Goal: Information Seeking & Learning: Learn about a topic

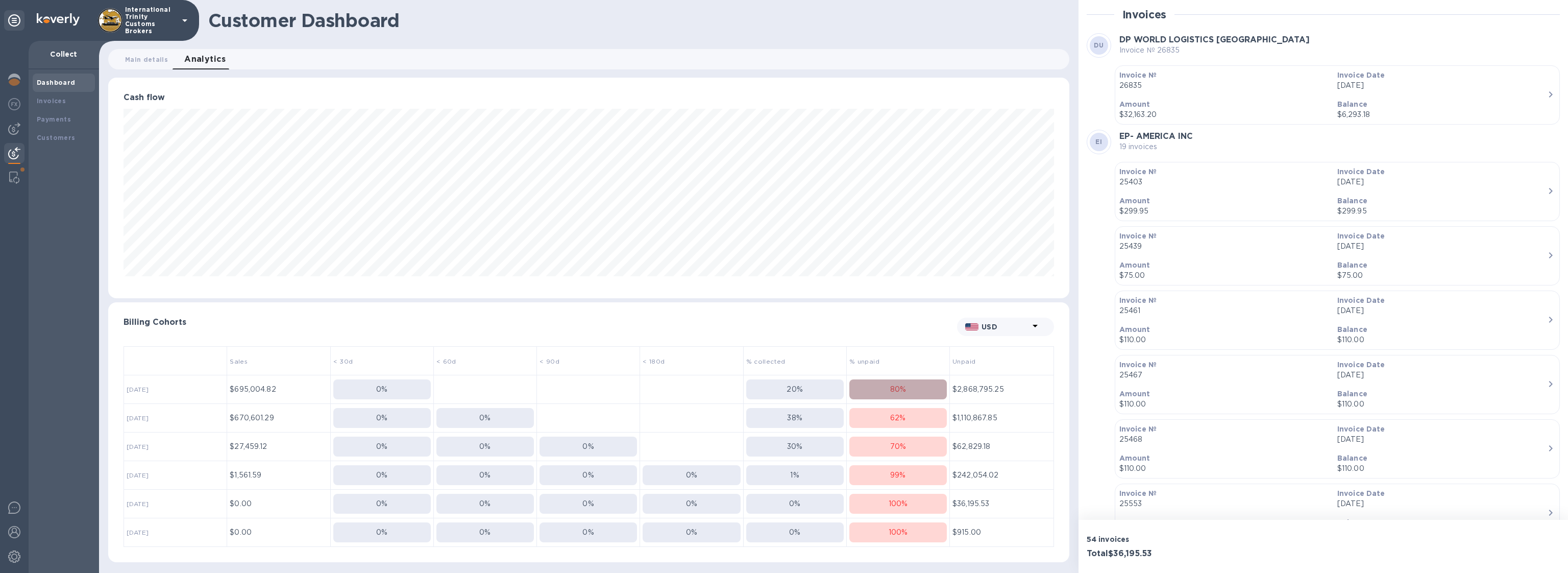
click at [903, 385] on p "80 %" at bounding box center [898, 390] width 16 height 11
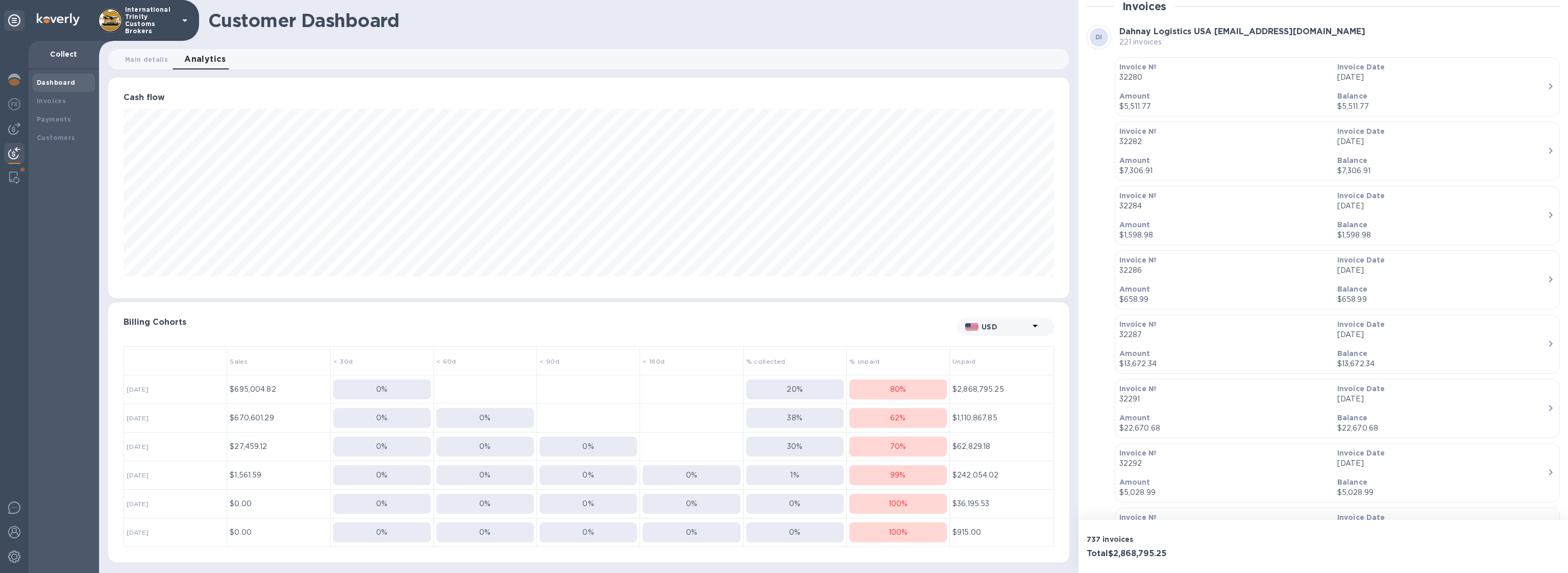
click at [1421, 87] on div "Balance $5,511.77" at bounding box center [1442, 102] width 218 height 29
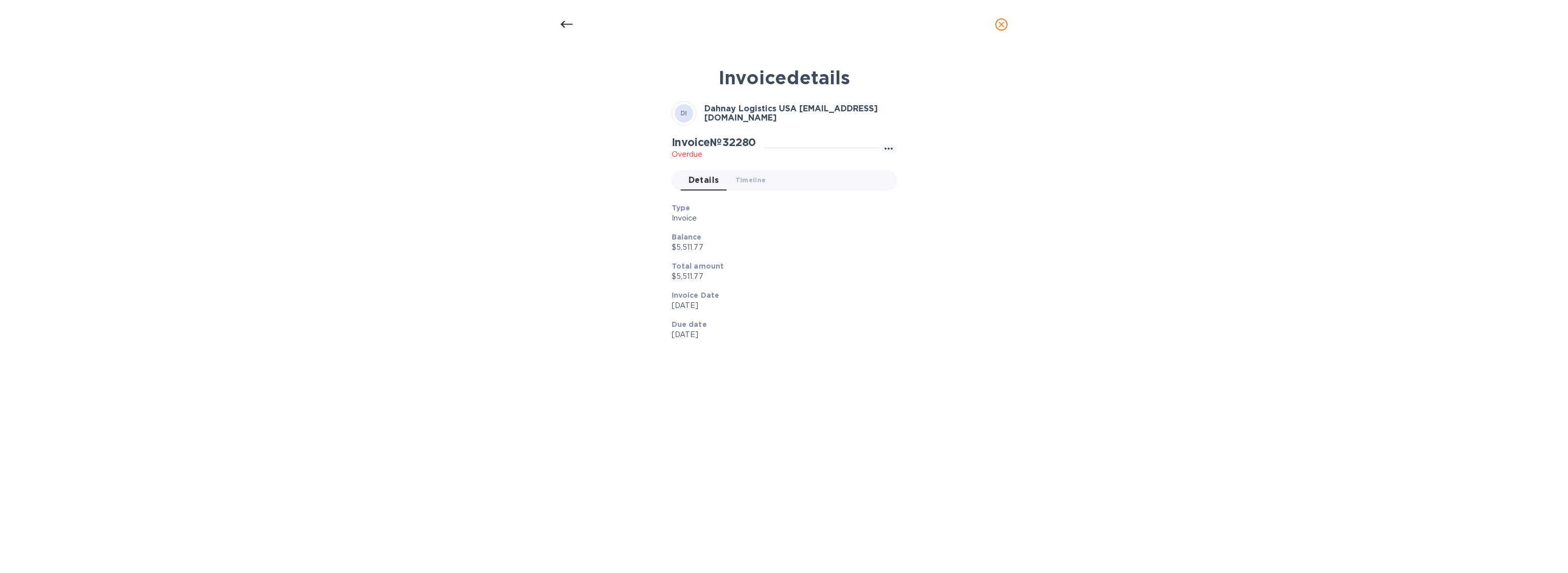
click at [1003, 24] on icon "close" at bounding box center [1001, 24] width 6 height 6
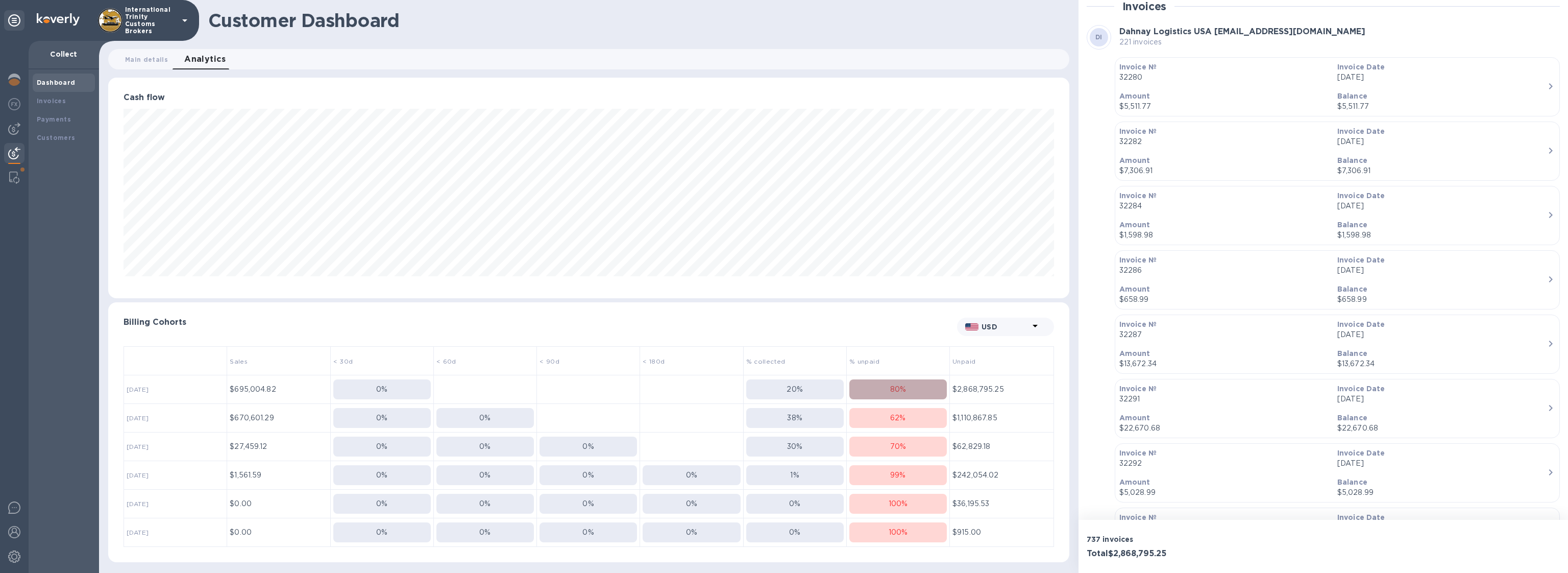
click at [893, 390] on p "80 %" at bounding box center [898, 390] width 16 height 11
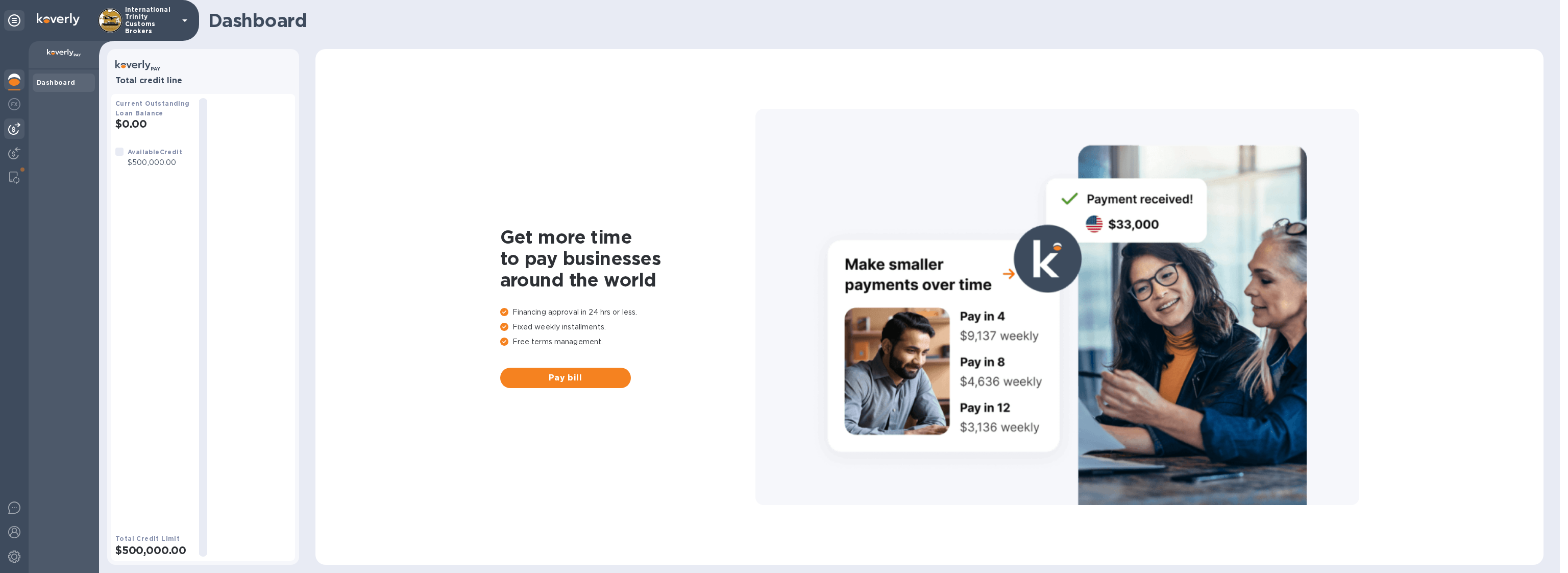
click at [16, 128] on img at bounding box center [14, 128] width 12 height 12
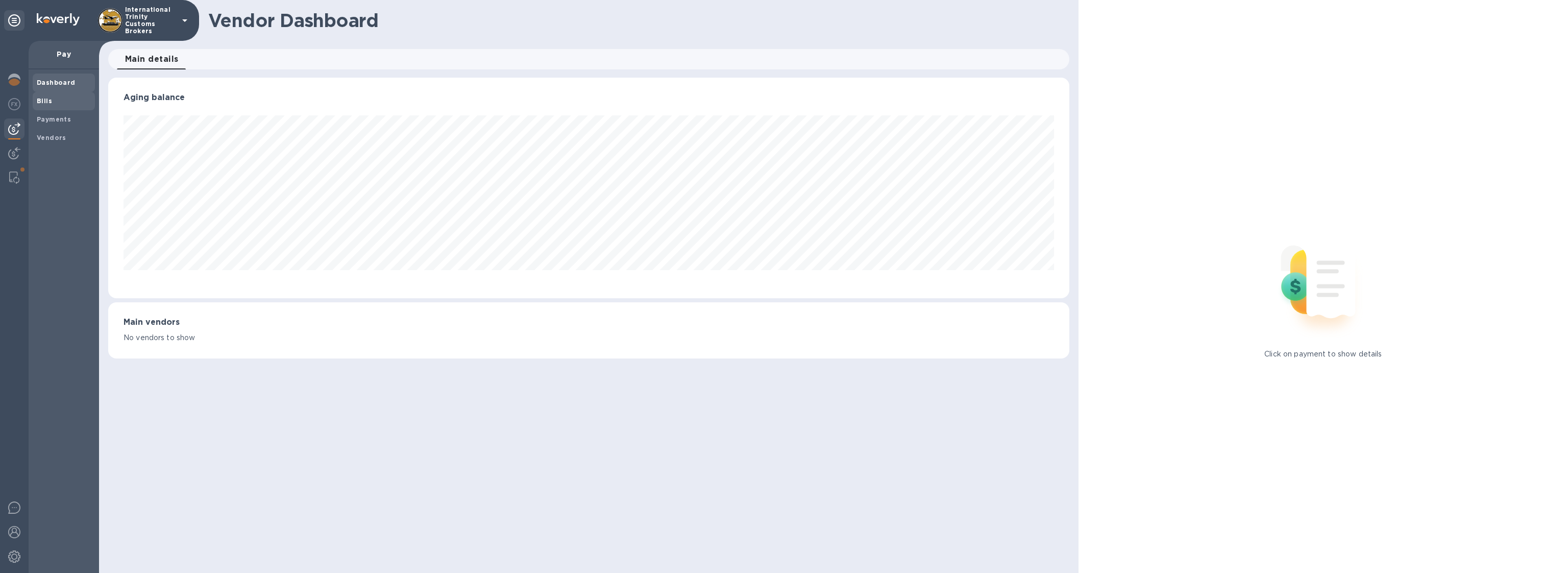
scroll to position [220, 961]
click at [53, 122] on b "Payments" at bounding box center [54, 119] width 34 height 8
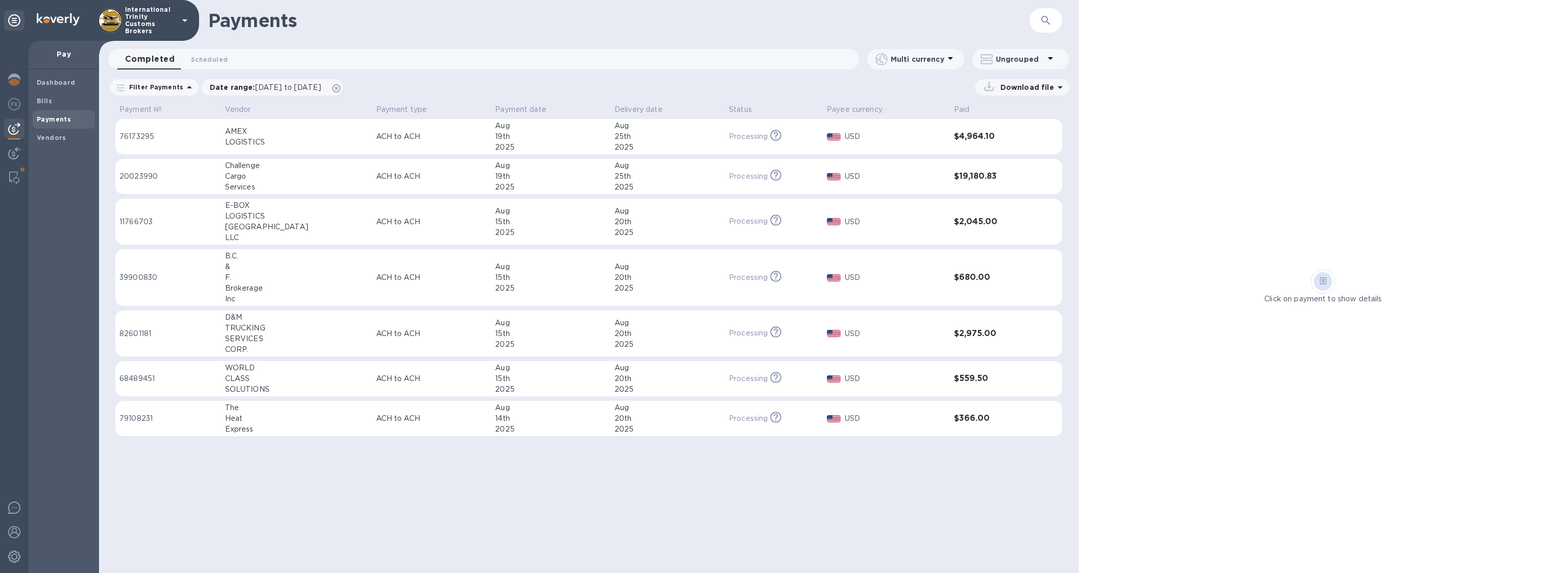
click at [495, 178] on div "19th" at bounding box center [550, 177] width 111 height 11
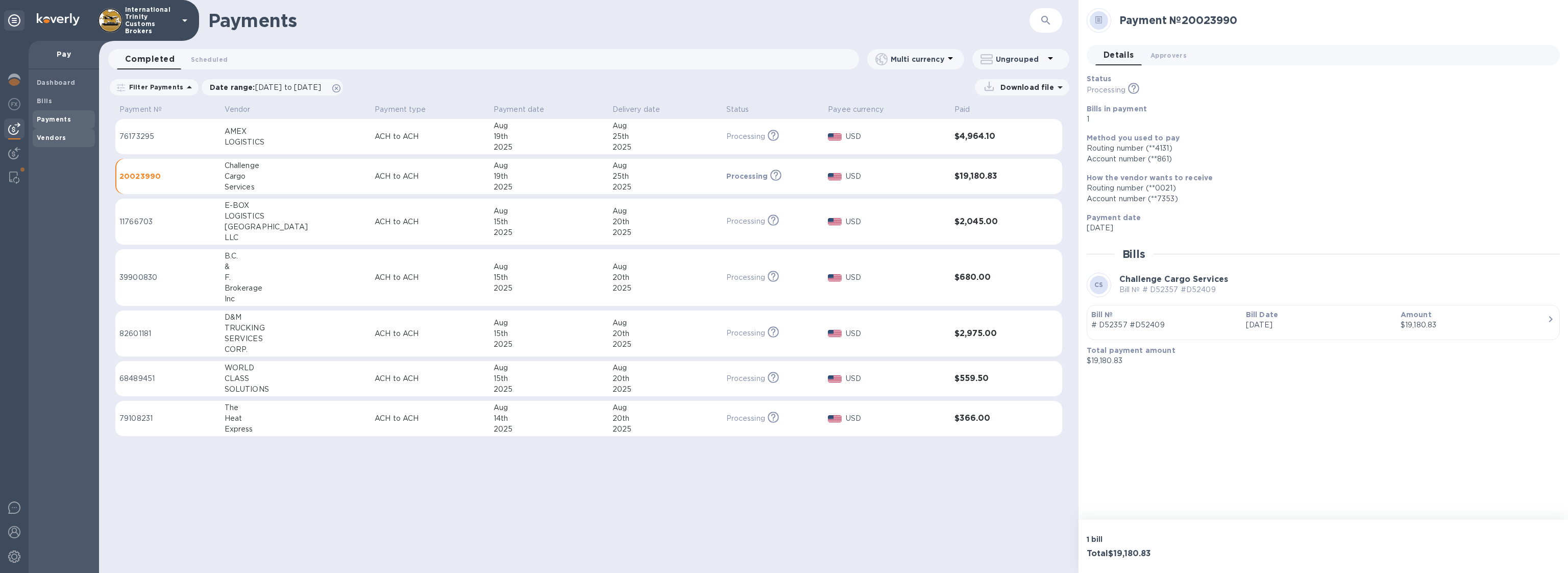
click at [52, 141] on span "Vendors" at bounding box center [51, 138] width 30 height 10
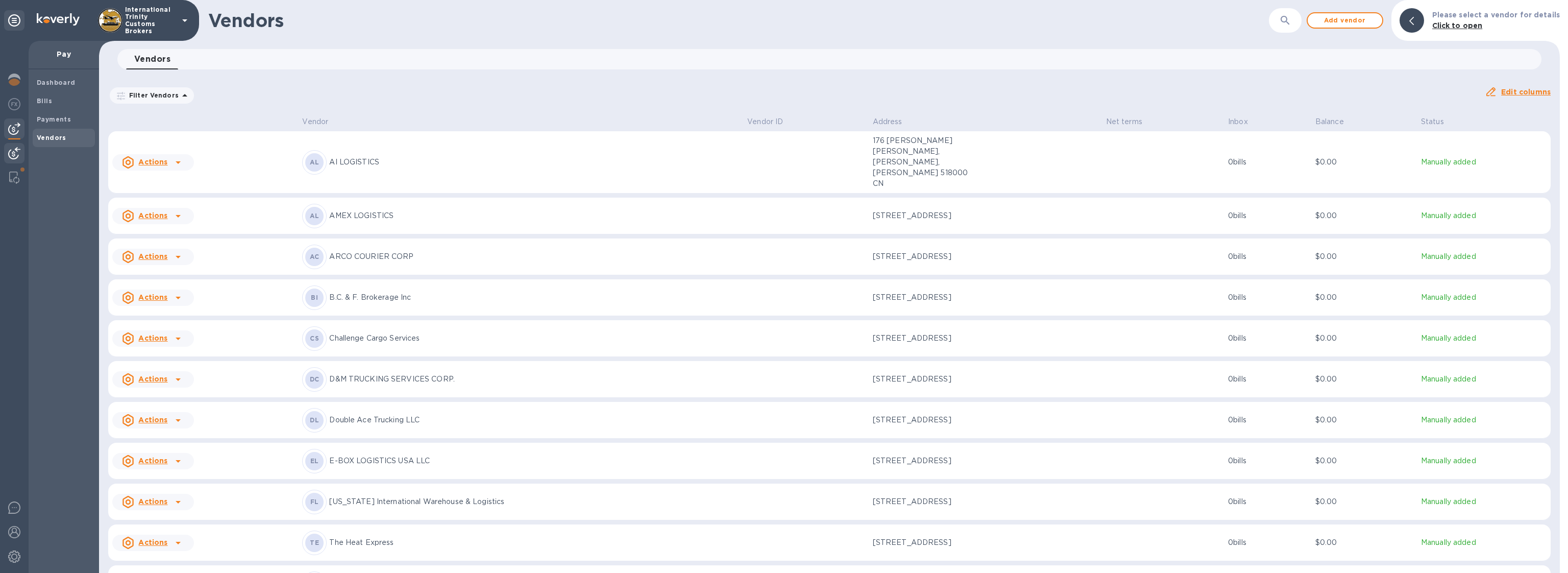
click at [14, 153] on img at bounding box center [14, 153] width 12 height 12
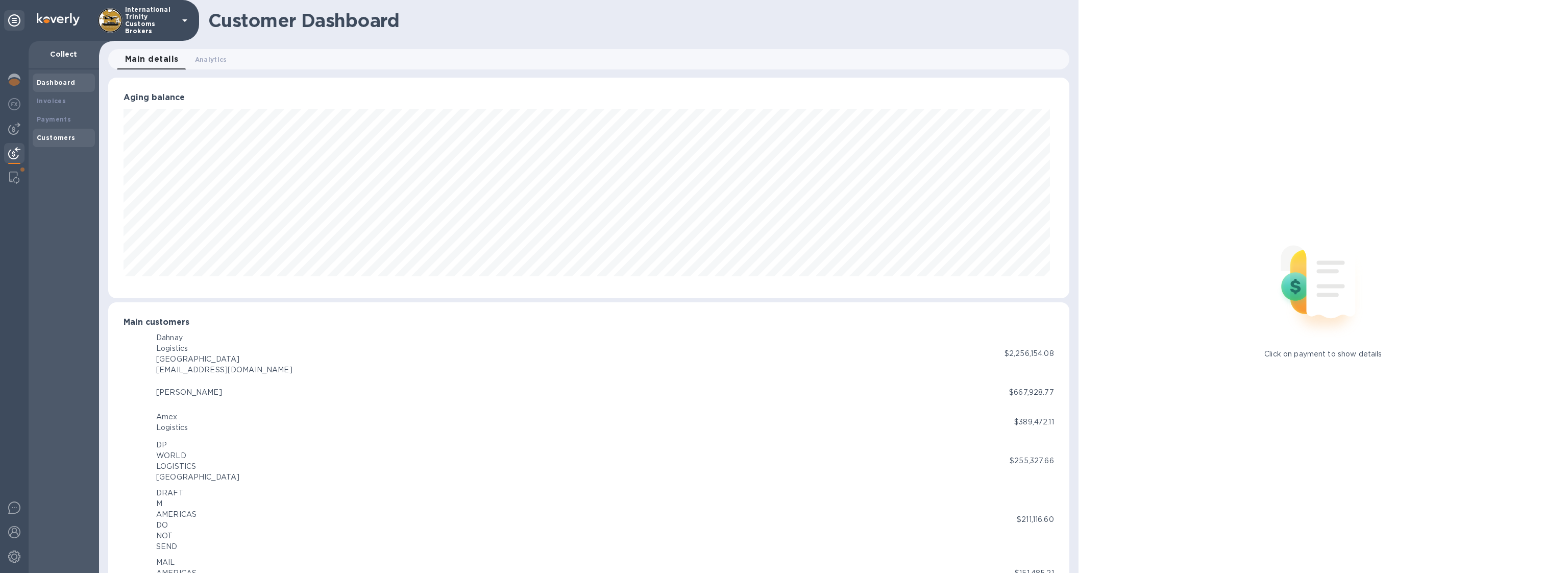
scroll to position [510390, 509459]
click at [49, 139] on b "Customers" at bounding box center [56, 138] width 39 height 8
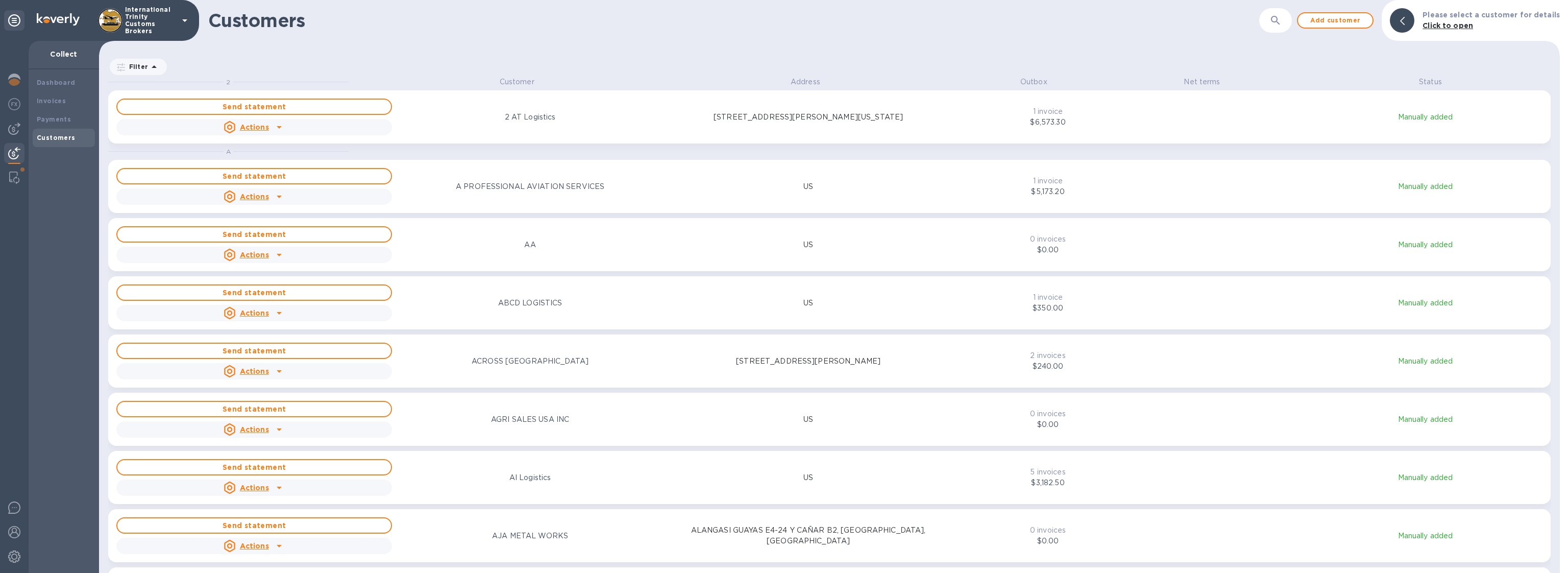
scroll to position [490, 1456]
click at [68, 84] on b "Dashboard" at bounding box center [56, 82] width 39 height 8
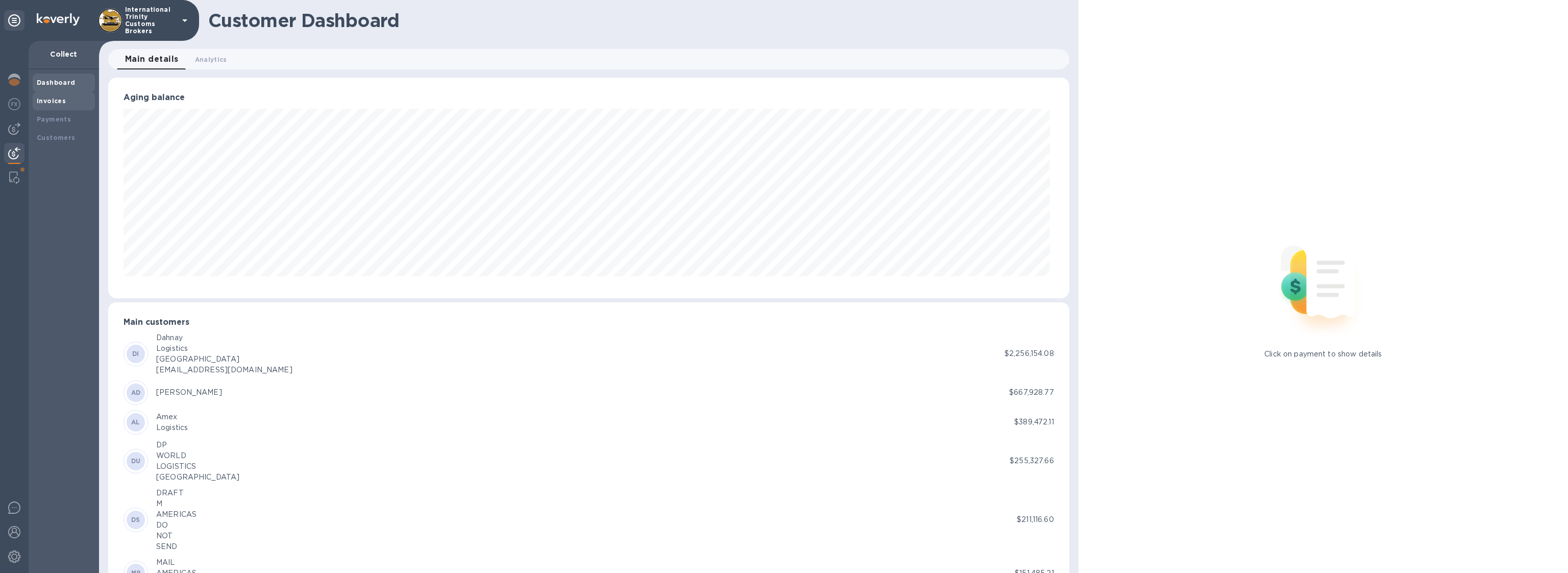
click at [58, 103] on b "Invoices" at bounding box center [51, 100] width 29 height 8
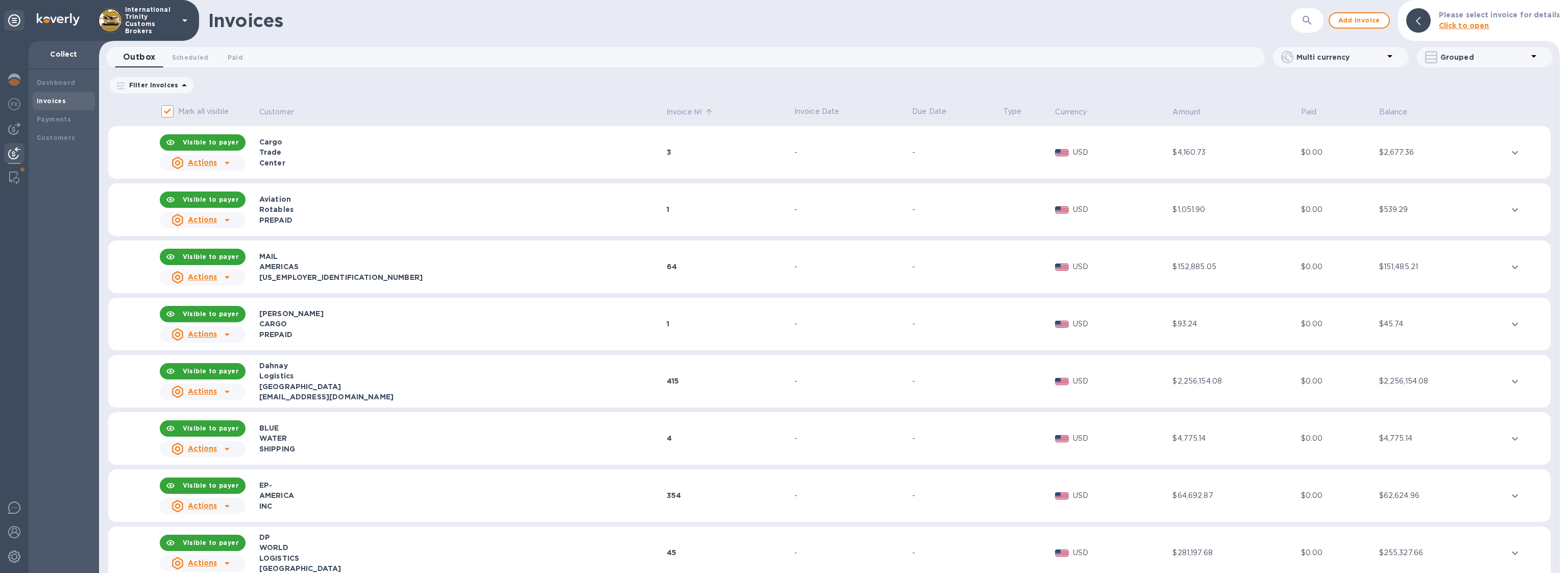
click at [667, 114] on p "Invoice №" at bounding box center [684, 112] width 36 height 11
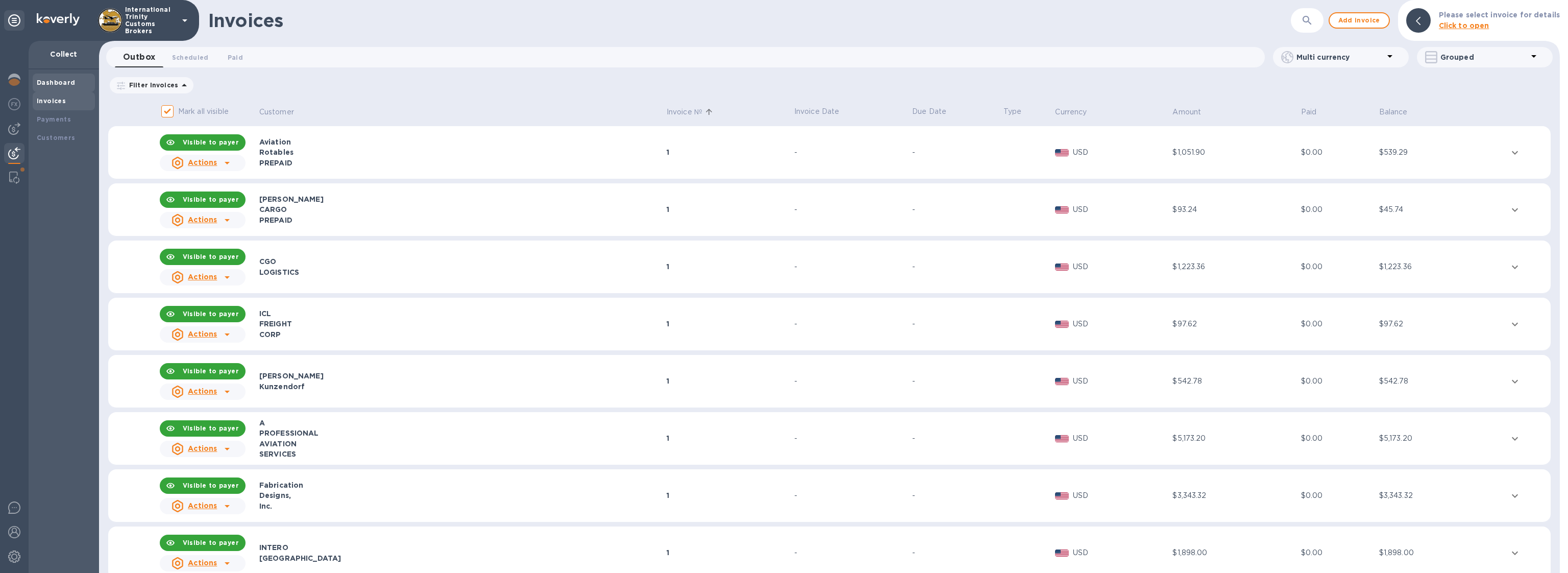
click at [40, 88] on div "Dashboard" at bounding box center [64, 83] width 62 height 18
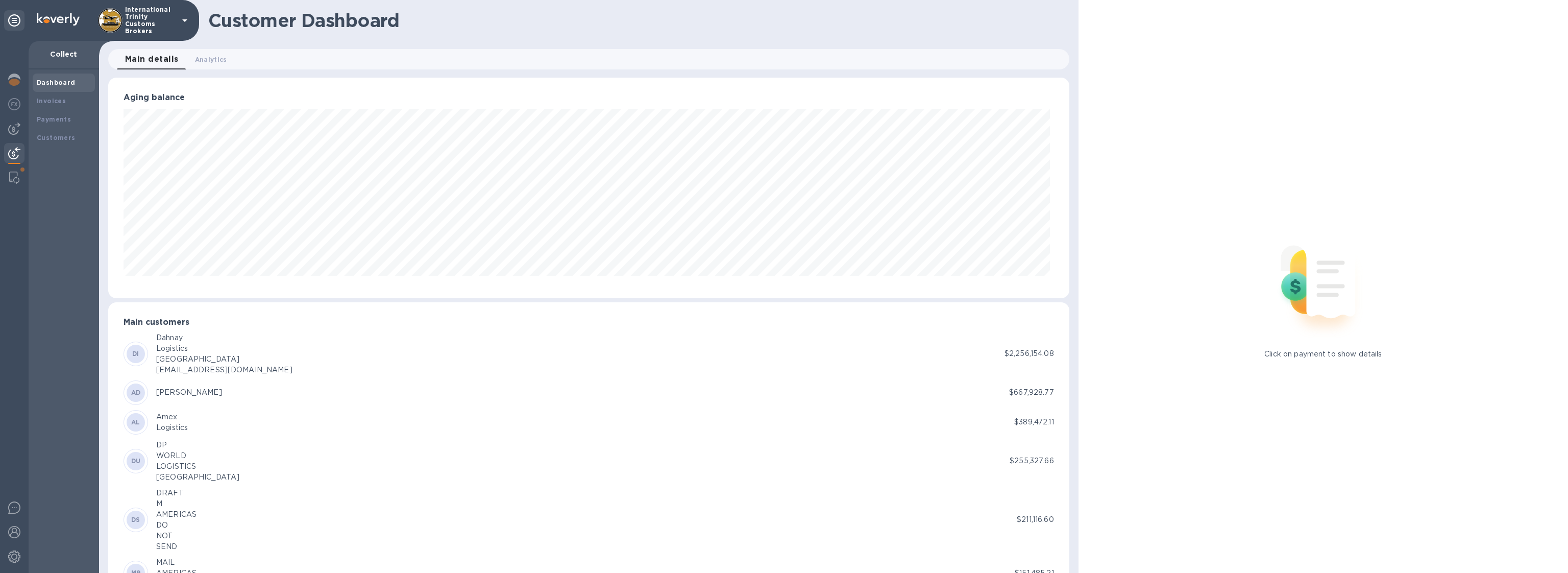
scroll to position [510390, 509459]
click at [205, 63] on span "Analytics 0" at bounding box center [211, 60] width 32 height 11
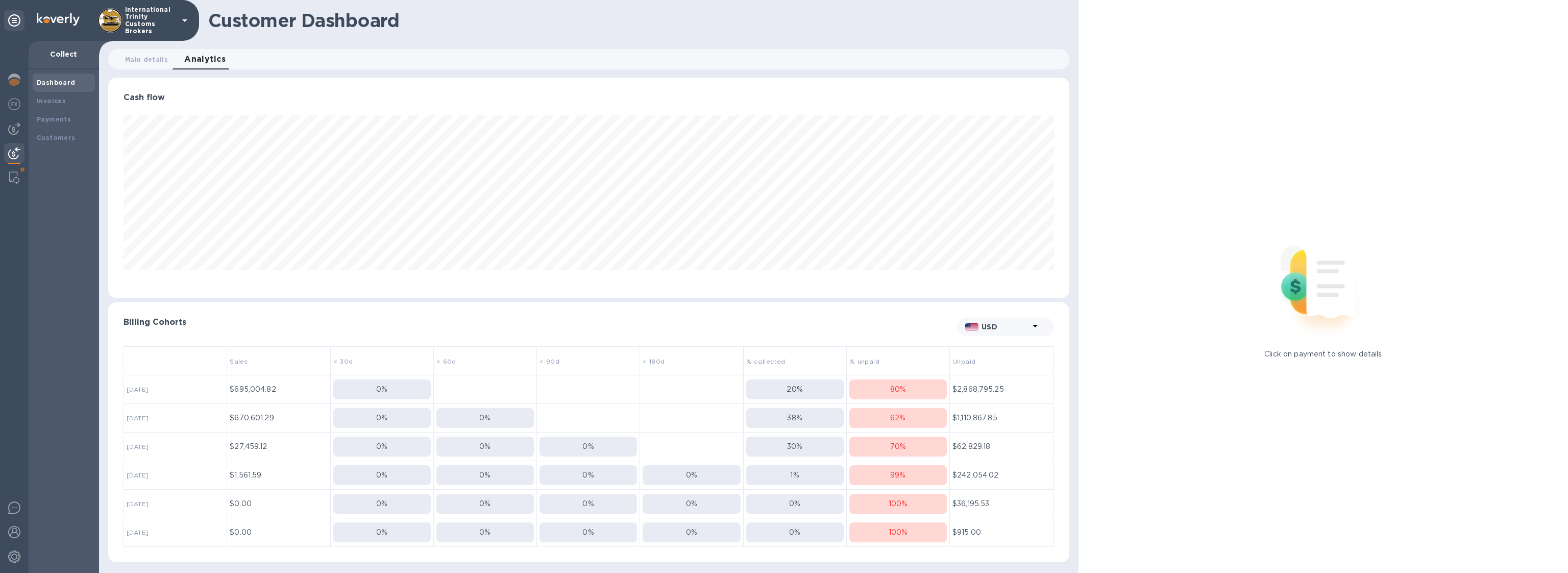
scroll to position [220, 961]
click at [909, 414] on div "62 %" at bounding box center [898, 418] width 97 height 11
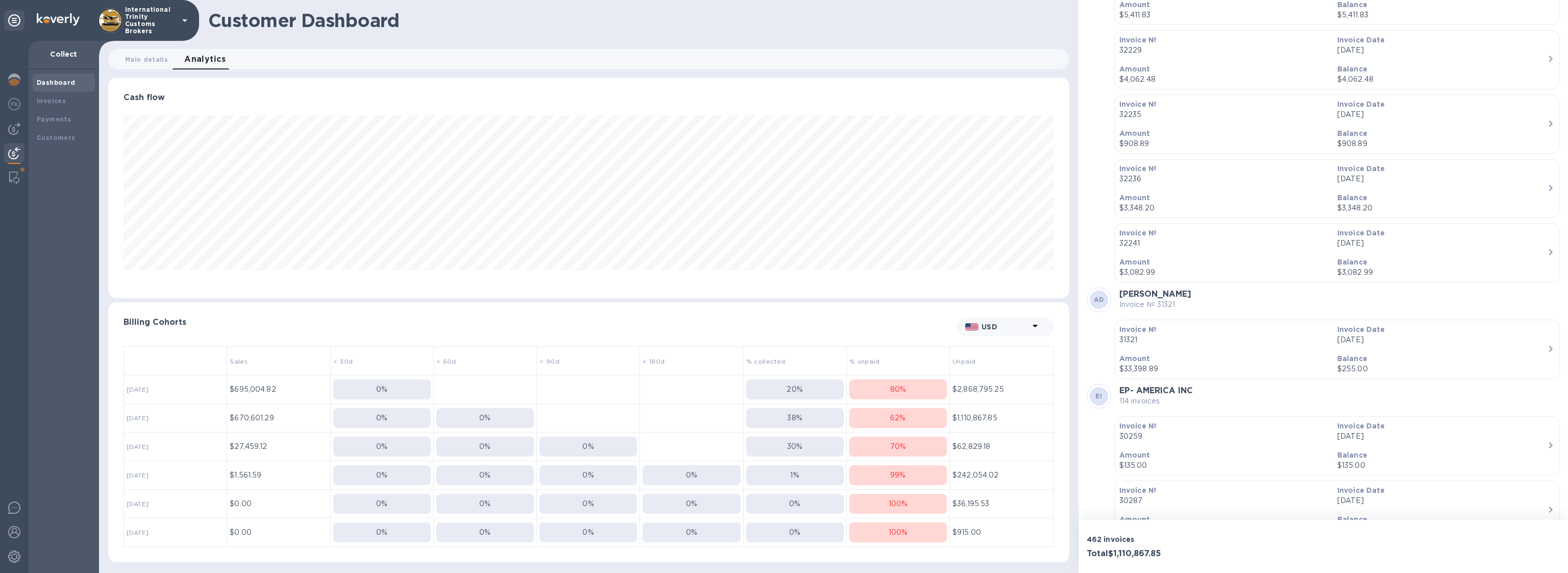
scroll to position [11917, 0]
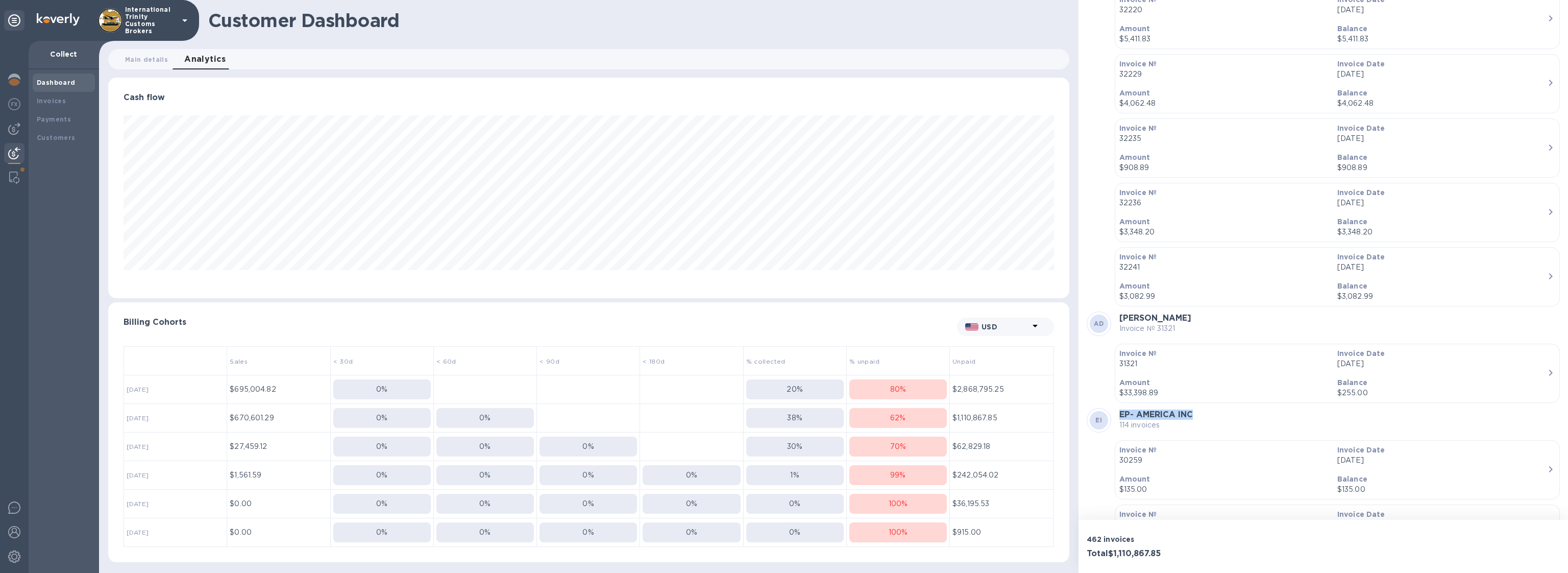
drag, startPoint x: 1119, startPoint y: 374, endPoint x: 1202, endPoint y: 378, distance: 83.1
click at [1202, 408] on div "EI EP- AMERICA INC 114 invoices" at bounding box center [1323, 420] width 473 height 24
copy b "EP- AMERICA INC"
click at [1136, 420] on p "114 invoices" at bounding box center [1156, 425] width 74 height 11
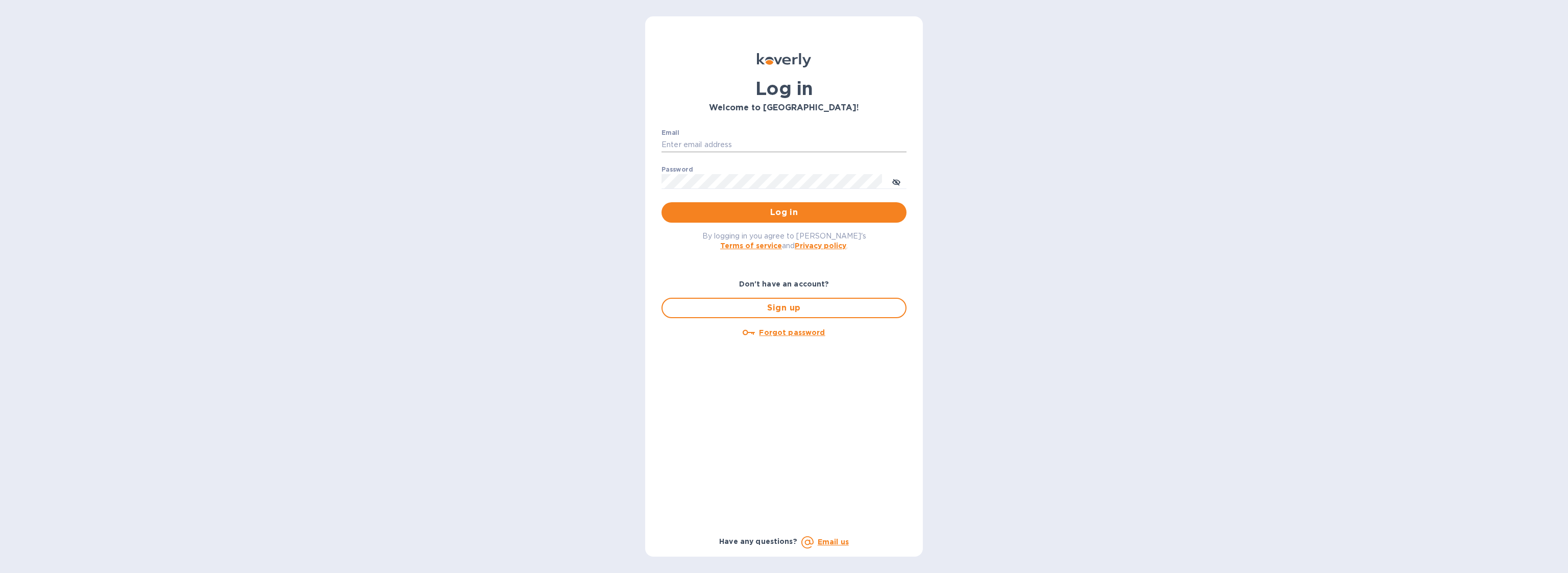
click at [694, 138] on input "Email" at bounding box center [784, 145] width 245 height 15
type input "gford@koverly.com"
click at [662, 202] on button "Log in" at bounding box center [784, 213] width 245 height 21
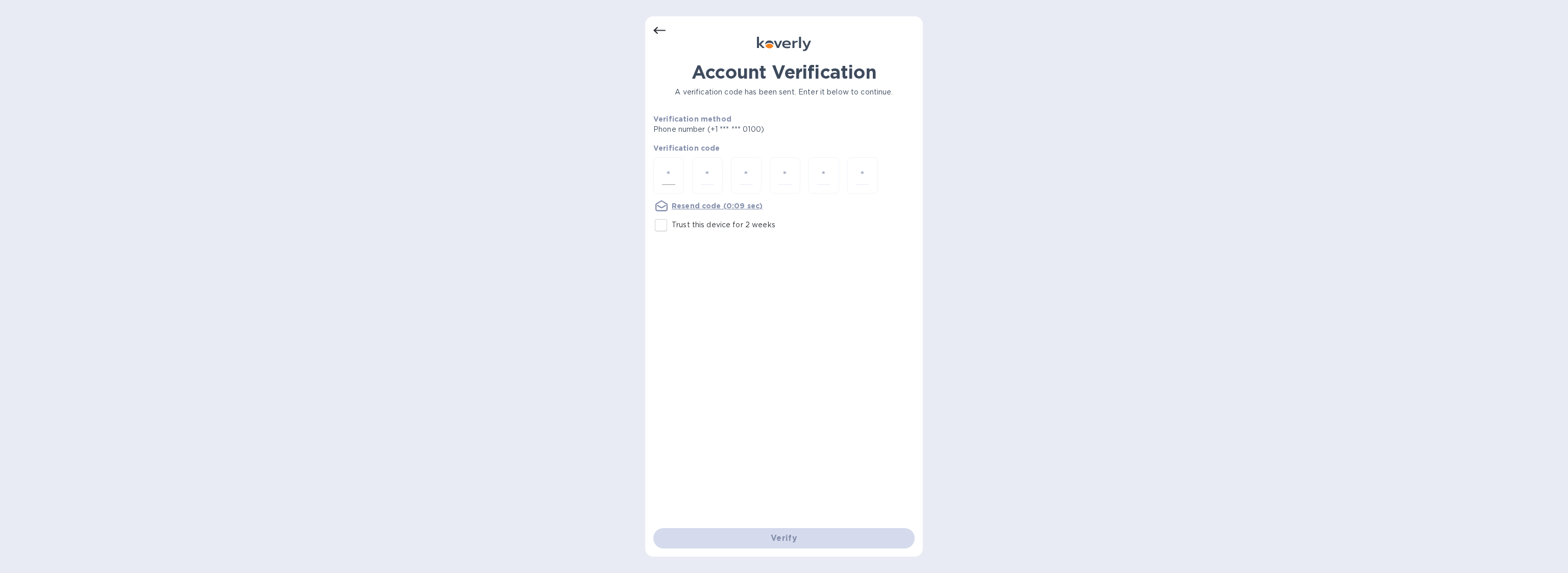
click at [659, 166] on div at bounding box center [668, 175] width 30 height 37
type input "8"
type input "9"
type input "0"
type input "5"
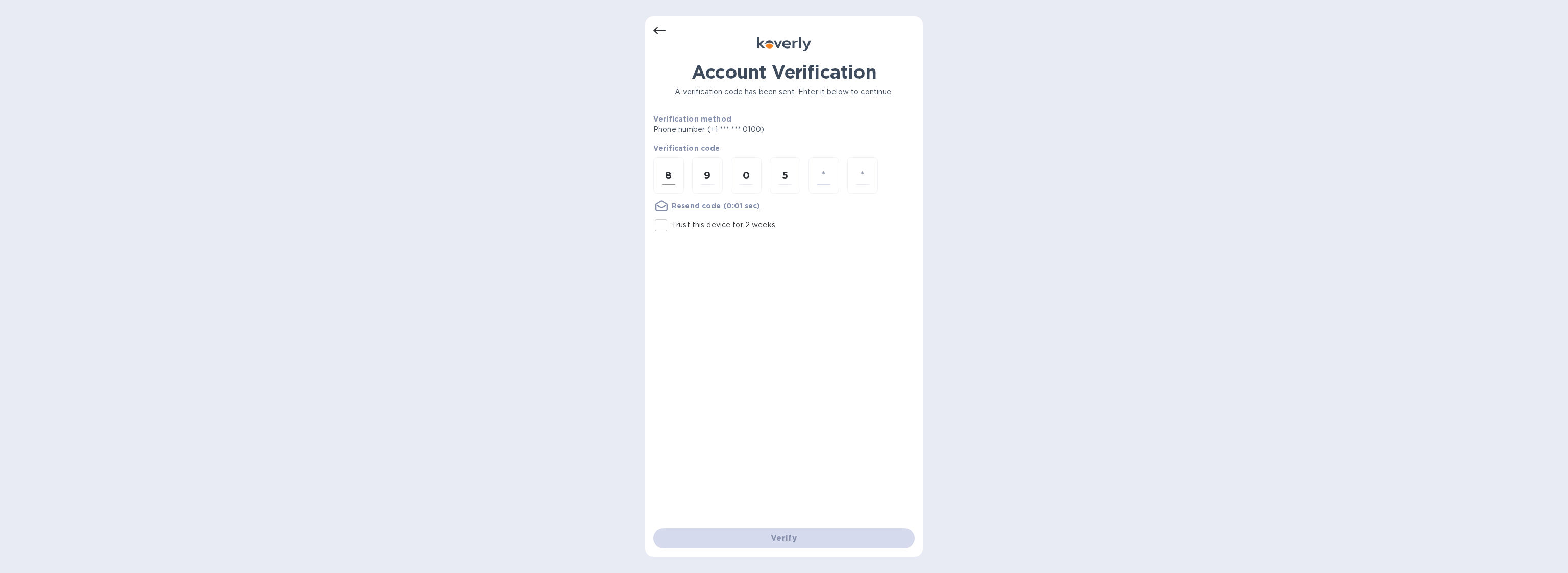
type input "2"
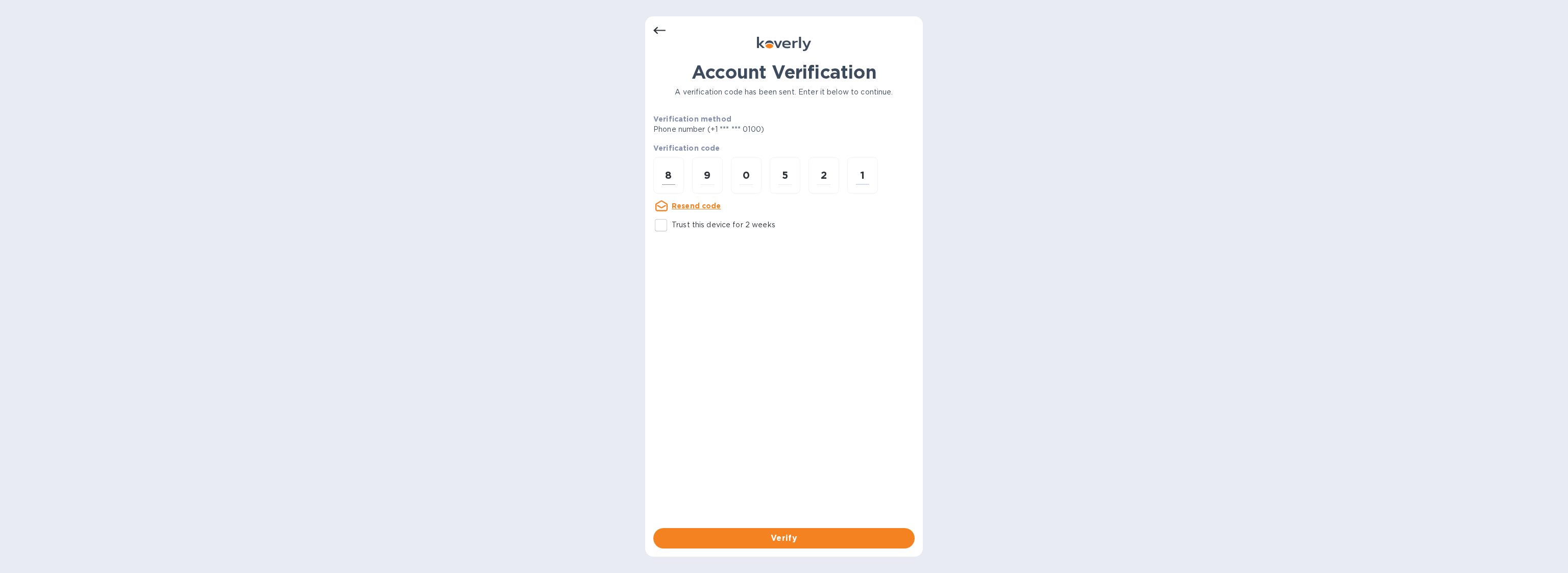
type input "1"
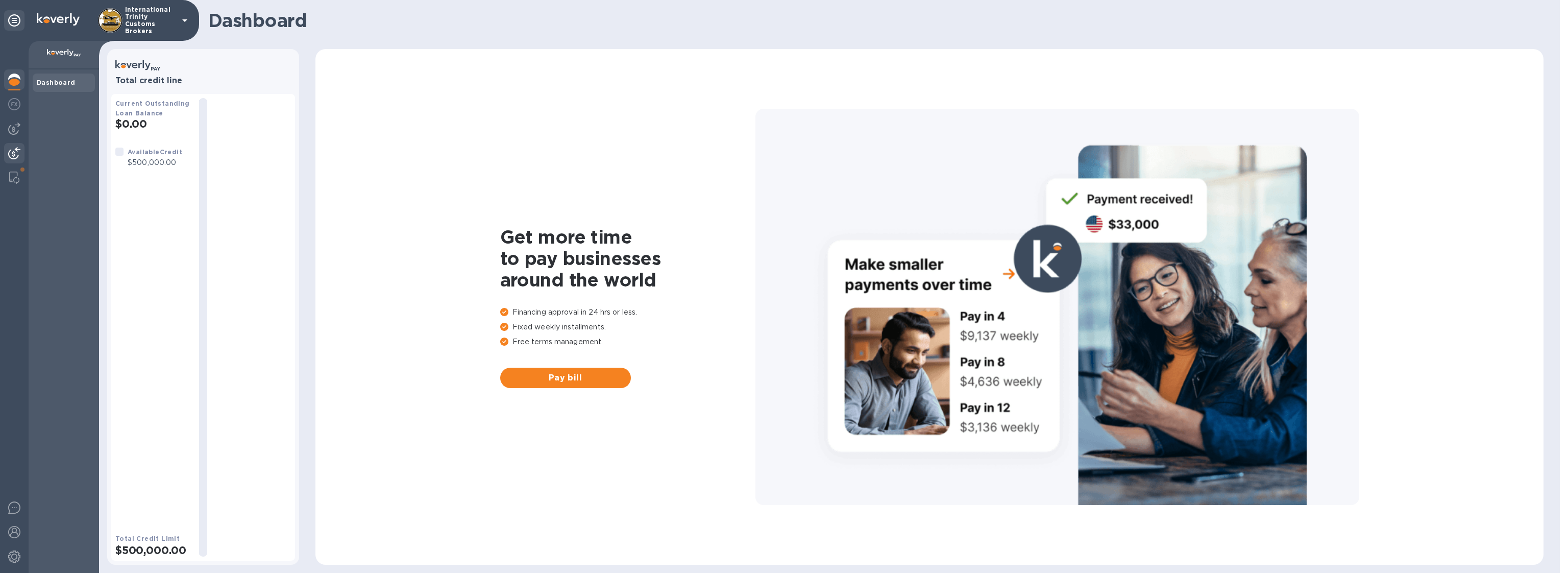
click at [23, 163] on div at bounding box center [15, 154] width 21 height 23
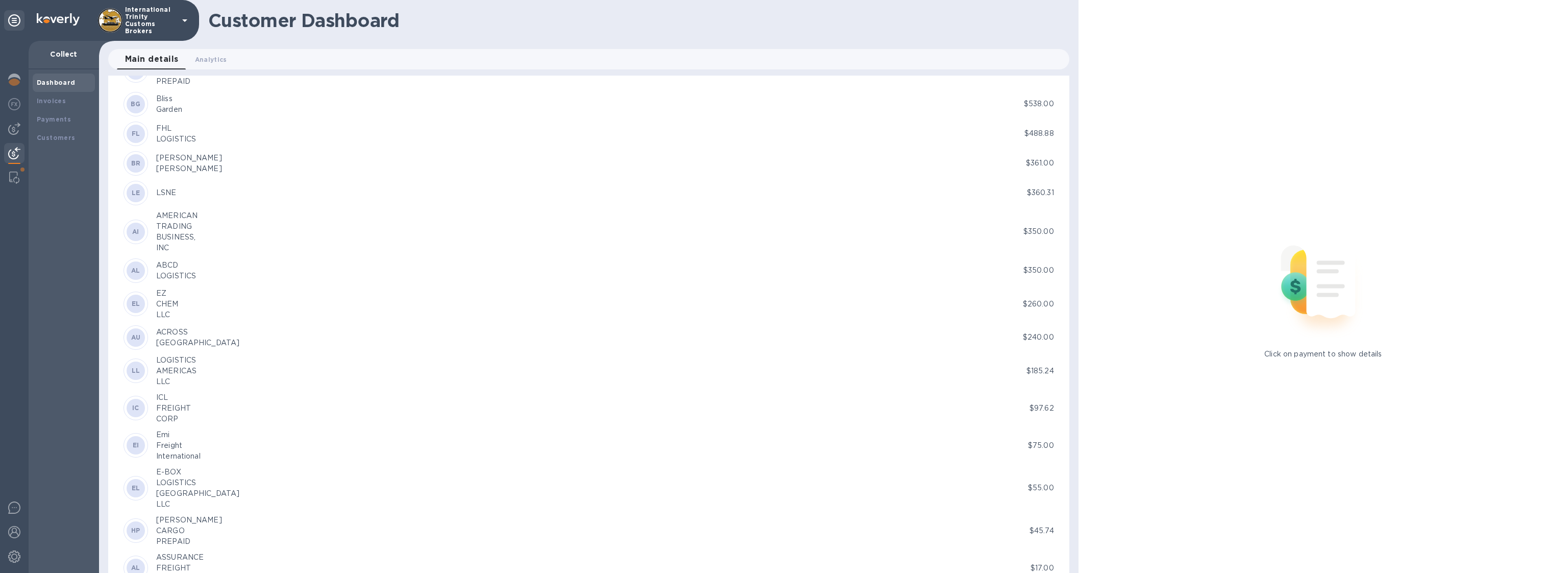
scroll to position [1567, 0]
click at [201, 55] on span "Analytics 0" at bounding box center [211, 60] width 32 height 11
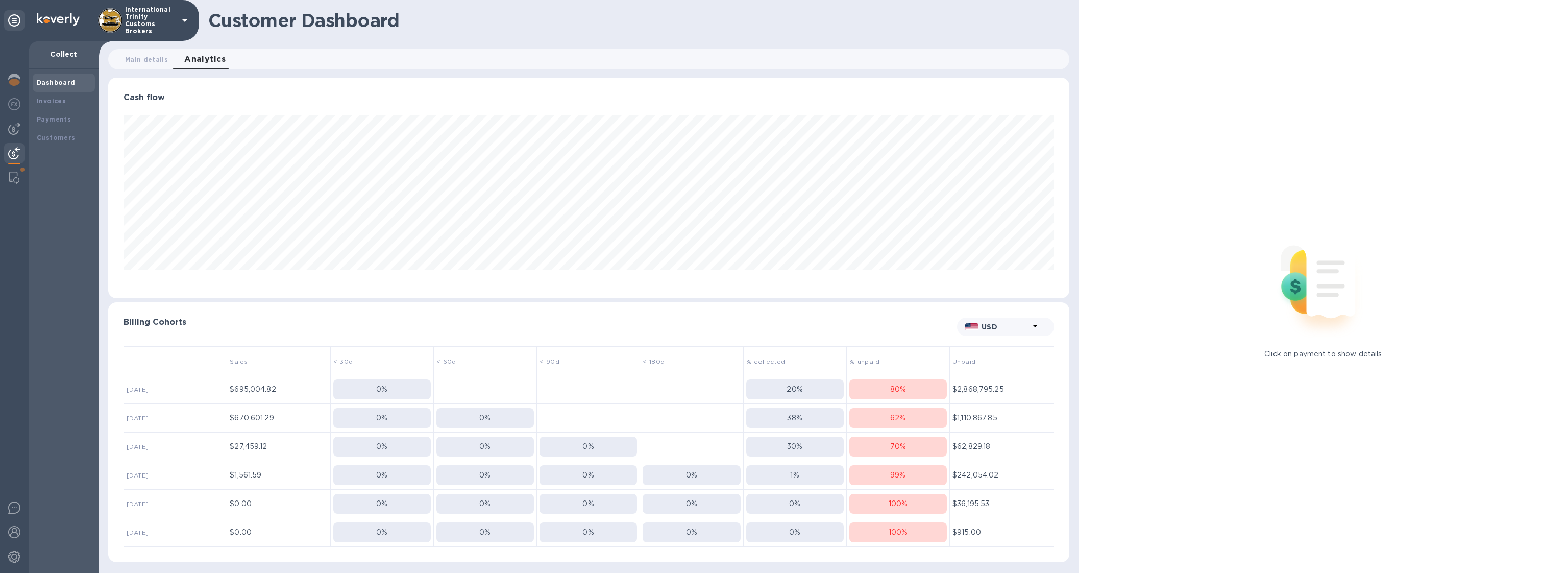
scroll to position [220, 961]
click at [911, 504] on div "100 %" at bounding box center [898, 504] width 97 height 11
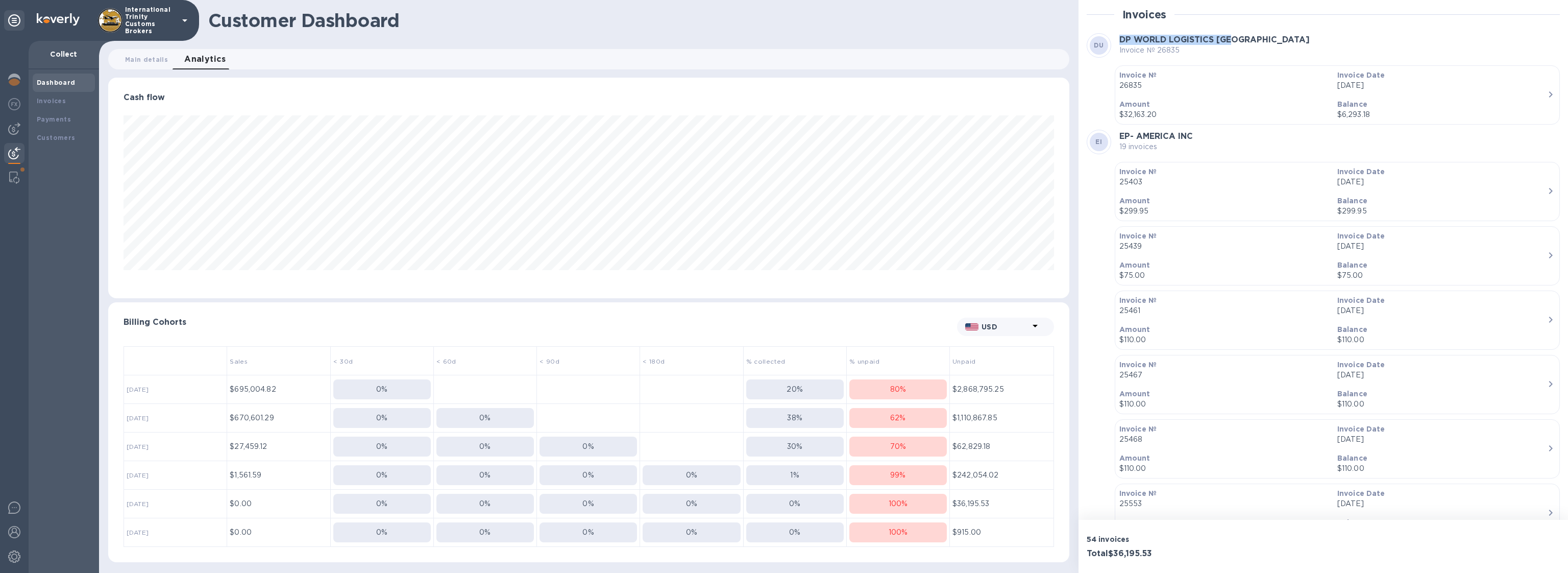
drag, startPoint x: 1118, startPoint y: 42, endPoint x: 1235, endPoint y: 43, distance: 117.0
click at [1235, 43] on div "DU DP WORLD LOGISTICS USA Invoice № 26835" at bounding box center [1323, 46] width 473 height 24
copy b "DP WORLD LOGISTICS USA"
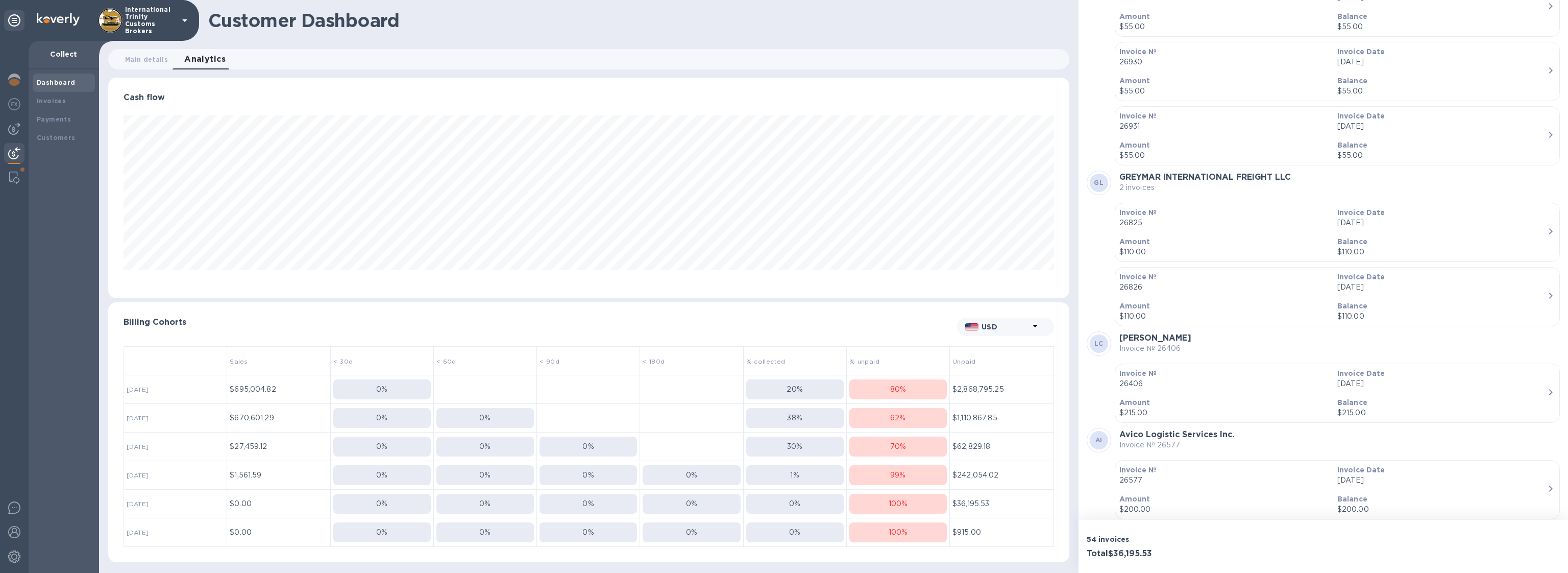
scroll to position [3307, 0]
click at [902, 473] on p "99 %" at bounding box center [897, 475] width 15 height 11
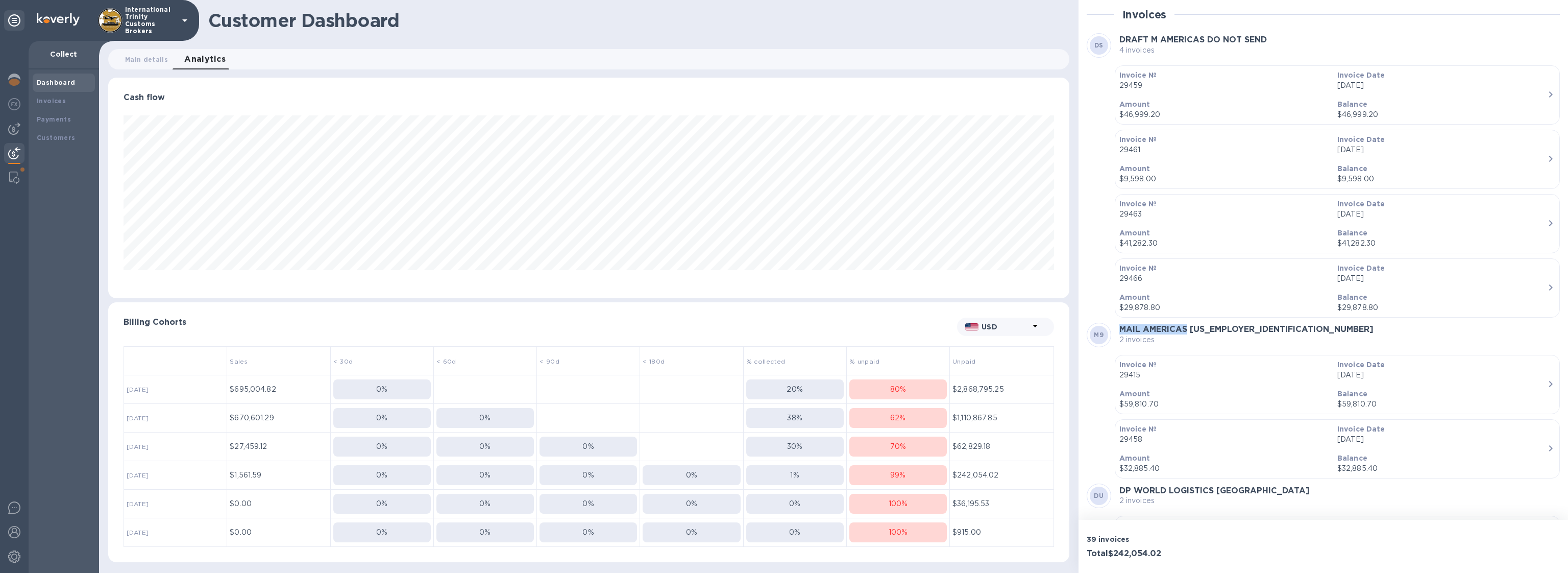
drag, startPoint x: 1120, startPoint y: 331, endPoint x: 1186, endPoint y: 325, distance: 66.3
click at [1186, 325] on b "MAIL AMERICAS 90-0858899" at bounding box center [1247, 329] width 254 height 10
copy b "MAIL AMERICAS"
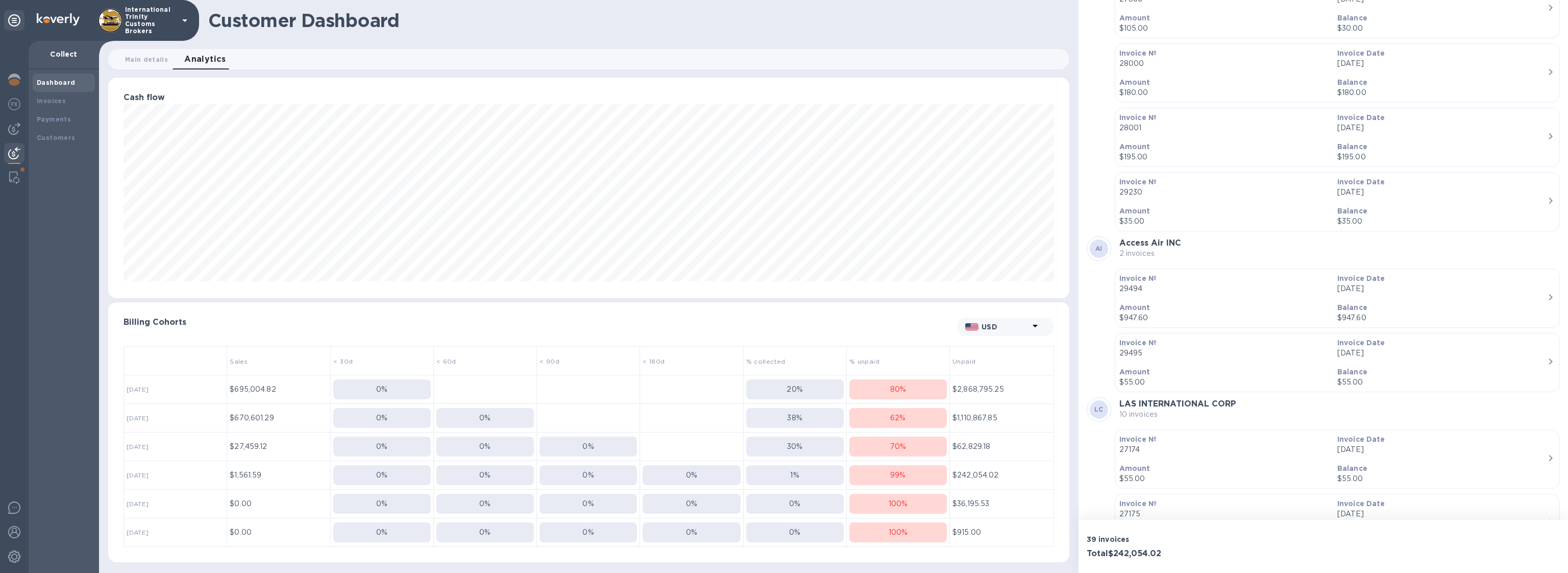
scroll to position [1383, 0]
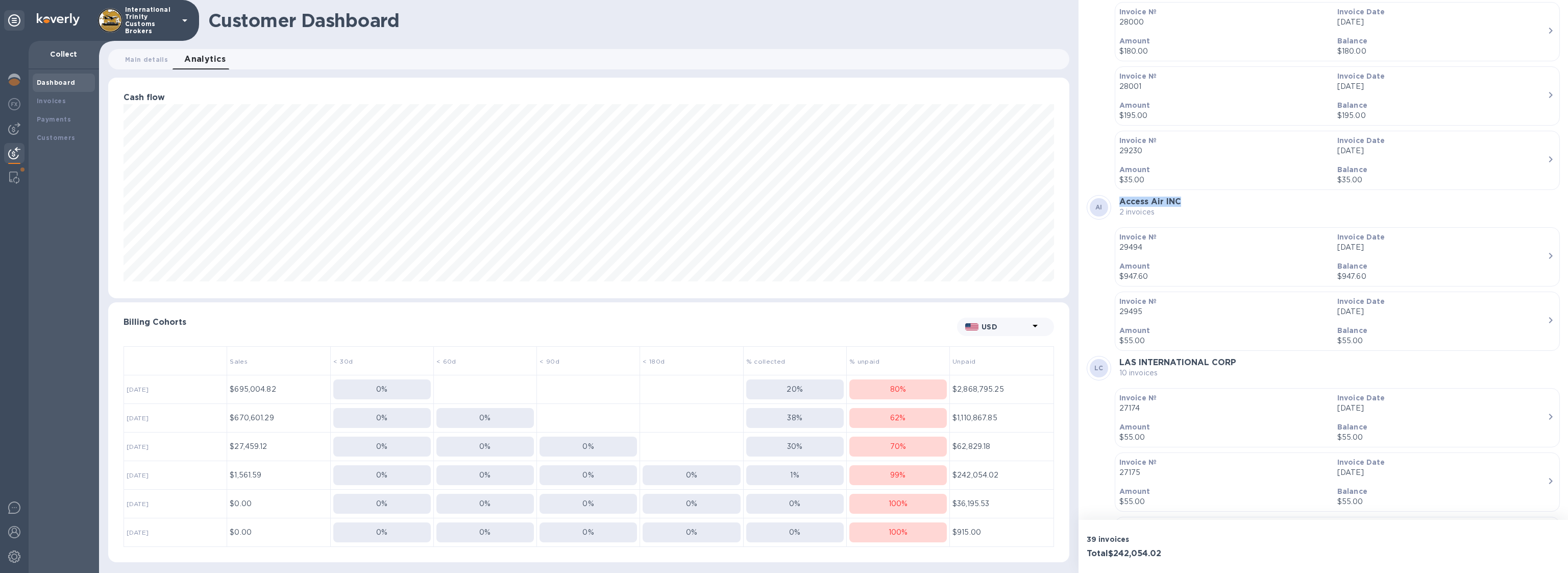
drag, startPoint x: 1121, startPoint y: 197, endPoint x: 1183, endPoint y: 196, distance: 62.0
click at [1183, 196] on div "AI Access Air INC 2 invoices" at bounding box center [1323, 207] width 473 height 24
copy b "Access Air INC"
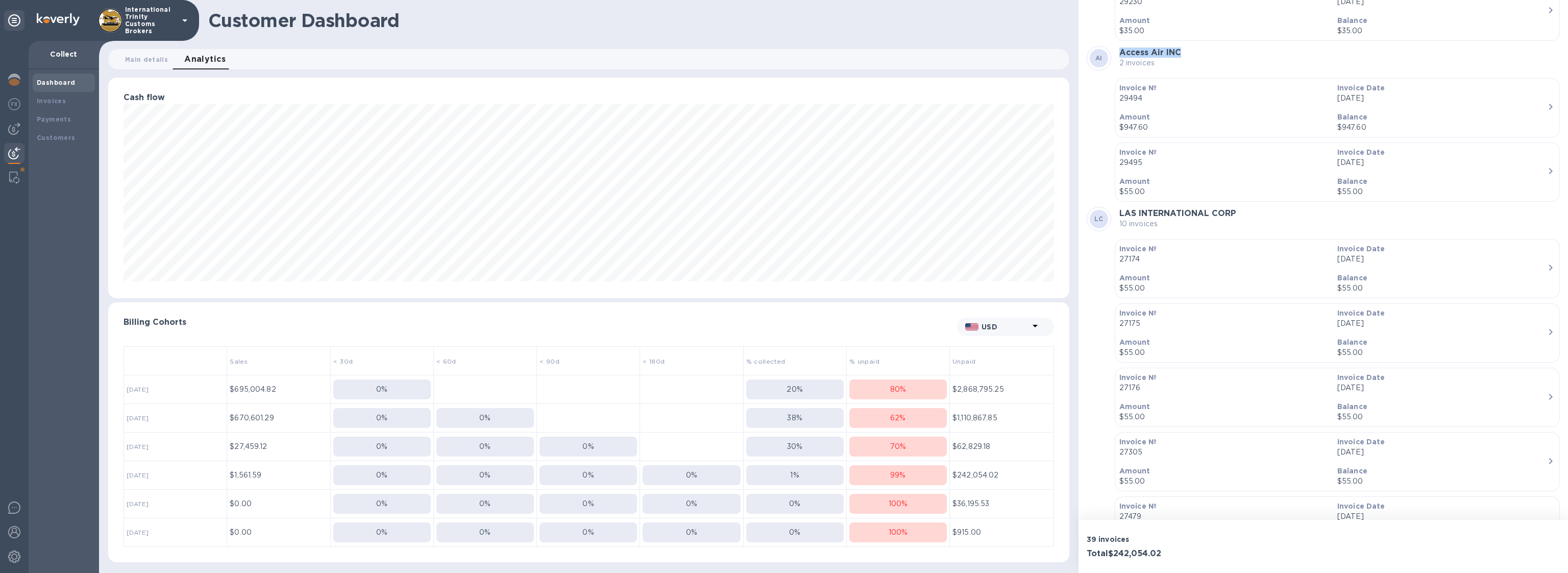
scroll to position [1533, 0]
drag, startPoint x: 1115, startPoint y: 207, endPoint x: 1247, endPoint y: 206, distance: 132.0
click at [1247, 206] on div "LC LAS INTERNATIONAL CORP 10 invoices" at bounding box center [1323, 218] width 473 height 24
copy b "LAS INTERNATIONAL CORP"
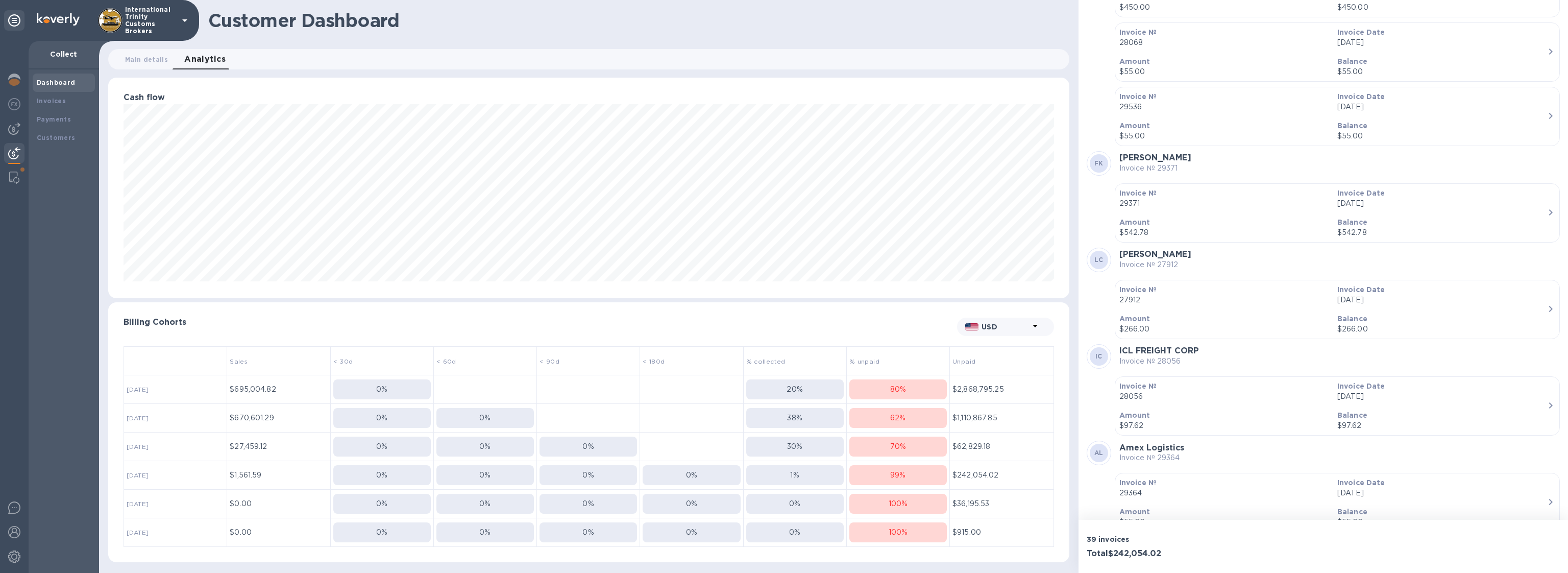
scroll to position [2263, 0]
drag, startPoint x: 1182, startPoint y: 245, endPoint x: 1119, endPoint y: 245, distance: 63.0
click at [1119, 247] on div "LC LARS COURIER Invoice № 27912" at bounding box center [1323, 259] width 473 height 24
copy b "LARS COURIER"
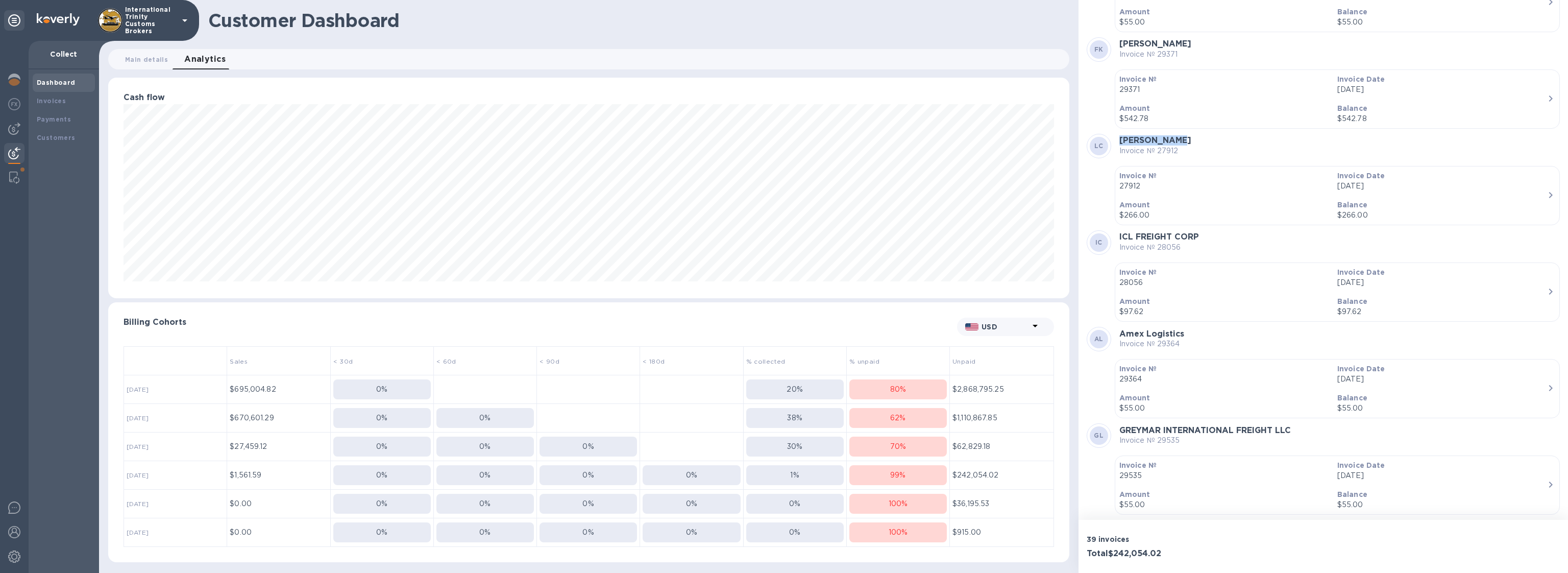
scroll to position [2377, 0]
drag, startPoint x: 1200, startPoint y: 229, endPoint x: 1117, endPoint y: 225, distance: 83.1
click at [1117, 230] on div "IC ICL FREIGHT CORP Invoice № 28056" at bounding box center [1323, 242] width 473 height 24
drag, startPoint x: 1185, startPoint y: 325, endPoint x: 1116, endPoint y: 325, distance: 69.0
click at [1116, 326] on div "AL Amex Logistics Invoice № 29364" at bounding box center [1323, 339] width 473 height 24
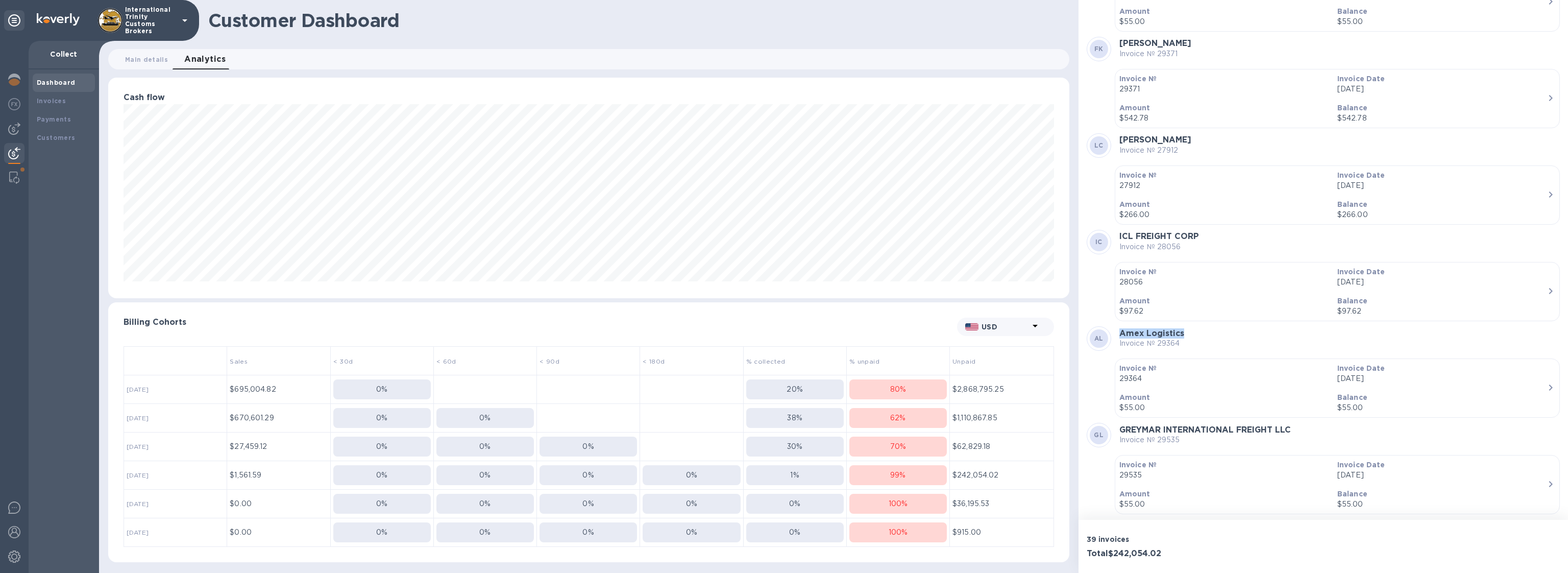
copy b "Amex Logistics"
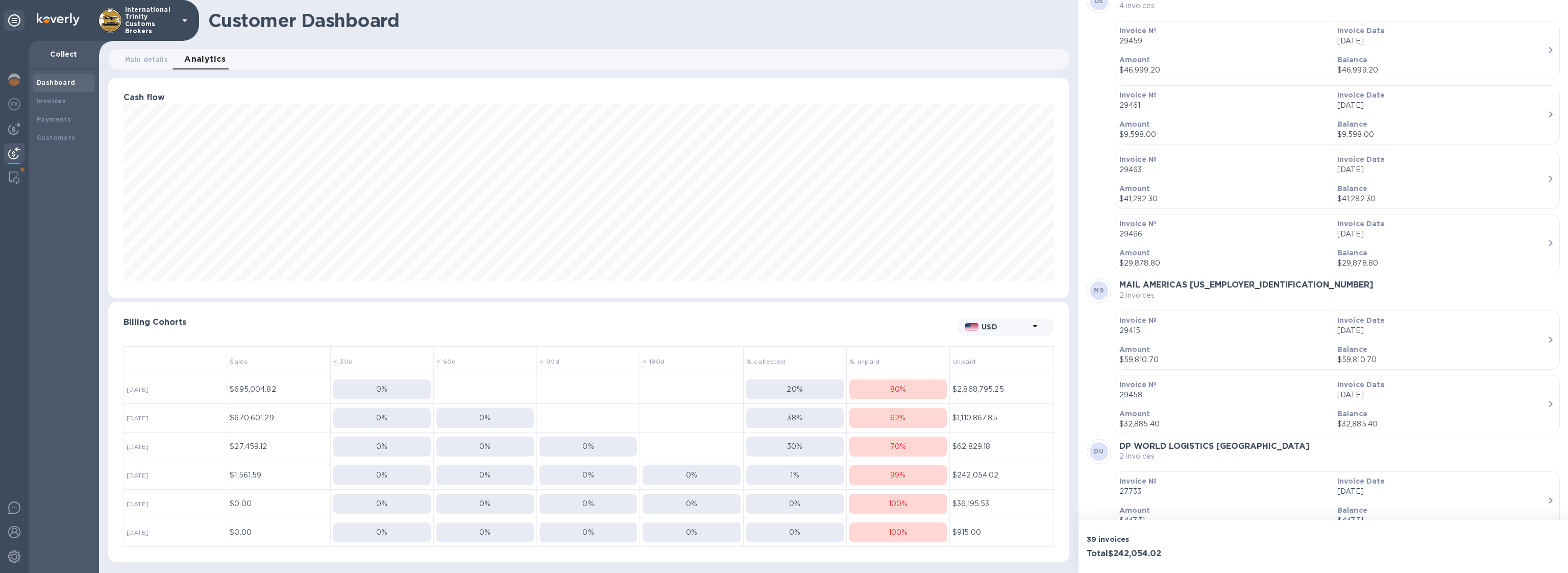
scroll to position [0, 0]
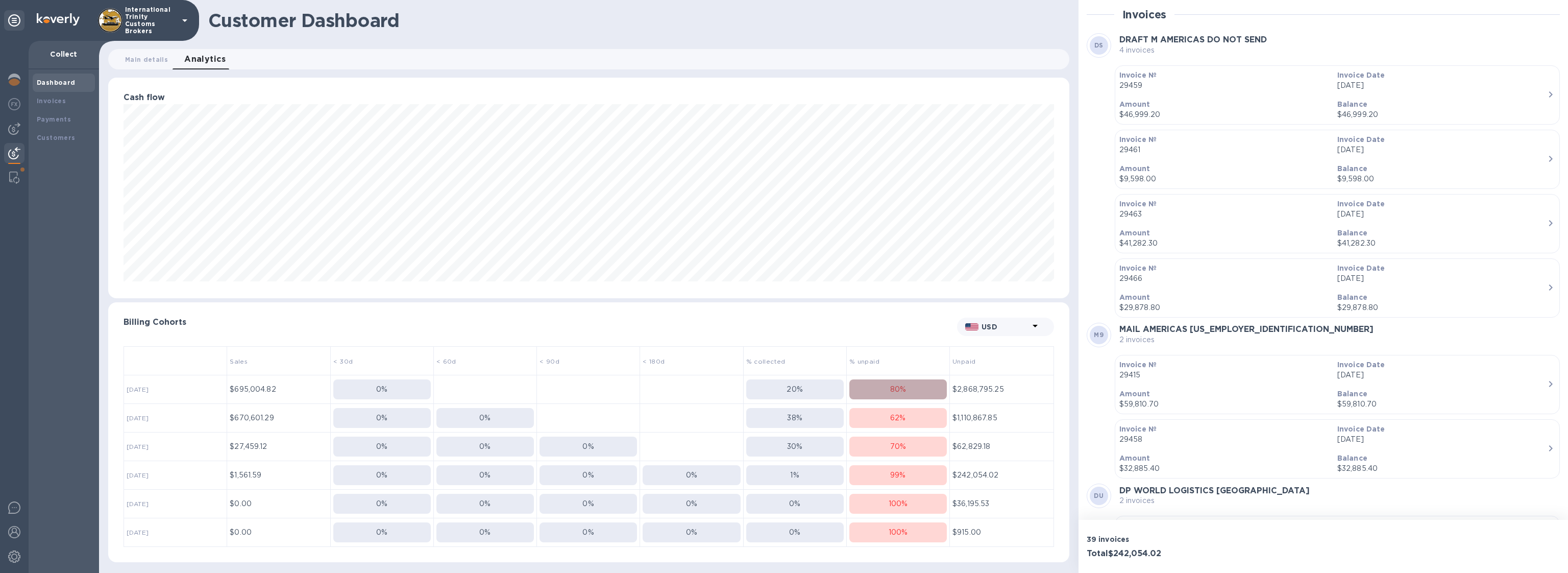
click at [925, 385] on div "80 %" at bounding box center [898, 390] width 97 height 11
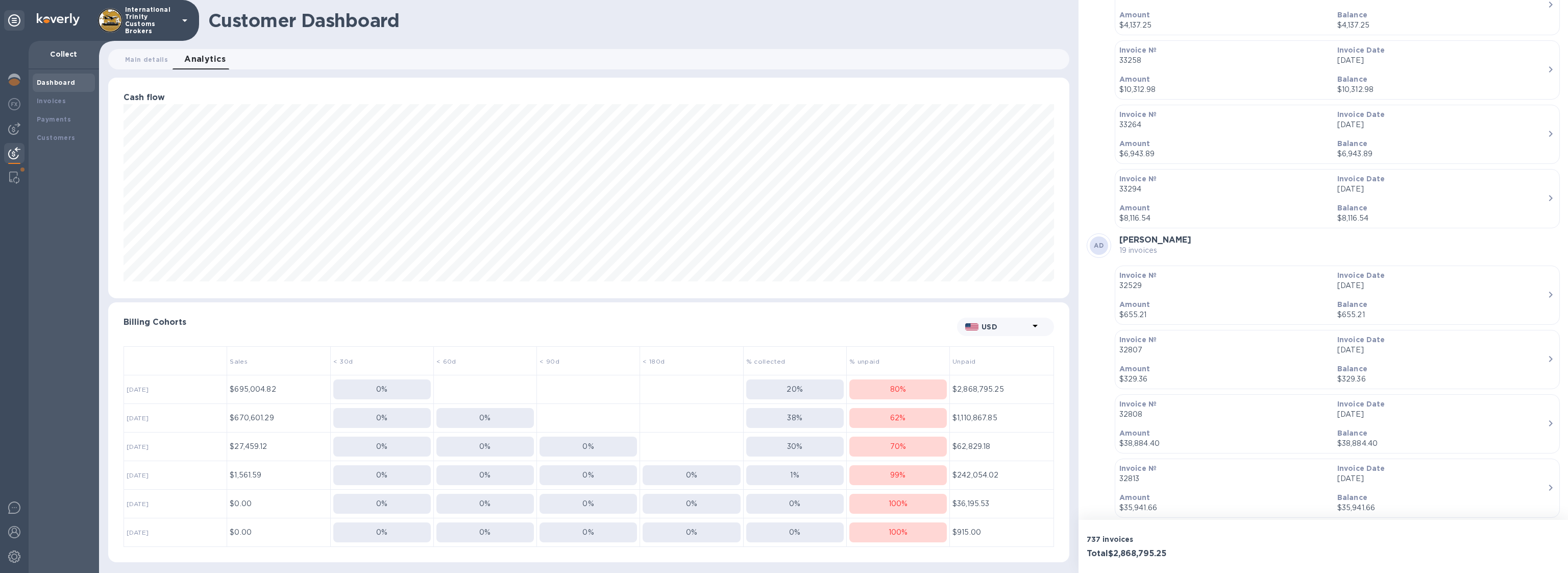
scroll to position [14055, 0]
drag, startPoint x: 1163, startPoint y: 194, endPoint x: 1115, endPoint y: 192, distance: 48.0
click at [1115, 233] on div "AD ALWOOD 19 invoices" at bounding box center [1323, 245] width 473 height 24
copy b "ALWOOD"
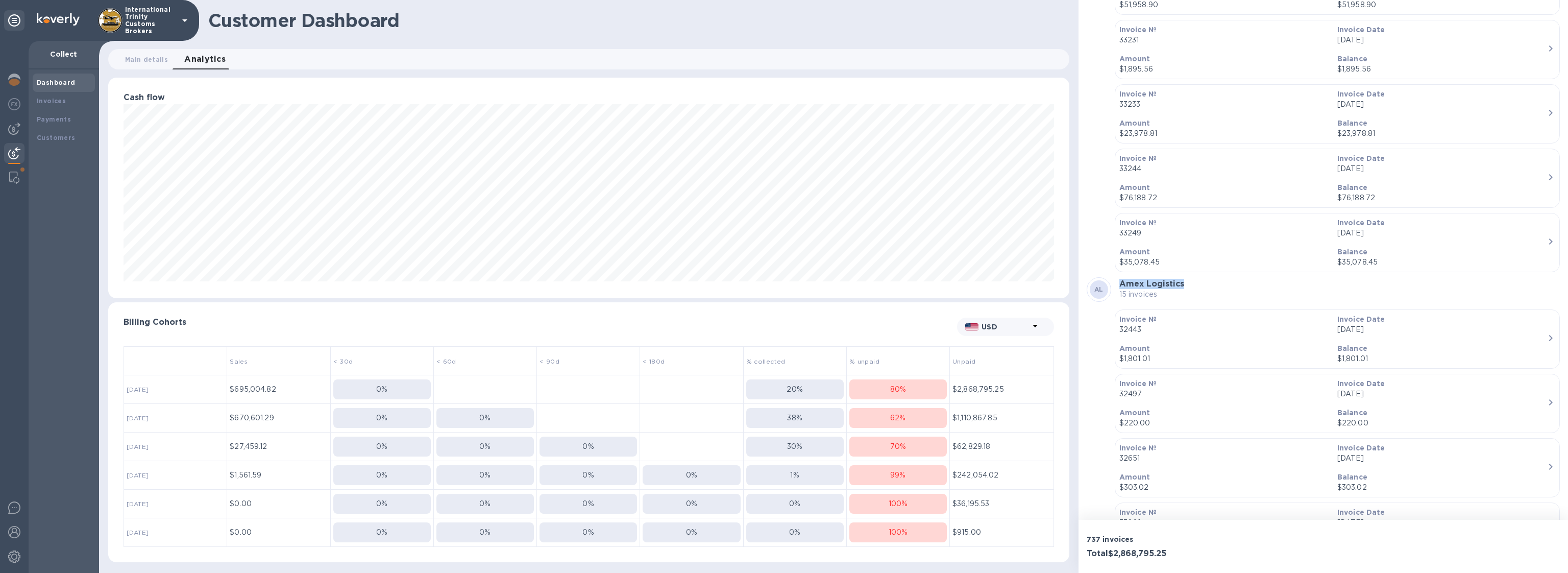
drag, startPoint x: 1188, startPoint y: 233, endPoint x: 1119, endPoint y: 231, distance: 69.0
click at [1119, 277] on div "AL Amex Logistics 15 invoices" at bounding box center [1323, 289] width 473 height 24
copy b "Amex Logistics"
drag, startPoint x: 1119, startPoint y: 248, endPoint x: 1181, endPoint y: 253, distance: 62.2
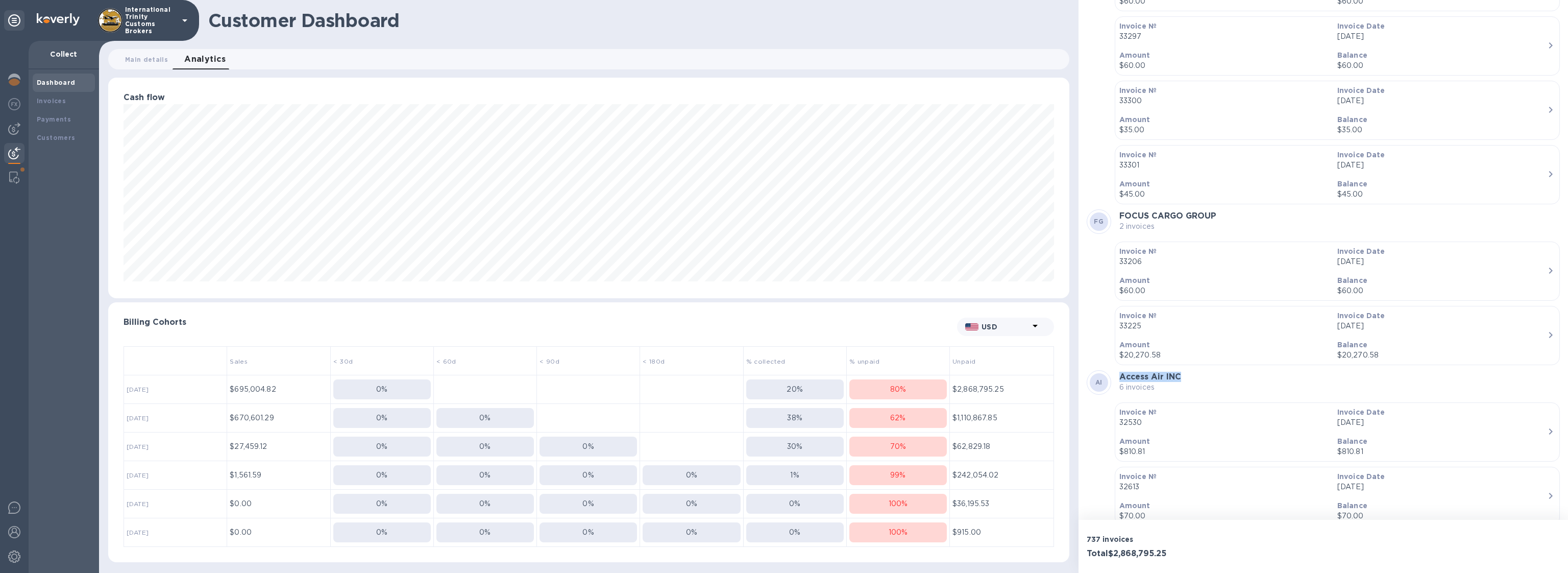
click at [1181, 370] on div "AI Access Air INC 6 invoices" at bounding box center [1323, 382] width 473 height 24
copy b "Access Air INC"
drag, startPoint x: 1225, startPoint y: 85, endPoint x: 1119, endPoint y: 87, distance: 106.0
click at [1119, 208] on div "FG FOCUS CARGO GROUP 2 invoices" at bounding box center [1323, 220] width 473 height 24
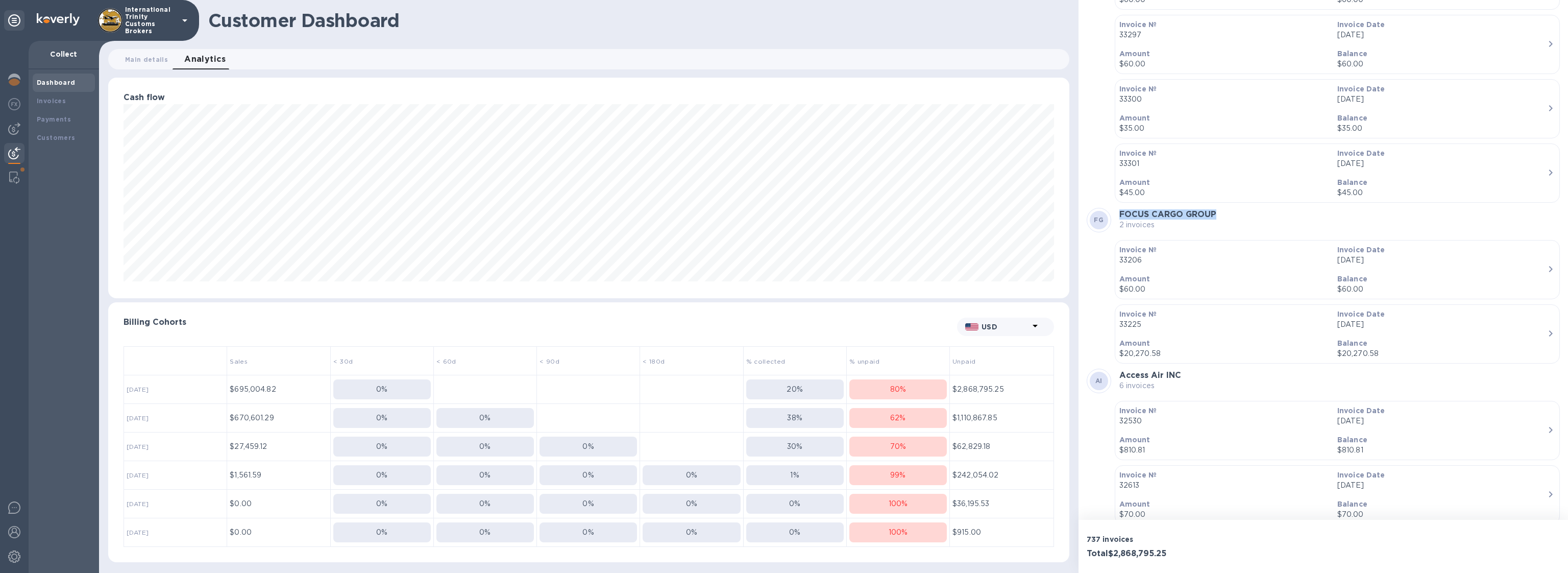
copy b "FOCUS CARGO GROUP"
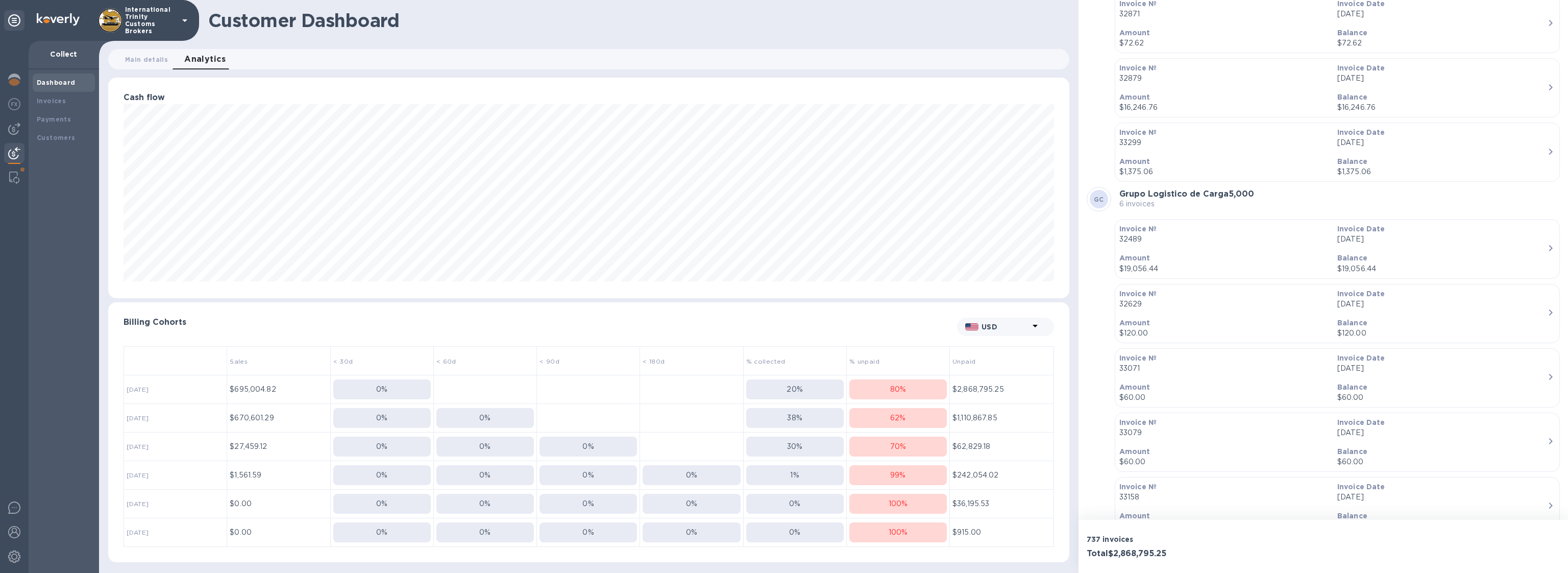
scroll to position [40122, 0]
drag, startPoint x: 1197, startPoint y: 233, endPoint x: 1114, endPoint y: 229, distance: 83.1
click at [1114, 357] on div "LG LOGISTIC GURUS 3 invoices" at bounding box center [1323, 370] width 473 height 24
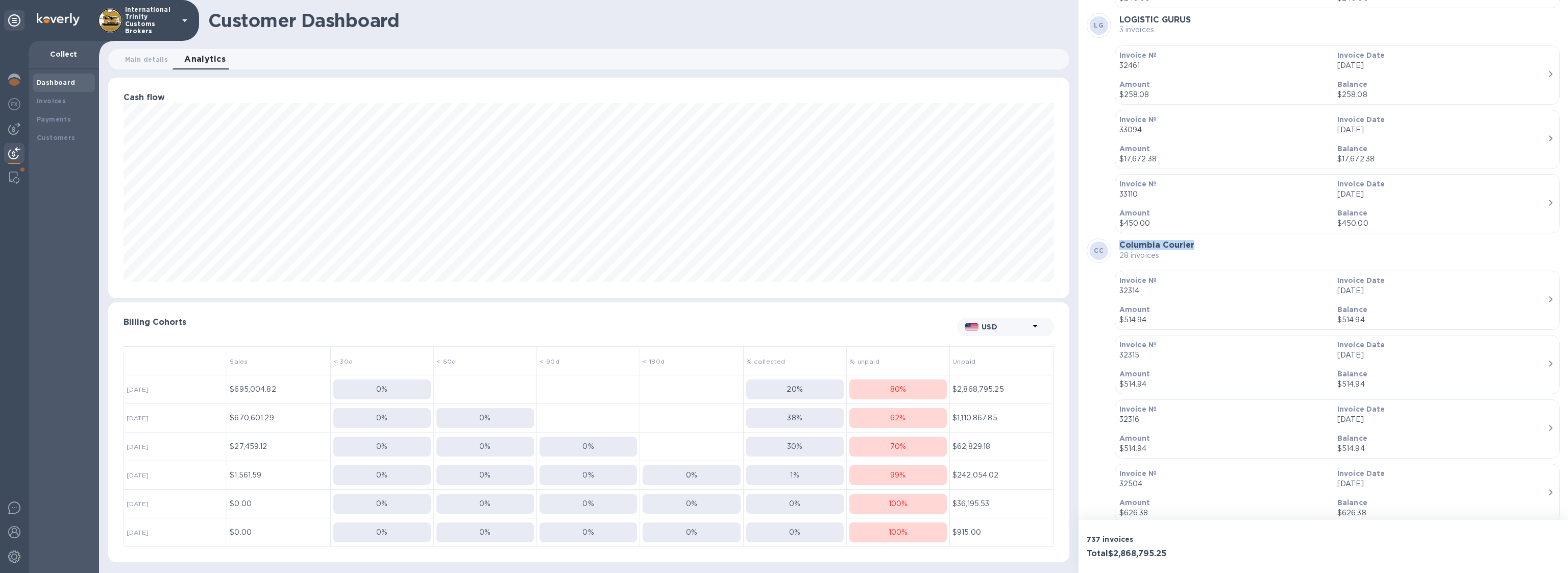
drag, startPoint x: 1198, startPoint y: 112, endPoint x: 1112, endPoint y: 114, distance: 86.0
click at [1112, 239] on div "CC Columbia Courier 28 invoices" at bounding box center [1323, 251] width 473 height 24
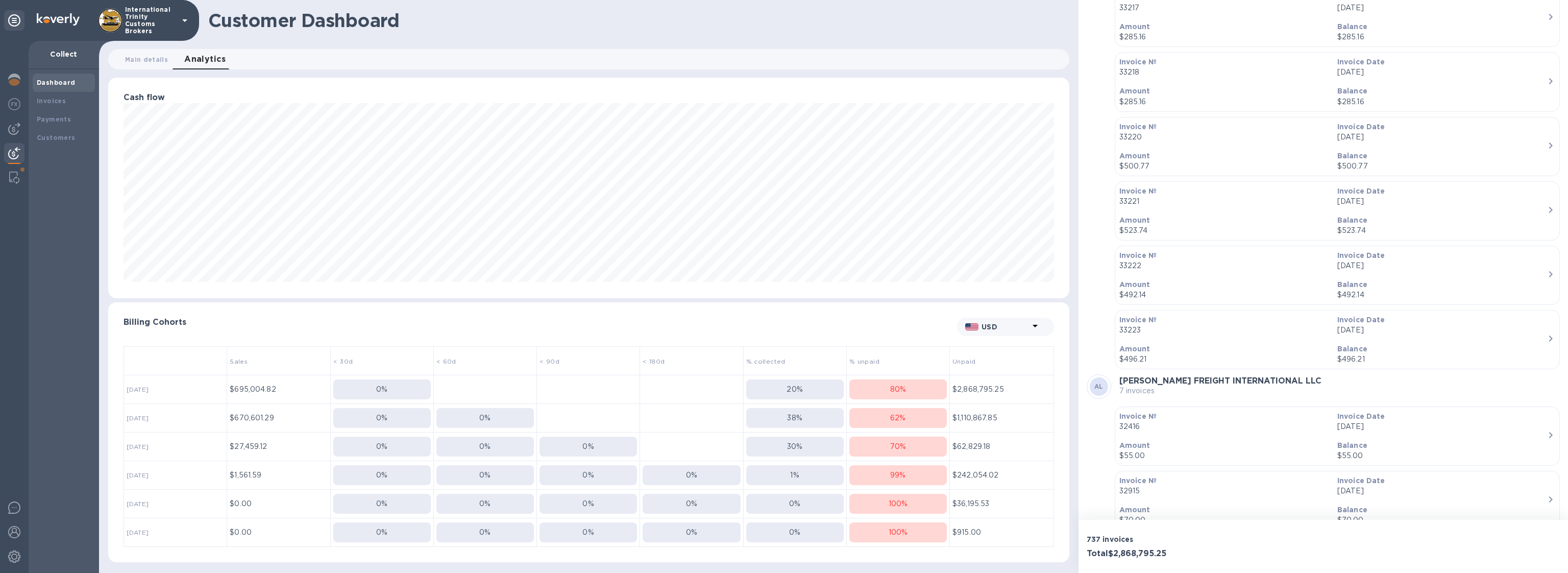
scroll to position [42261, 0]
drag, startPoint x: 1119, startPoint y: 146, endPoint x: 1256, endPoint y: 150, distance: 137.1
click at [1256, 279] on b "ALVA FREIGHT INTERNATIONAL LLC" at bounding box center [1220, 284] width 202 height 10
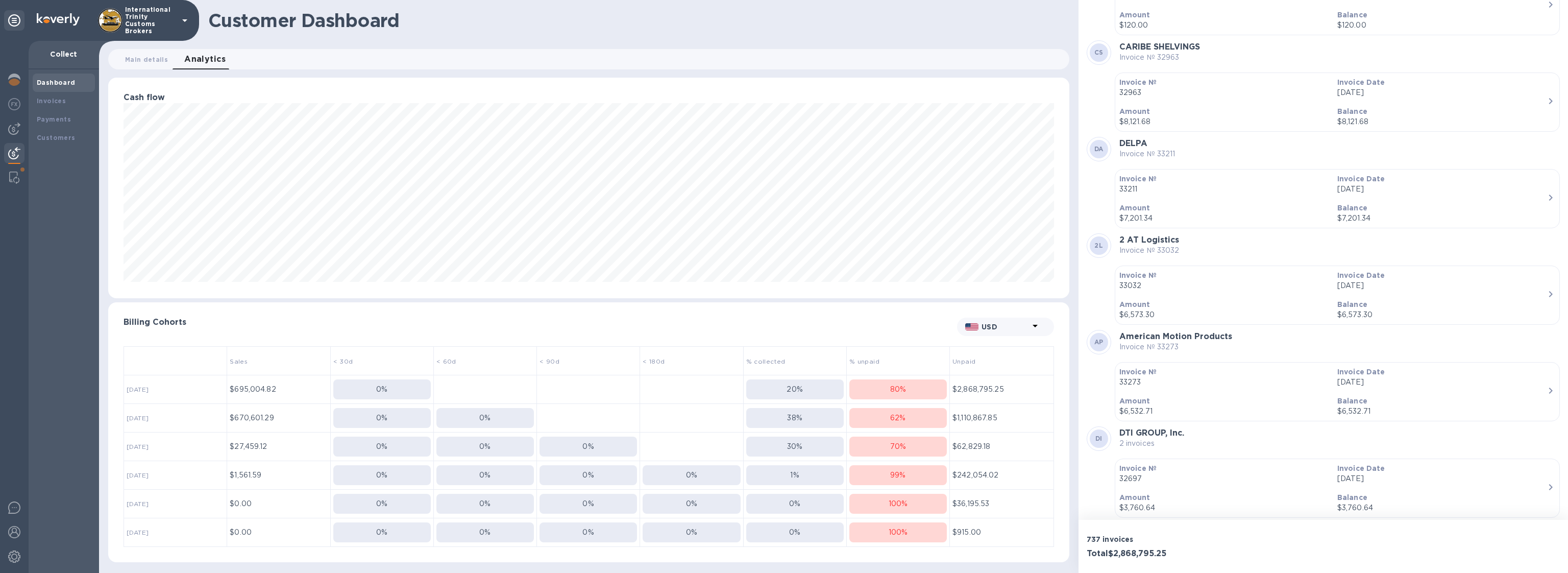
scroll to position [44647, 0]
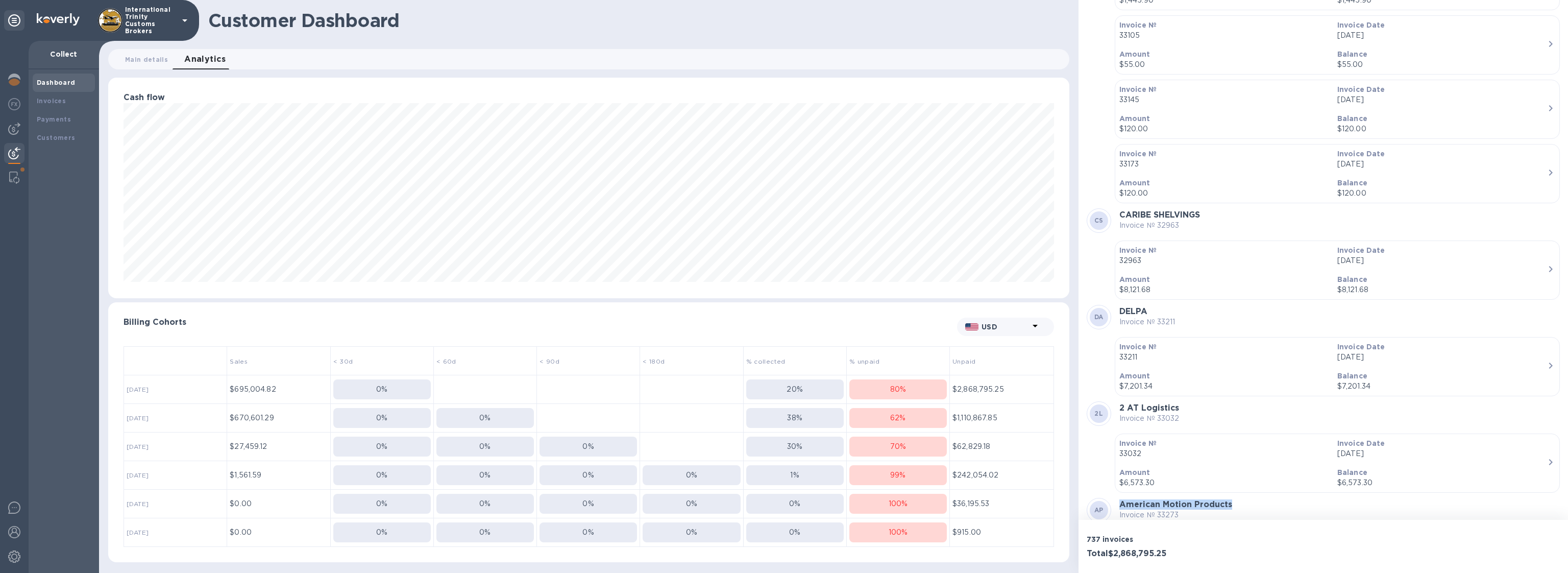
drag, startPoint x: 1118, startPoint y: 360, endPoint x: 1241, endPoint y: 360, distance: 123.0
click at [1241, 498] on div "AP American Motion Products Invoice № 33273" at bounding box center [1323, 510] width 473 height 24
drag, startPoint x: 1176, startPoint y: 264, endPoint x: 1121, endPoint y: 263, distance: 55.0
click at [1121, 401] on div "2L 2 AT Logistics Invoice № 33032" at bounding box center [1323, 413] width 473 height 24
drag, startPoint x: 1152, startPoint y: 169, endPoint x: 1118, endPoint y: 166, distance: 34.1
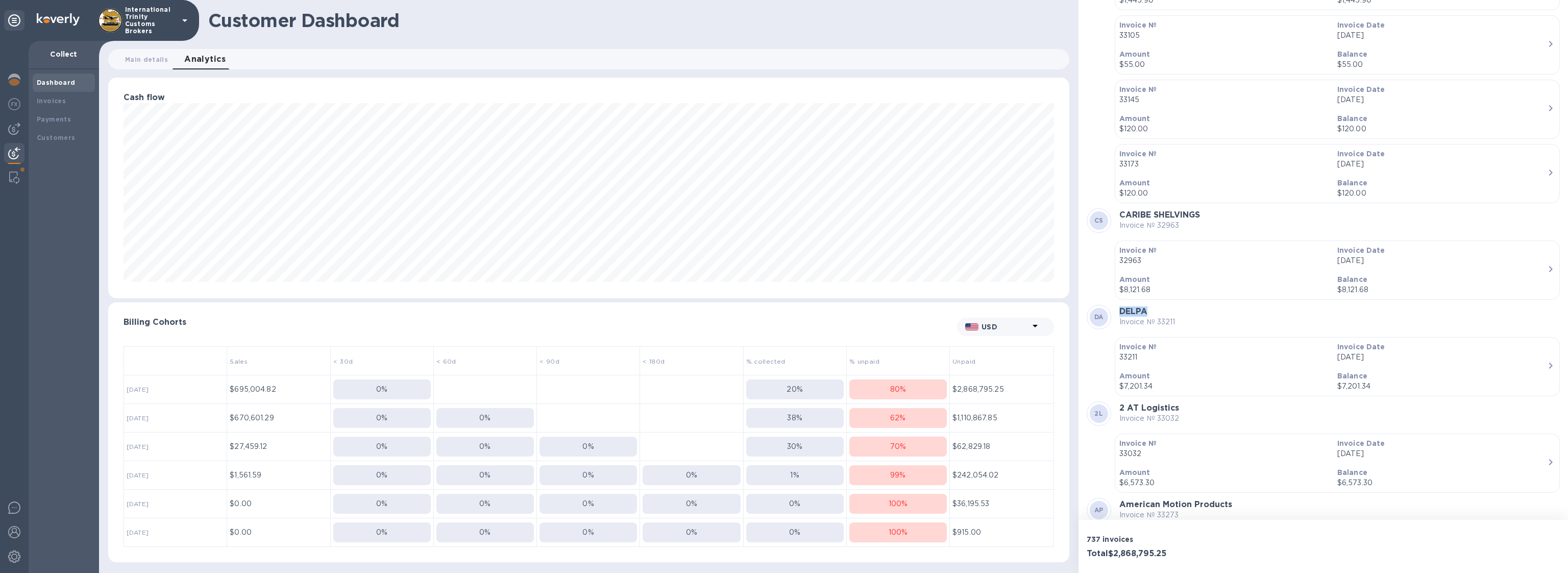
click at [1118, 305] on div "DA DELPA Invoice № 33211" at bounding box center [1323, 317] width 473 height 24
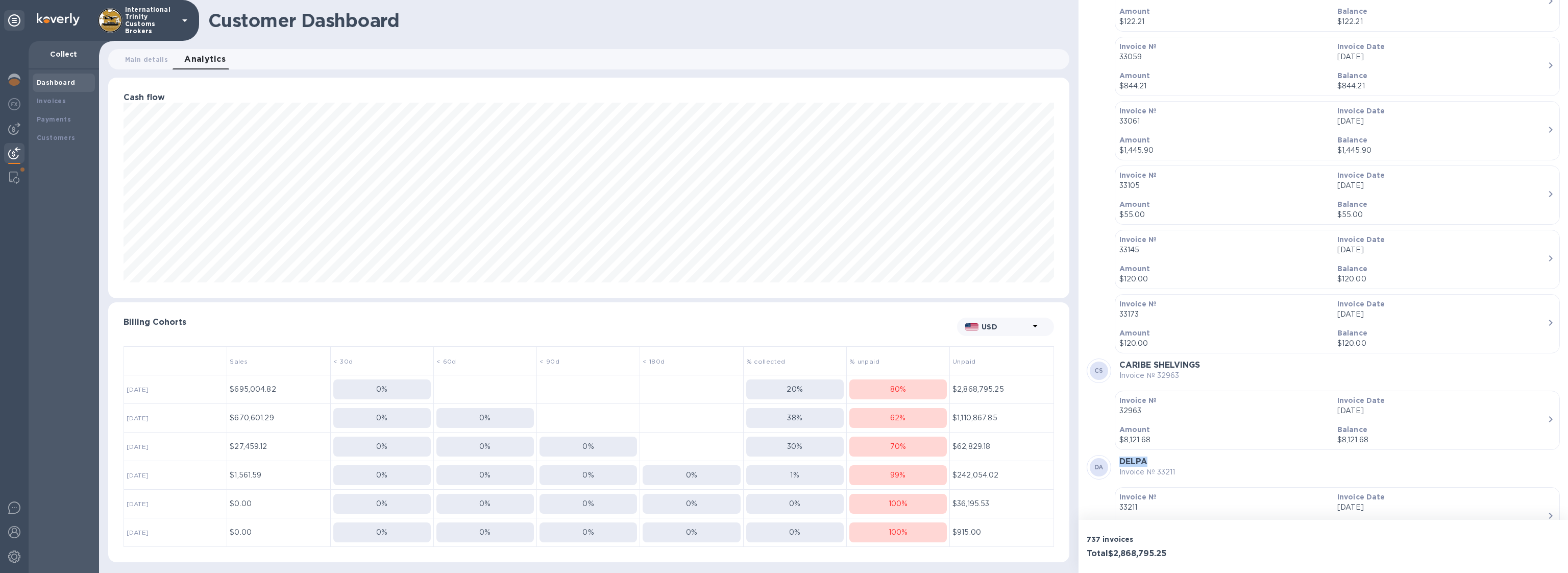
scroll to position [44393, 0]
drag, startPoint x: 1209, startPoint y: 323, endPoint x: 1121, endPoint y: 329, distance: 88.2
click at [1121, 463] on div "CS CARIBE SHELVINGS Invoice № 32963" at bounding box center [1323, 475] width 473 height 24
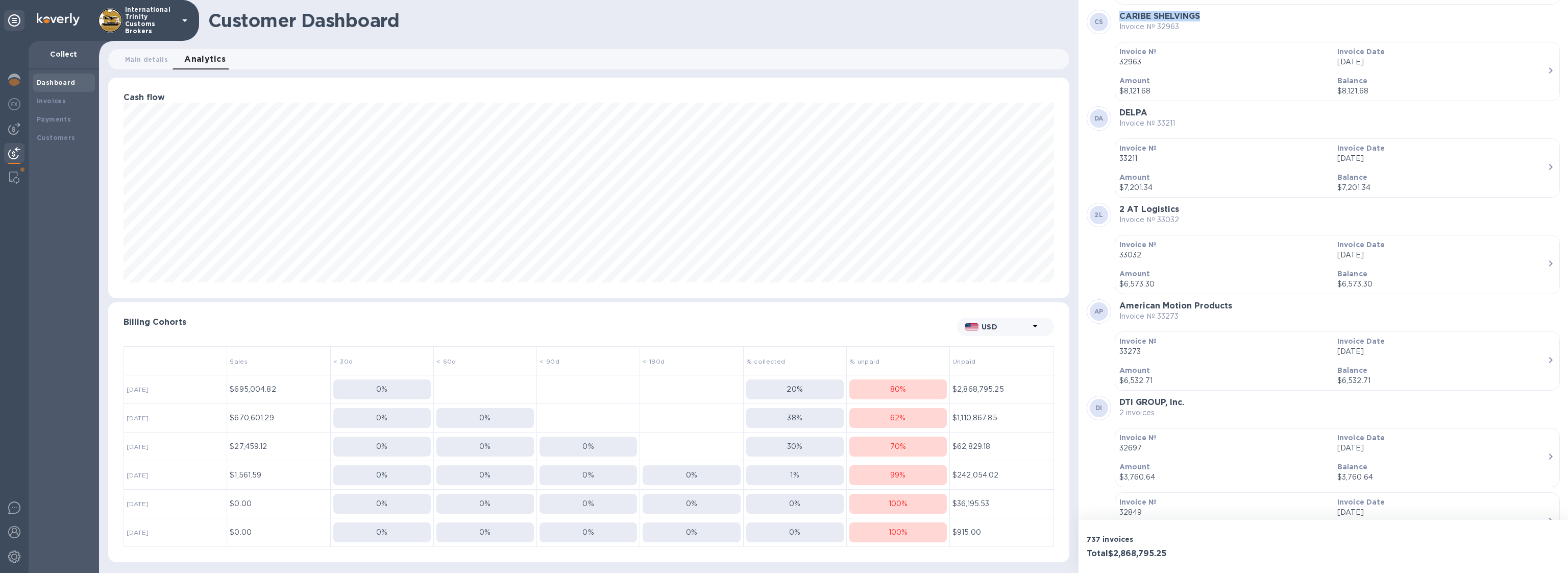
scroll to position [44848, 0]
drag, startPoint x: 1118, startPoint y: 254, endPoint x: 1164, endPoint y: 253, distance: 46.0
click at [1164, 393] on div "DI DTI GROUP, Inc. 2 invoices" at bounding box center [1323, 406] width 473 height 24
drag, startPoint x: 1180, startPoint y: 409, endPoint x: 1184, endPoint y: 418, distance: 9.8
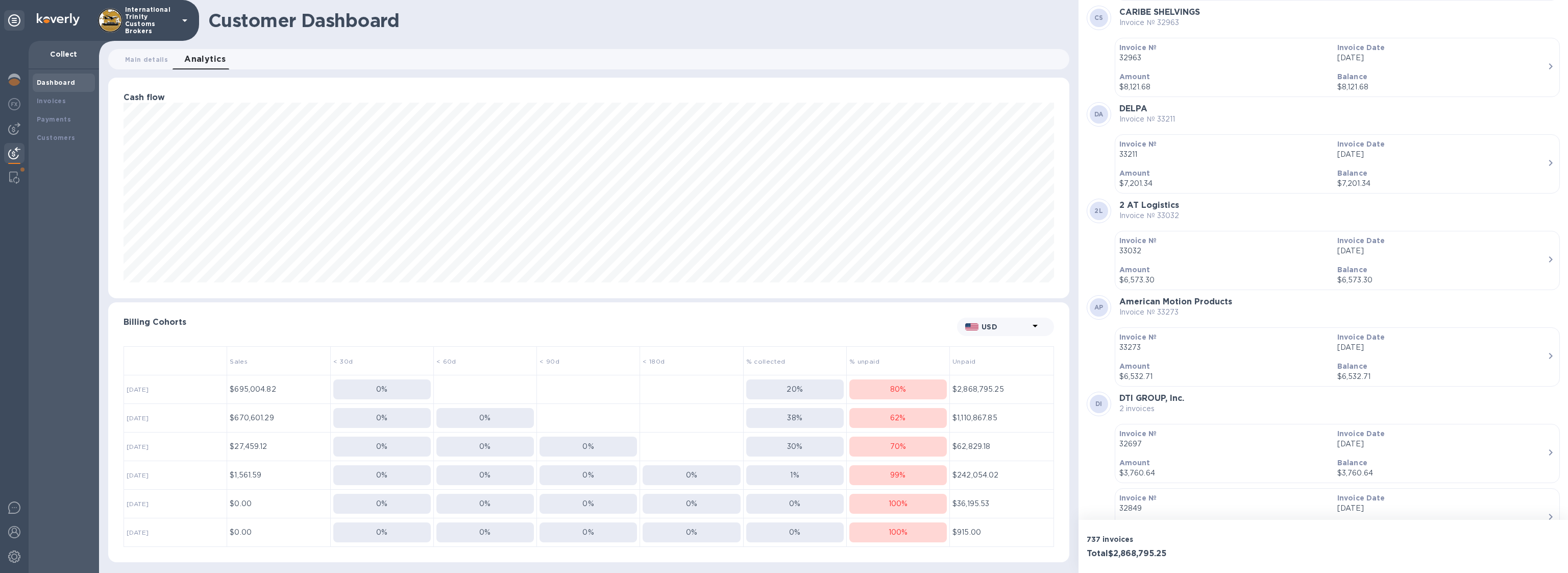
click at [1184, 552] on div "DW DG Safe Work 3 invoices" at bounding box center [1323, 564] width 473 height 24
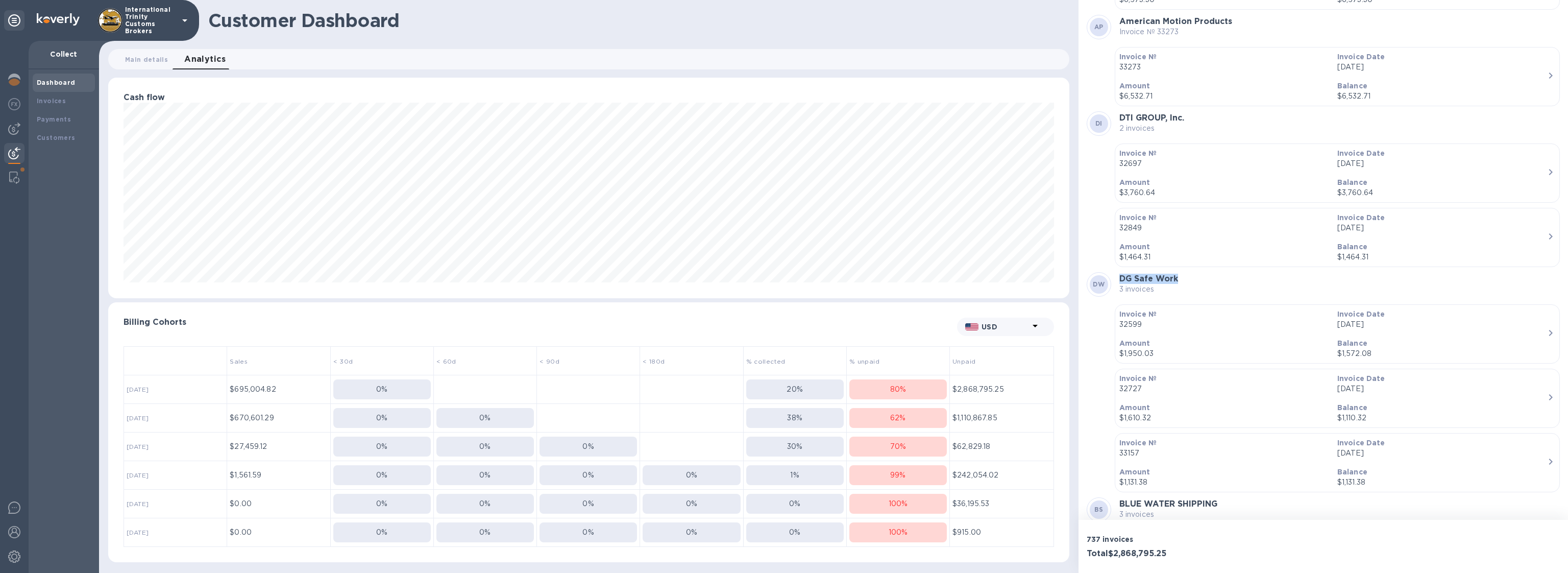
scroll to position [45169, 0]
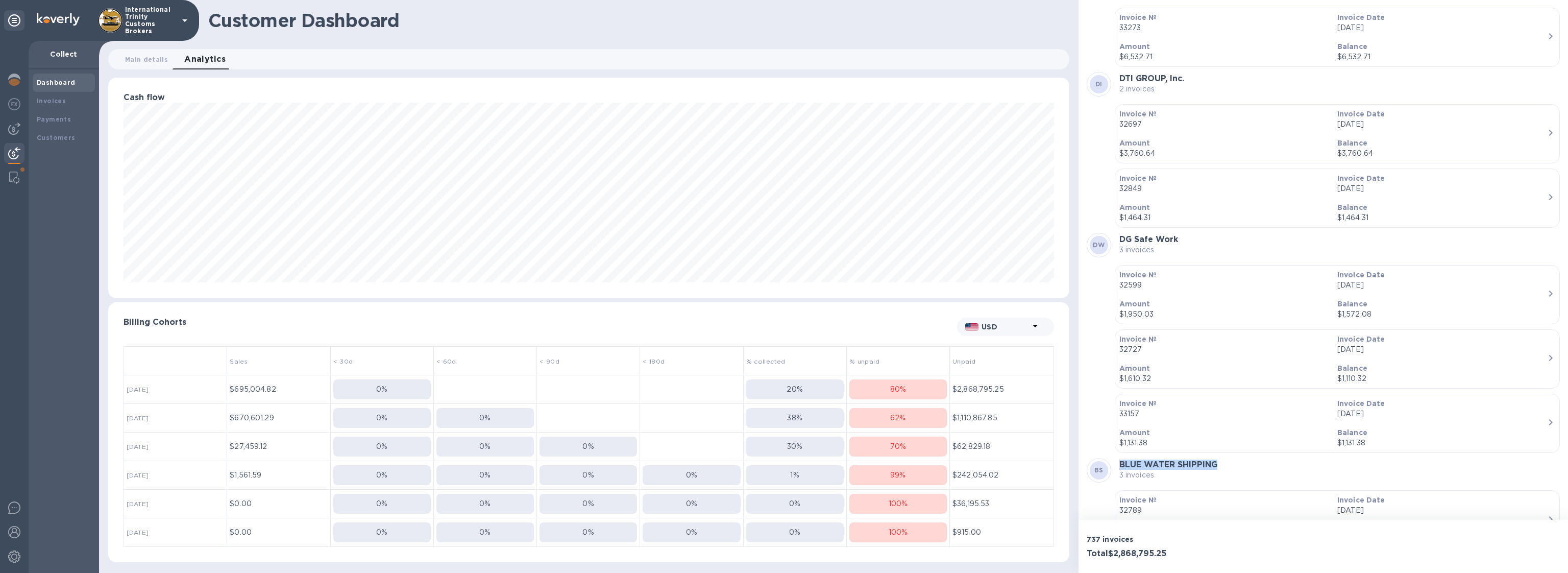
drag, startPoint x: 1219, startPoint y: 317, endPoint x: 1111, endPoint y: 317, distance: 108.0
click at [1111, 458] on div "BS BLUE WATER SHIPPING 3 invoices" at bounding box center [1323, 470] width 473 height 24
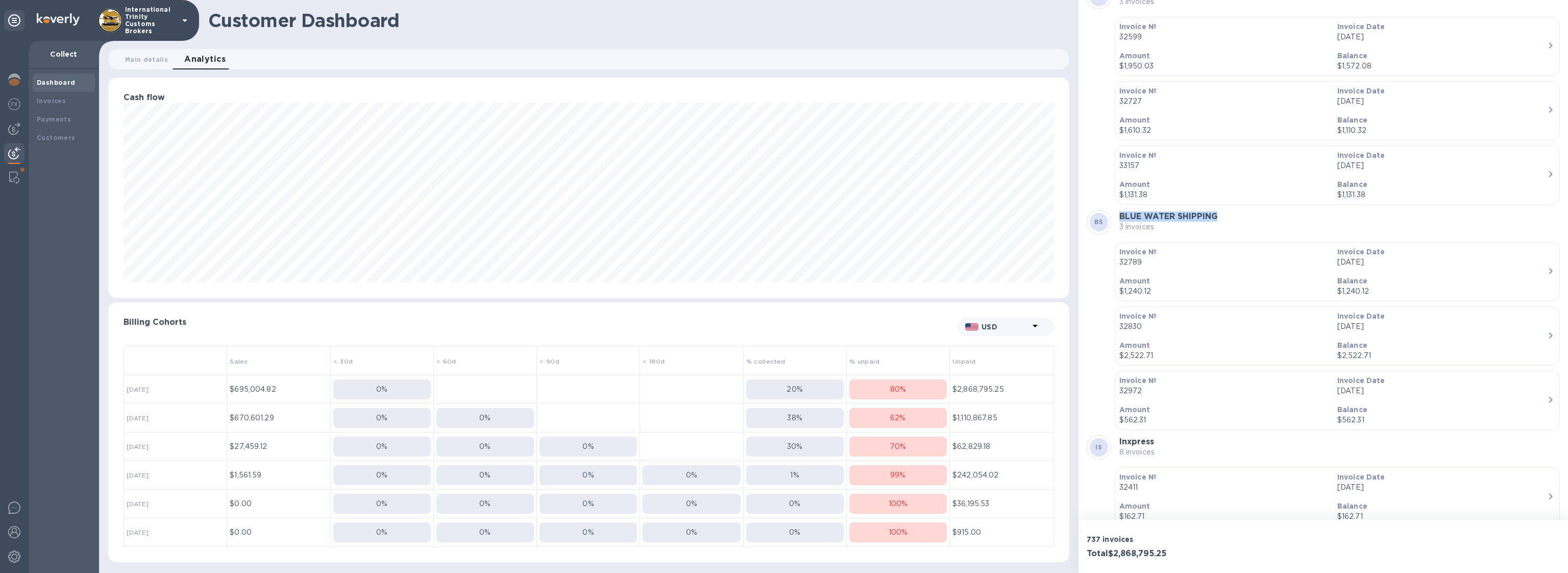
scroll to position [45568, 0]
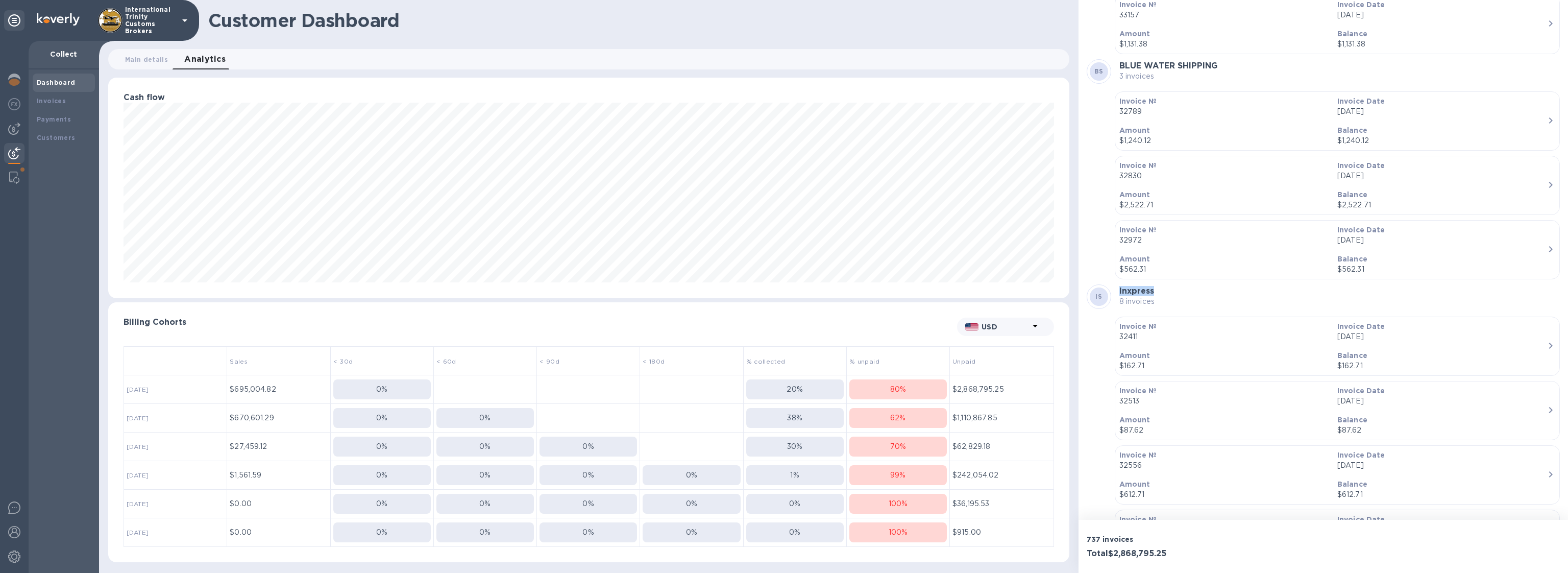
drag, startPoint x: 1162, startPoint y: 144, endPoint x: 1120, endPoint y: 147, distance: 42.1
click at [1120, 284] on div "IS Inxpress 8 invoices" at bounding box center [1323, 297] width 473 height 24
drag, startPoint x: 1165, startPoint y: 146, endPoint x: 1116, endPoint y: 150, distance: 49.2
click at [1116, 286] on div "HU HenX USA Invoice № 32959" at bounding box center [1323, 298] width 473 height 24
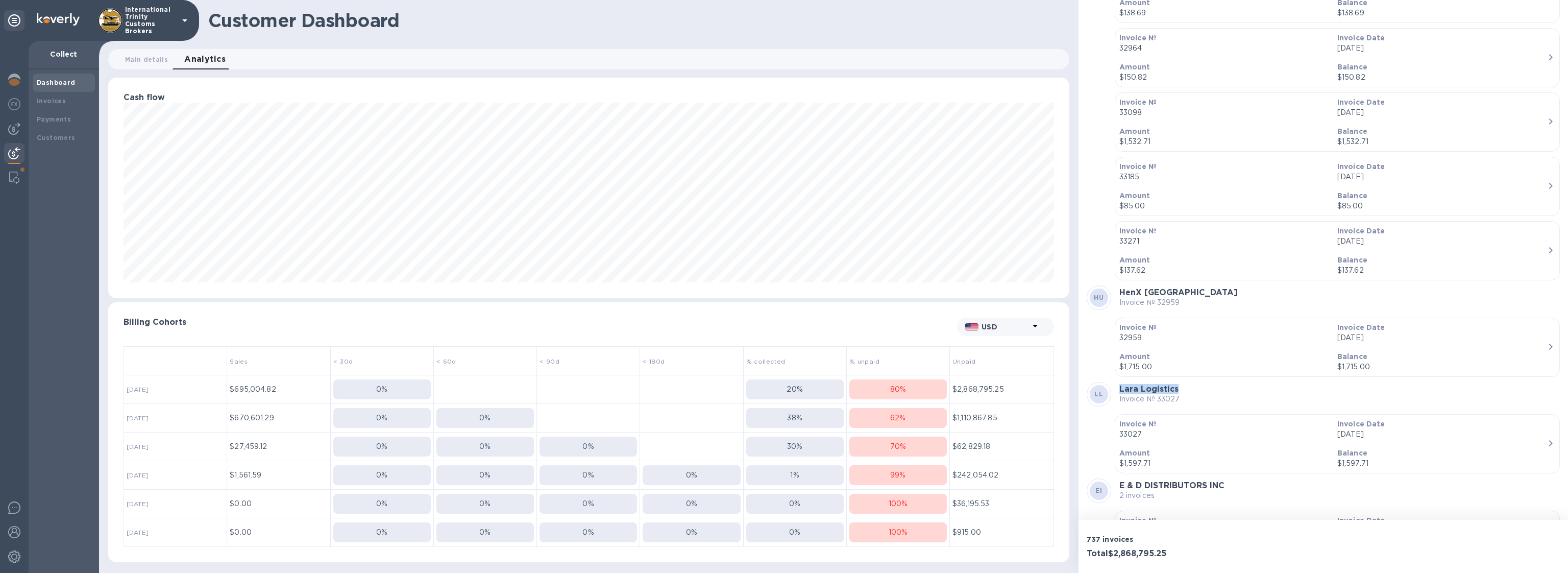
drag, startPoint x: 1180, startPoint y: 242, endPoint x: 1112, endPoint y: 242, distance: 68.0
click at [1112, 382] on div "LL Lara Logistics Invoice № 33027" at bounding box center [1323, 394] width 473 height 24
drag, startPoint x: 1119, startPoint y: 337, endPoint x: 1208, endPoint y: 336, distance: 89.0
click at [1208, 480] on b "E & D DISTRIBUTORS INC" at bounding box center [1172, 485] width 105 height 10
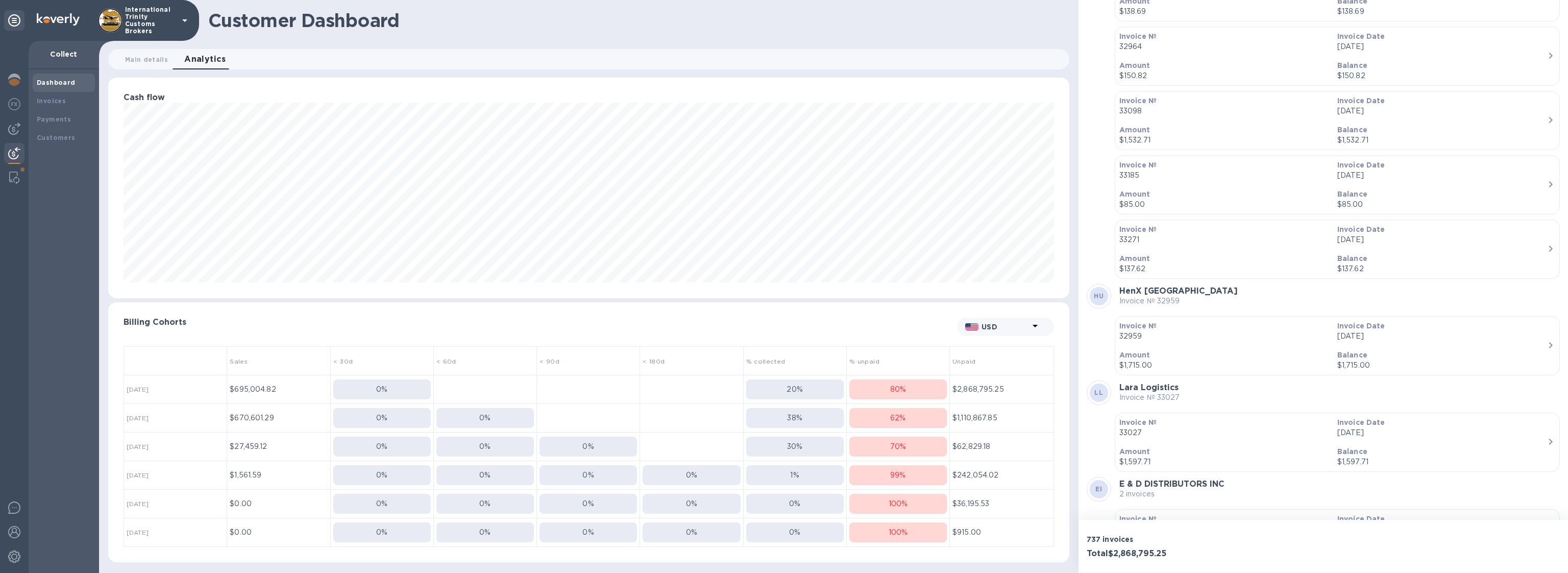
click at [1249, 477] on div "EI E & D DISTRIBUTORS INC 2 invoices" at bounding box center [1323, 489] width 473 height 24
drag, startPoint x: 1245, startPoint y: 336, endPoint x: 1131, endPoint y: 329, distance: 114.2
click at [1131, 477] on div "EI E & D DISTRIBUTORS INC 2 invoices" at bounding box center [1323, 489] width 473 height 24
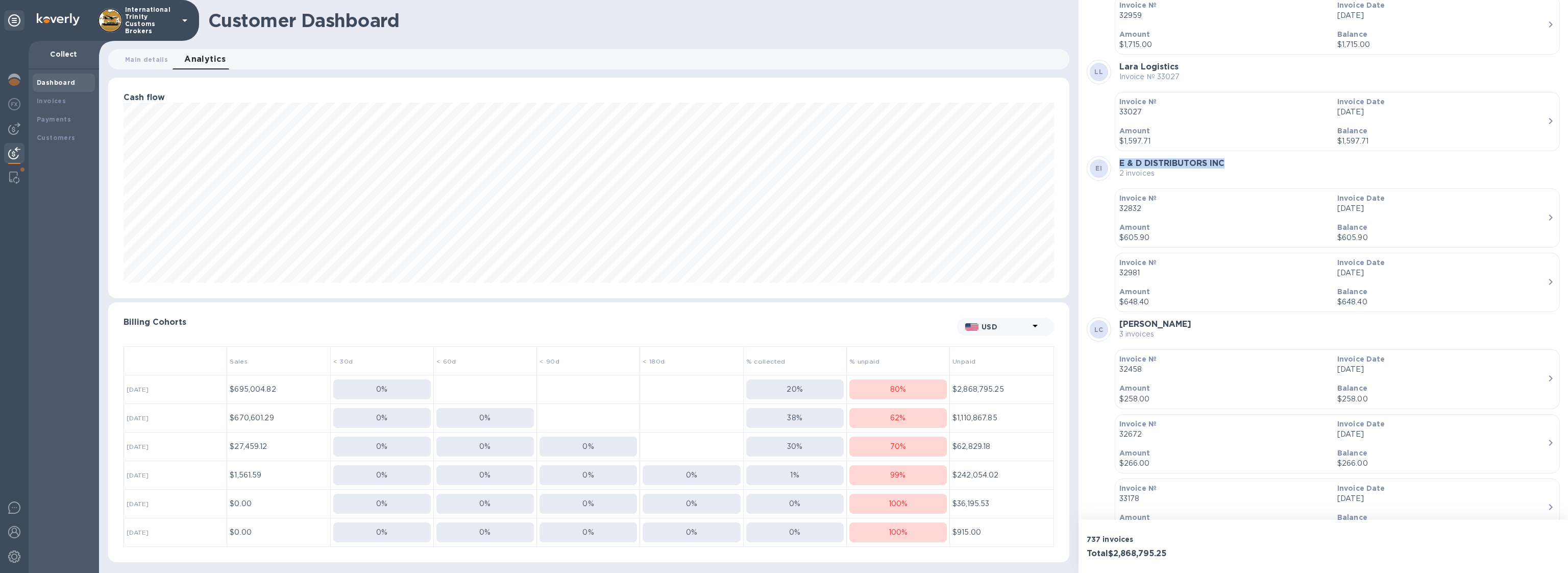
scroll to position [46515, 0]
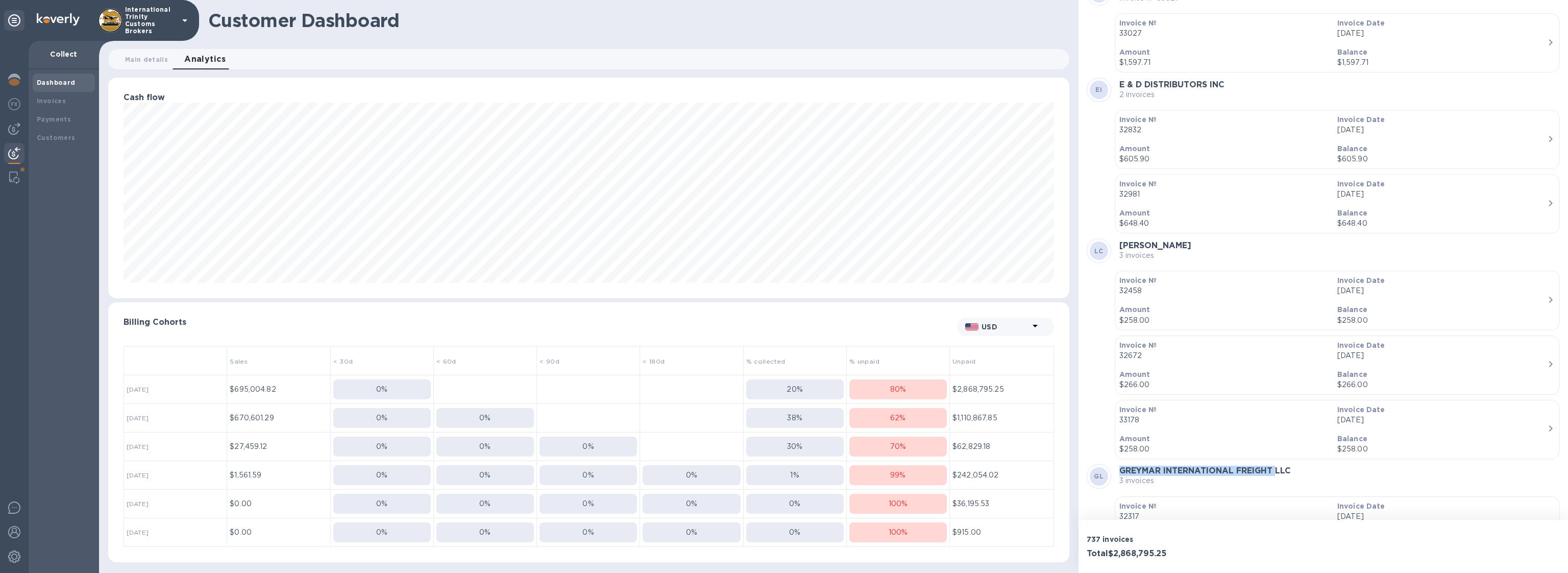
drag, startPoint x: 1128, startPoint y: 323, endPoint x: 1276, endPoint y: 322, distance: 148.0
click at [1276, 464] on div "GL GREYMAR INTERNATIONAL FREIGHT LLC 3 invoices" at bounding box center [1323, 476] width 473 height 24
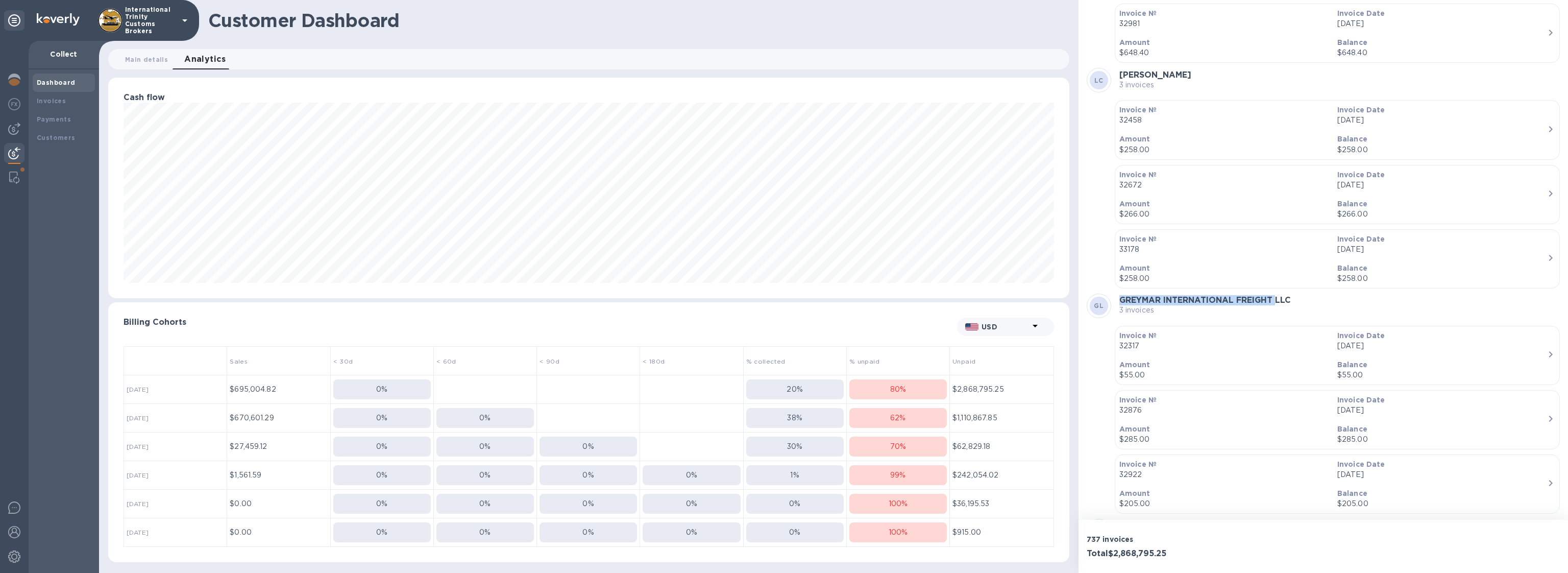
scroll to position [46825, 0]
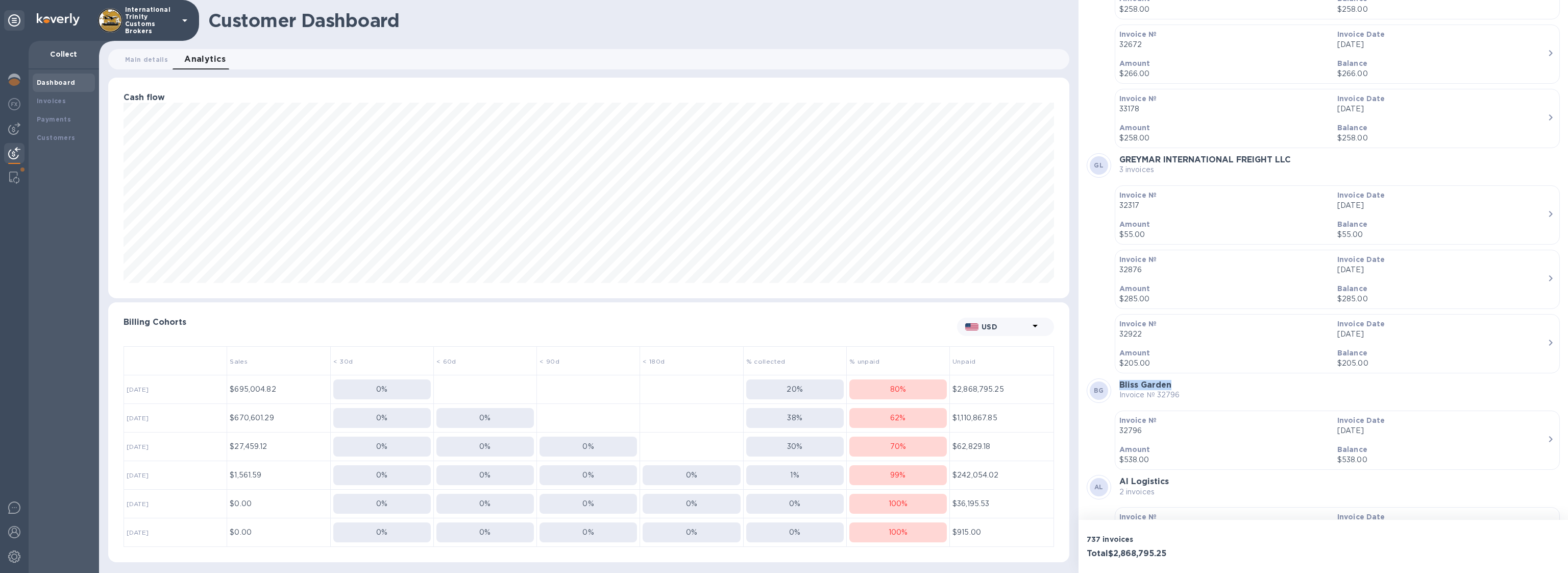
drag, startPoint x: 1178, startPoint y: 239, endPoint x: 1121, endPoint y: 236, distance: 57.1
click at [1121, 381] on h3 "Bliss Garden" at bounding box center [1150, 385] width 61 height 10
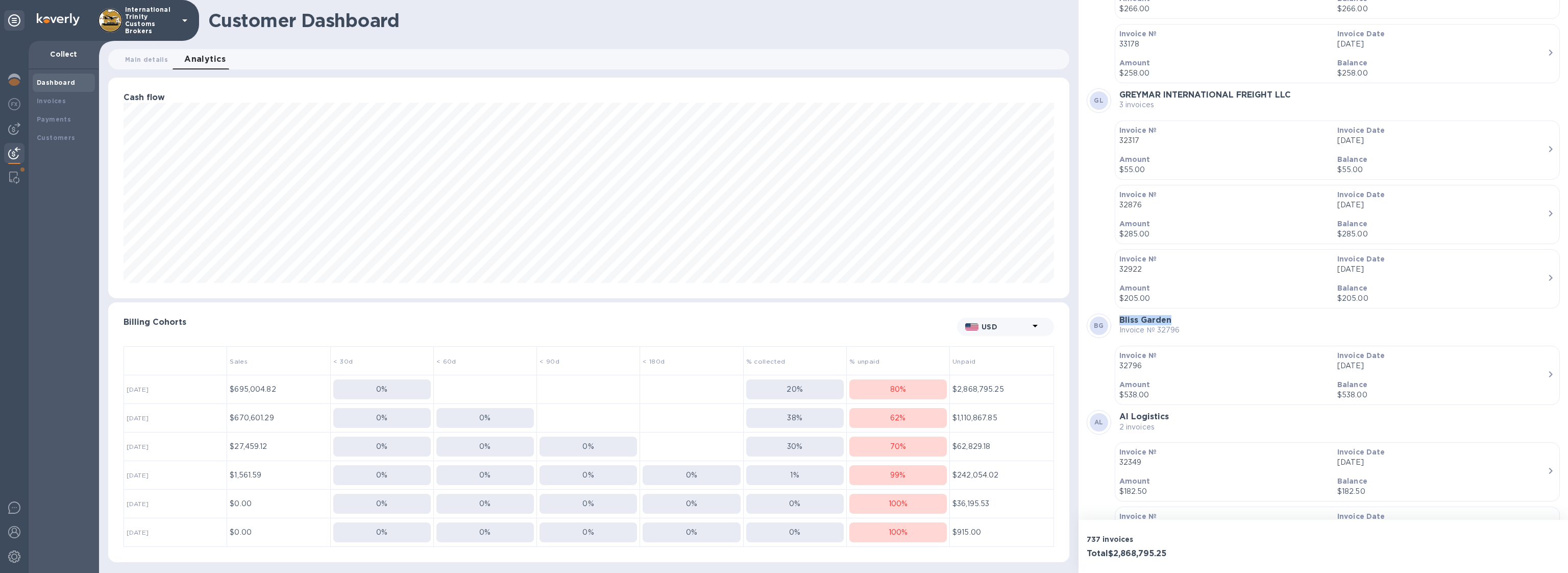
scroll to position [46894, 0]
drag, startPoint x: 1169, startPoint y: 266, endPoint x: 1118, endPoint y: 265, distance: 51.0
click at [1118, 406] on div "AL AI Logistics 2 invoices" at bounding box center [1323, 418] width 473 height 24
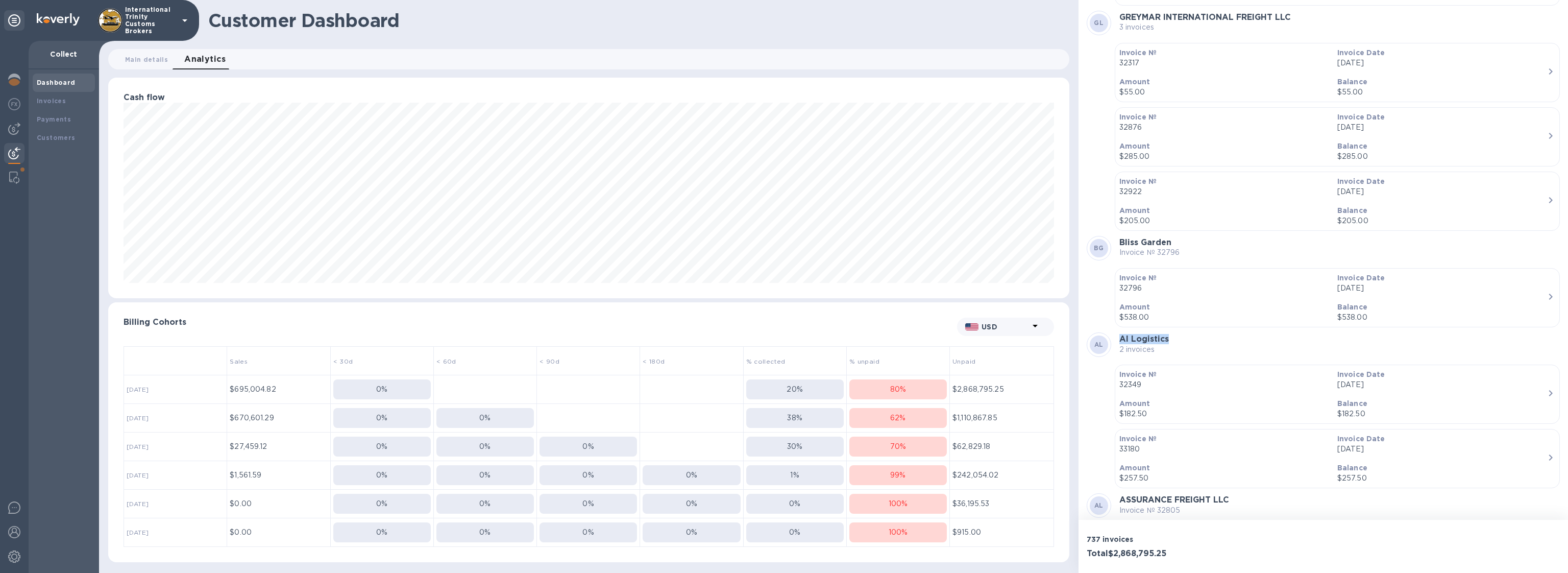
scroll to position [47047, 0]
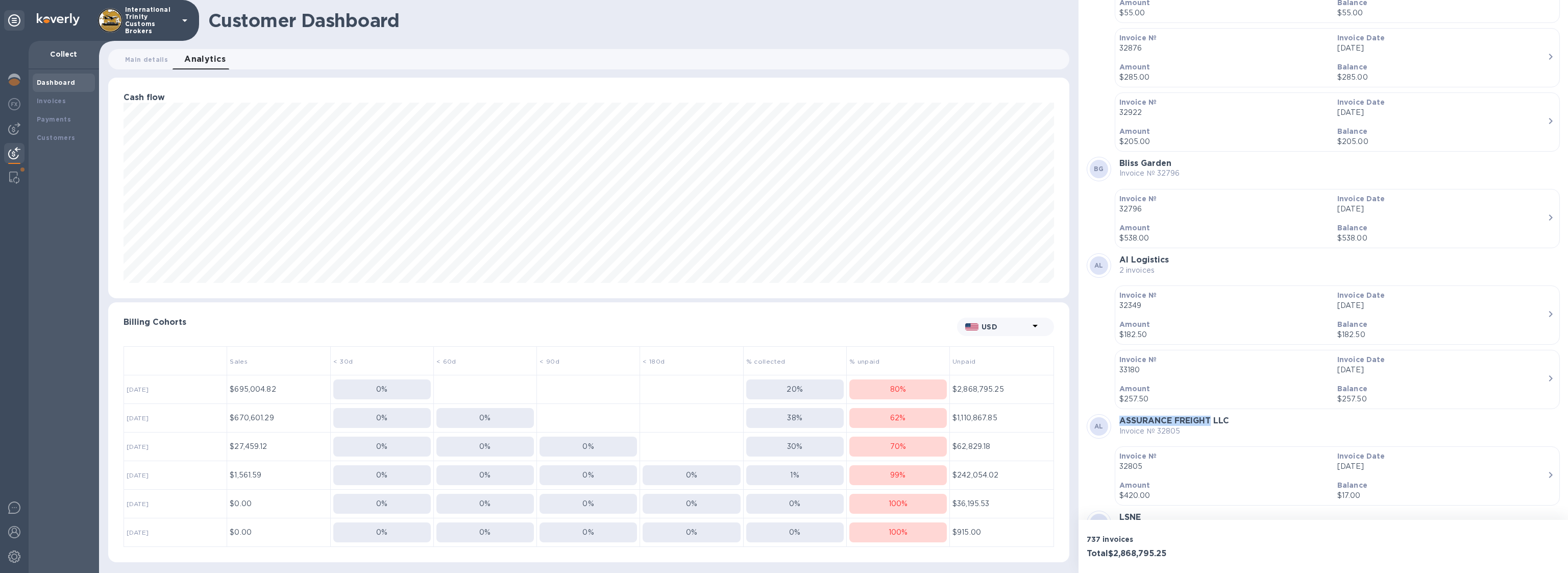
drag, startPoint x: 1119, startPoint y: 270, endPoint x: 1213, endPoint y: 270, distance: 94.0
click at [1213, 416] on b "ASSURANCE FREIGHT LLC" at bounding box center [1174, 421] width 110 height 10
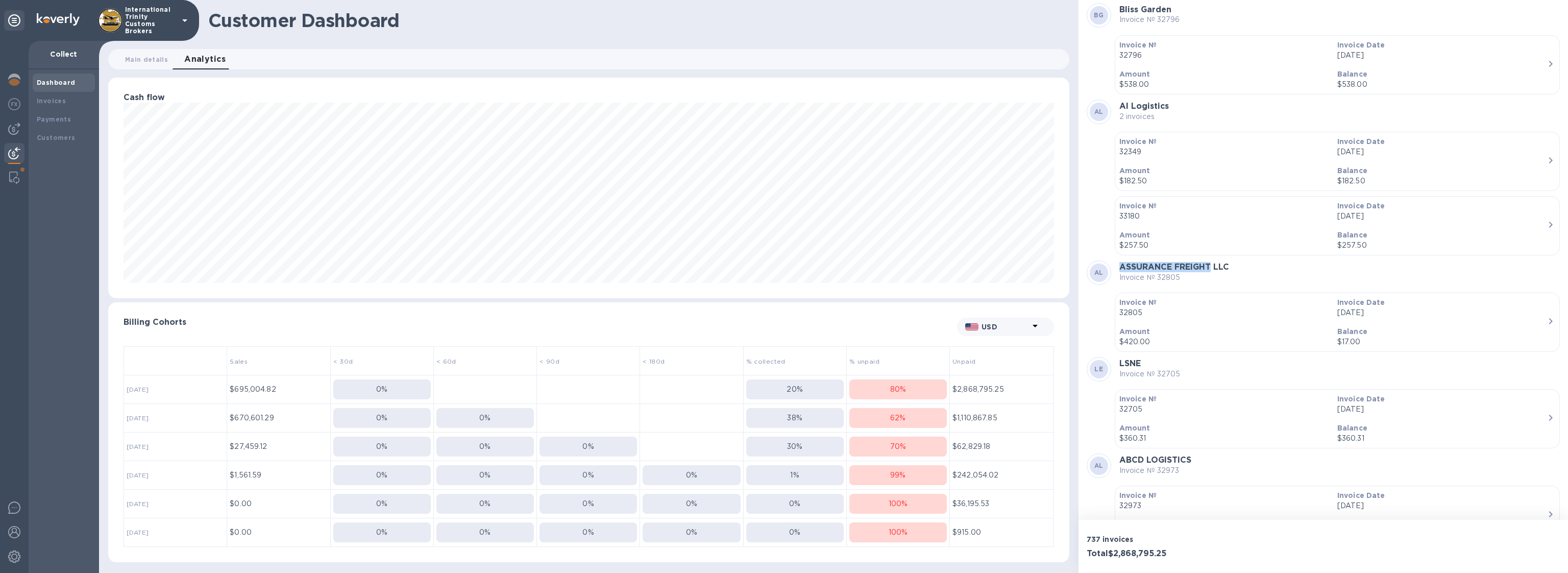
scroll to position [220, 961]
drag, startPoint x: 1196, startPoint y: 309, endPoint x: 1120, endPoint y: 309, distance: 76.0
click at [1120, 454] on div "AL ABCD LOGISTICS Invoice № 32973" at bounding box center [1323, 466] width 473 height 24
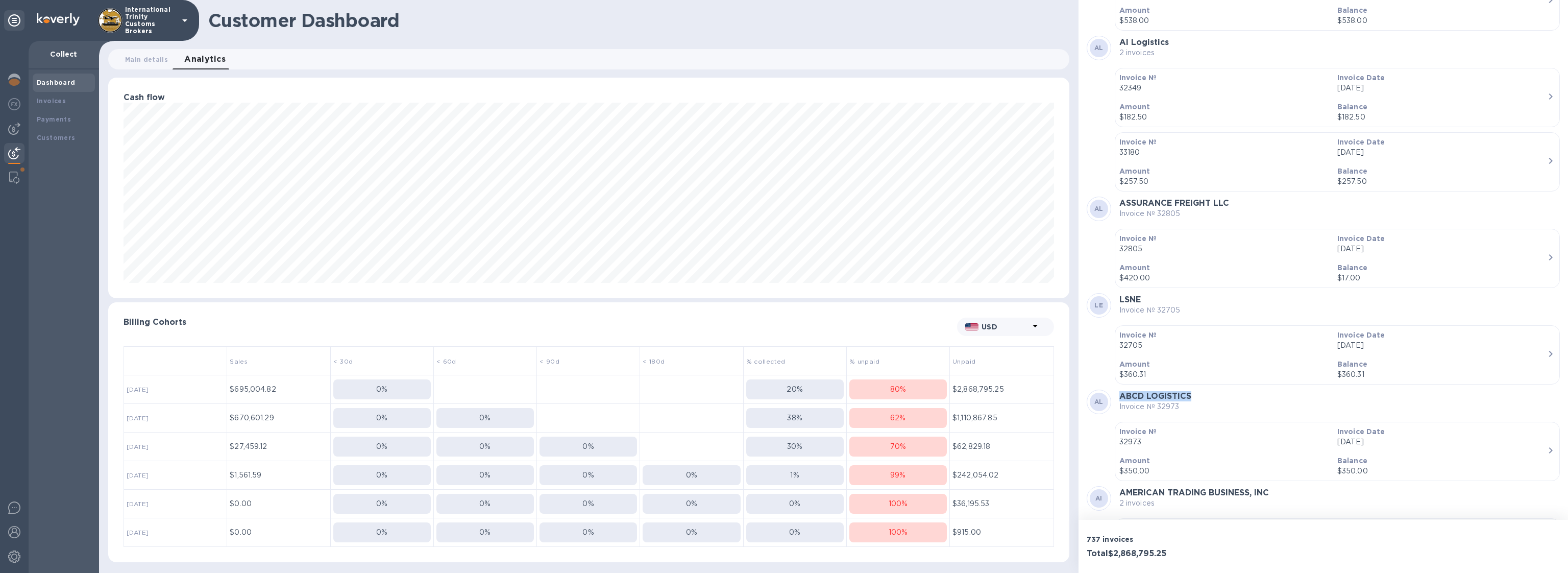
scroll to position [47365, 0]
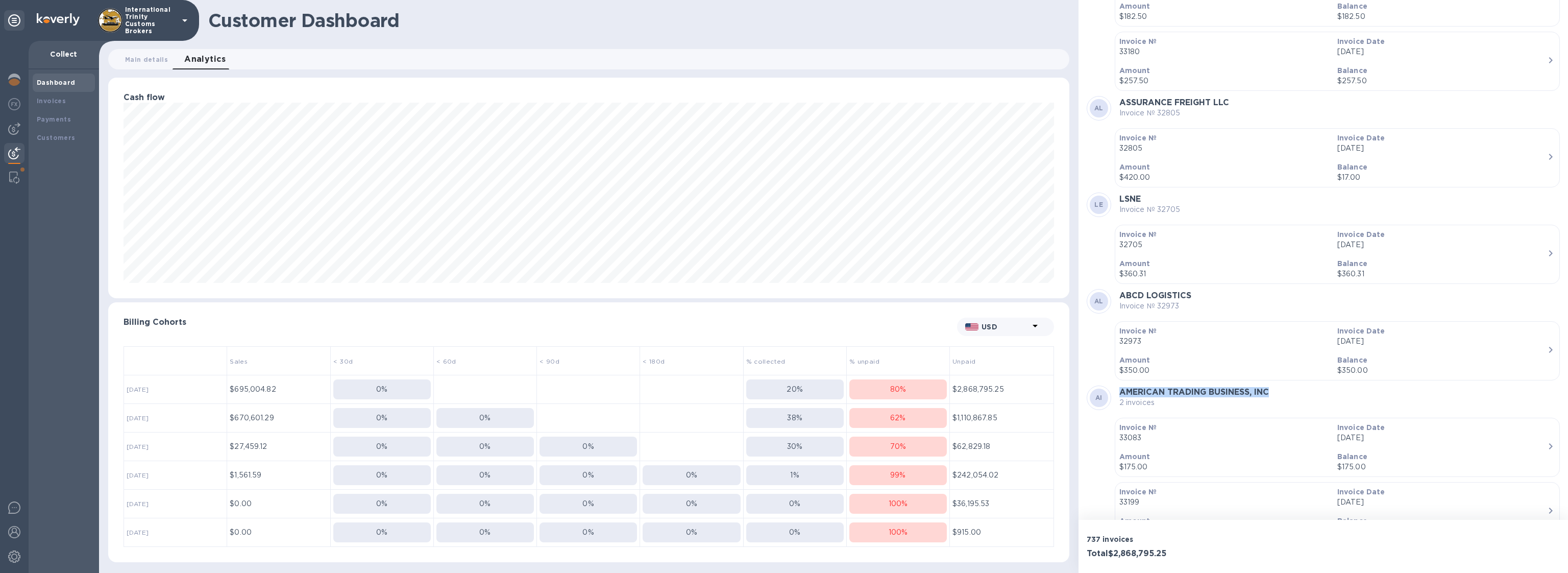
drag, startPoint x: 1119, startPoint y: 242, endPoint x: 1288, endPoint y: 237, distance: 169.1
click at [1288, 385] on div "AI AMERICAN TRADING BUSINESS, INC 2 invoices" at bounding box center [1323, 398] width 473 height 24
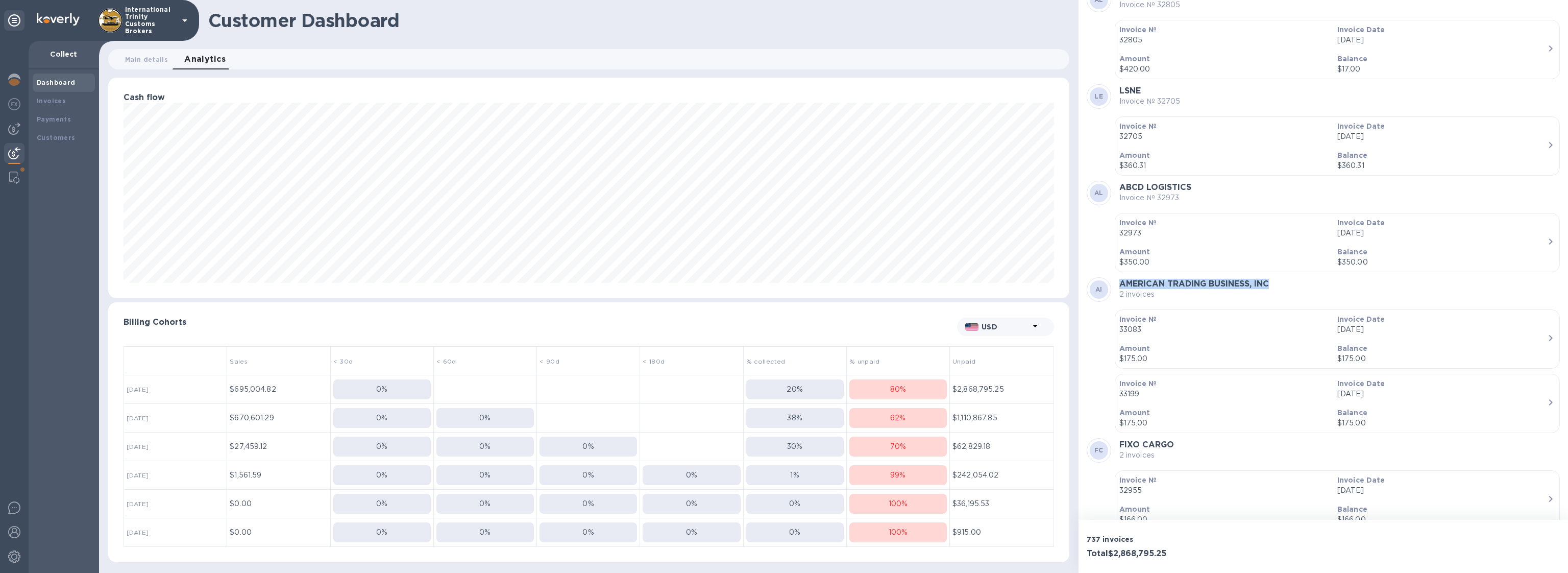
scroll to position [47534, 0]
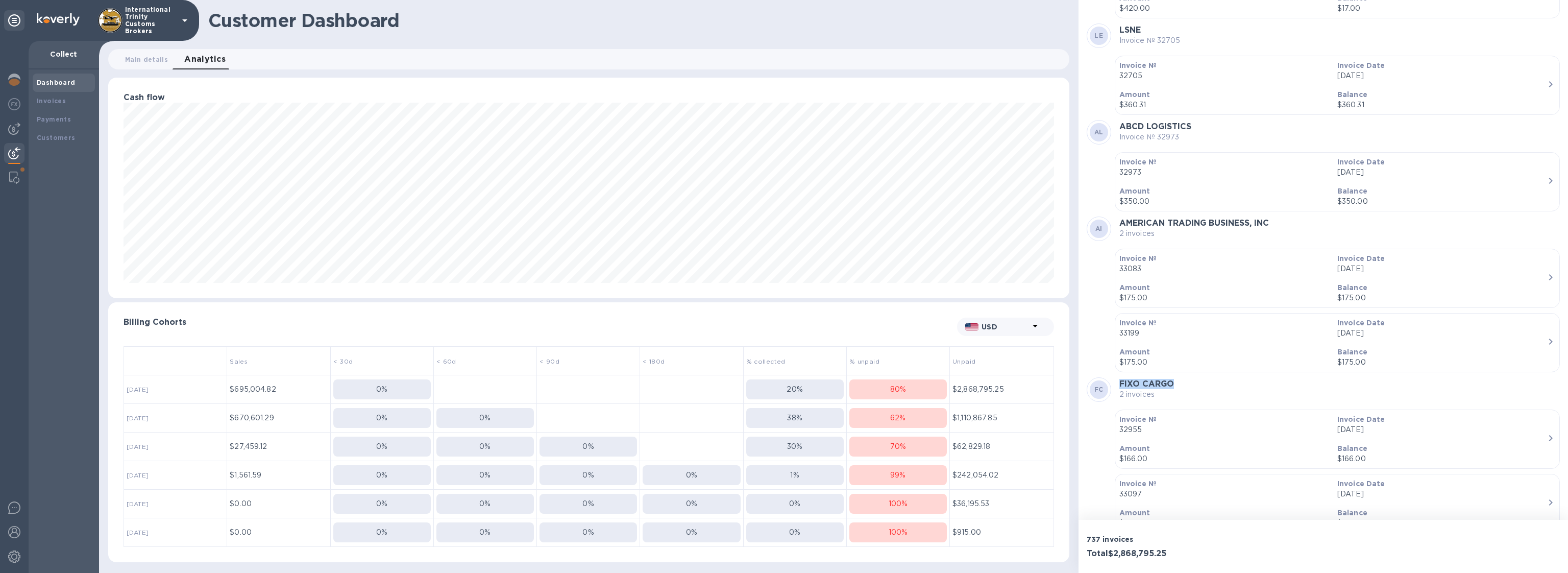
drag, startPoint x: 1181, startPoint y: 227, endPoint x: 1191, endPoint y: 235, distance: 12.8
click at [1191, 378] on div "FC FIXO CARGO 2 invoices" at bounding box center [1323, 390] width 473 height 24
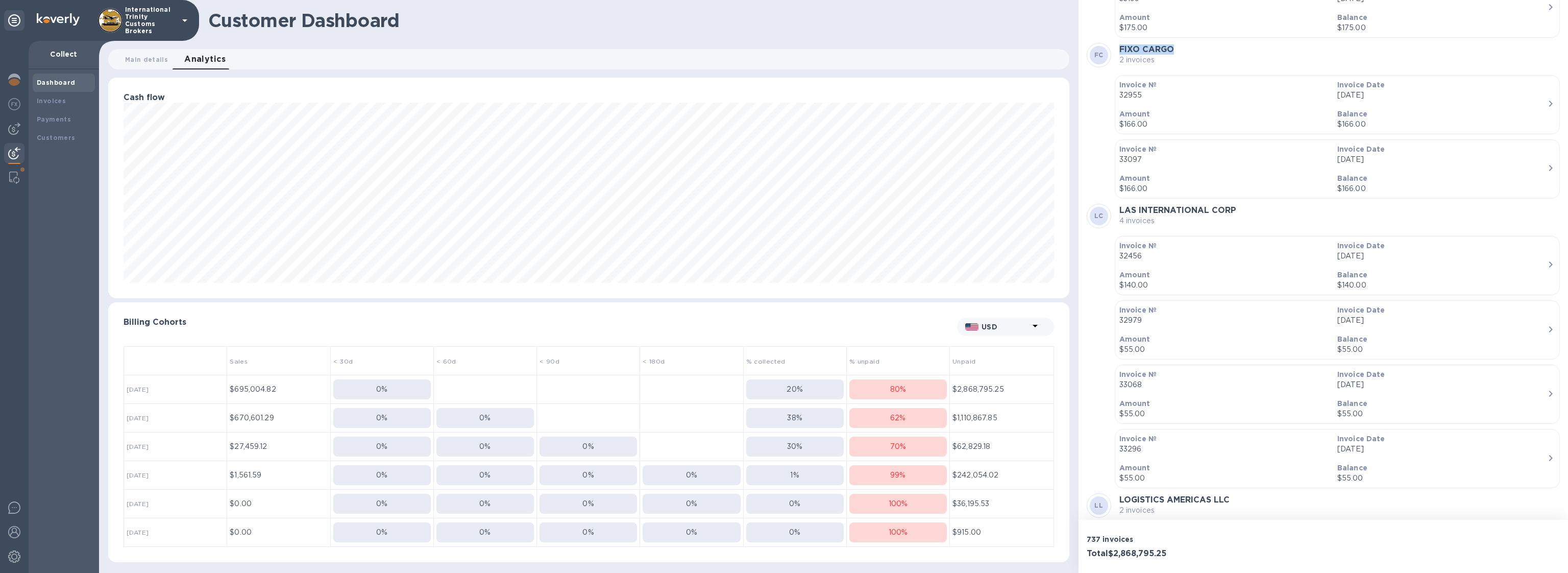
scroll to position [48052, 0]
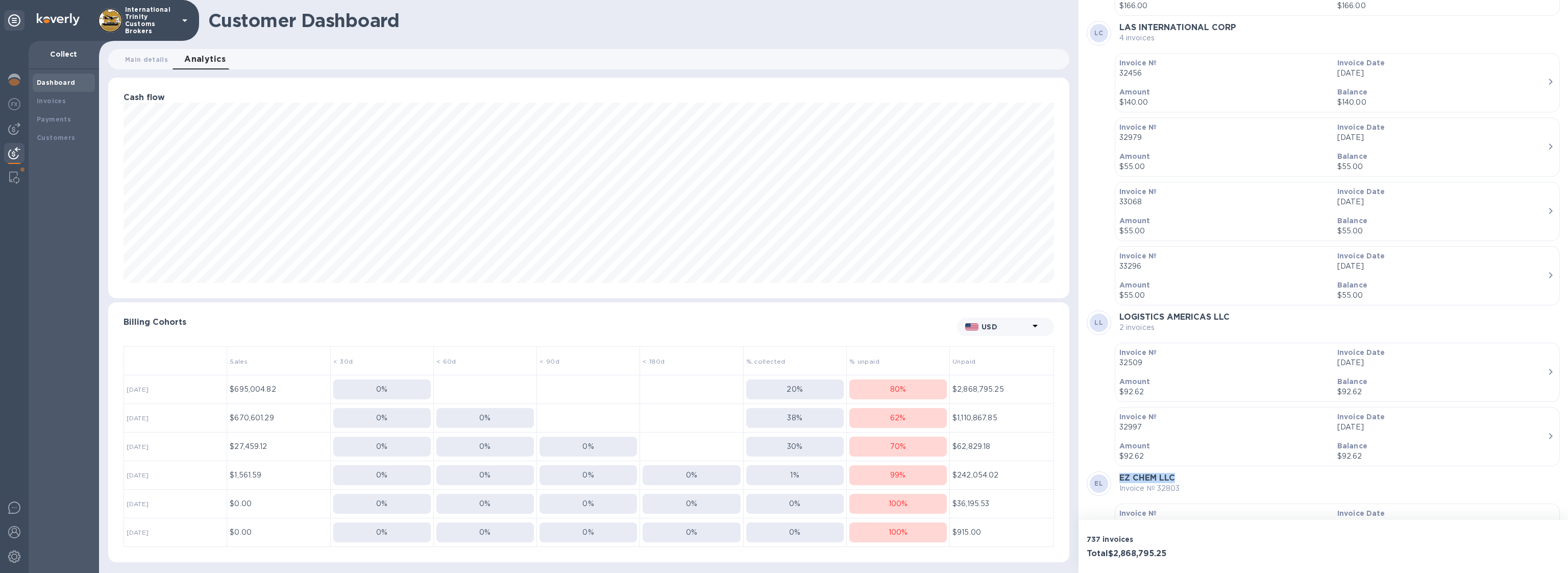
drag, startPoint x: 1117, startPoint y: 323, endPoint x: 1188, endPoint y: 322, distance: 71.0
click at [1188, 471] on div "EL EZ CHEM LLC Invoice № 32803" at bounding box center [1323, 483] width 473 height 24
drag, startPoint x: 1188, startPoint y: 421, endPoint x: 1120, endPoint y: 419, distance: 68.0
click at [1120, 568] on div "AU ACROSS USA Invoice № 32852" at bounding box center [1323, 580] width 473 height 24
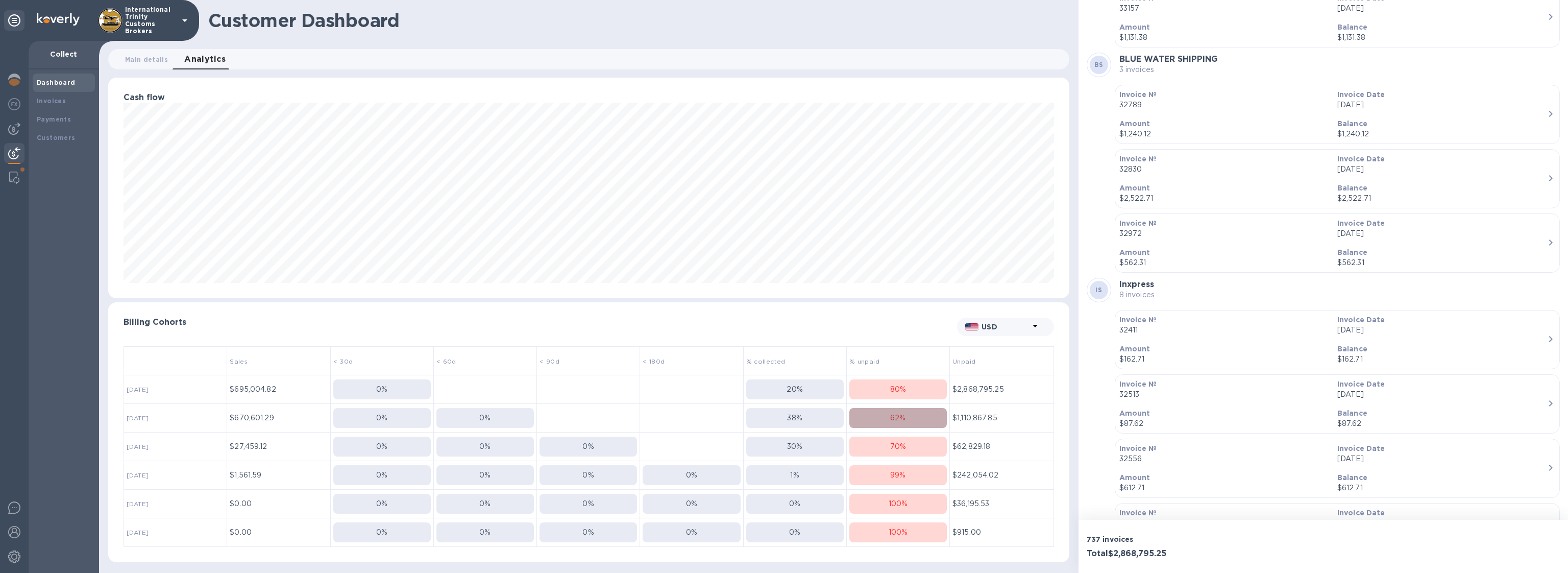
click at [893, 413] on p "62 %" at bounding box center [897, 418] width 15 height 11
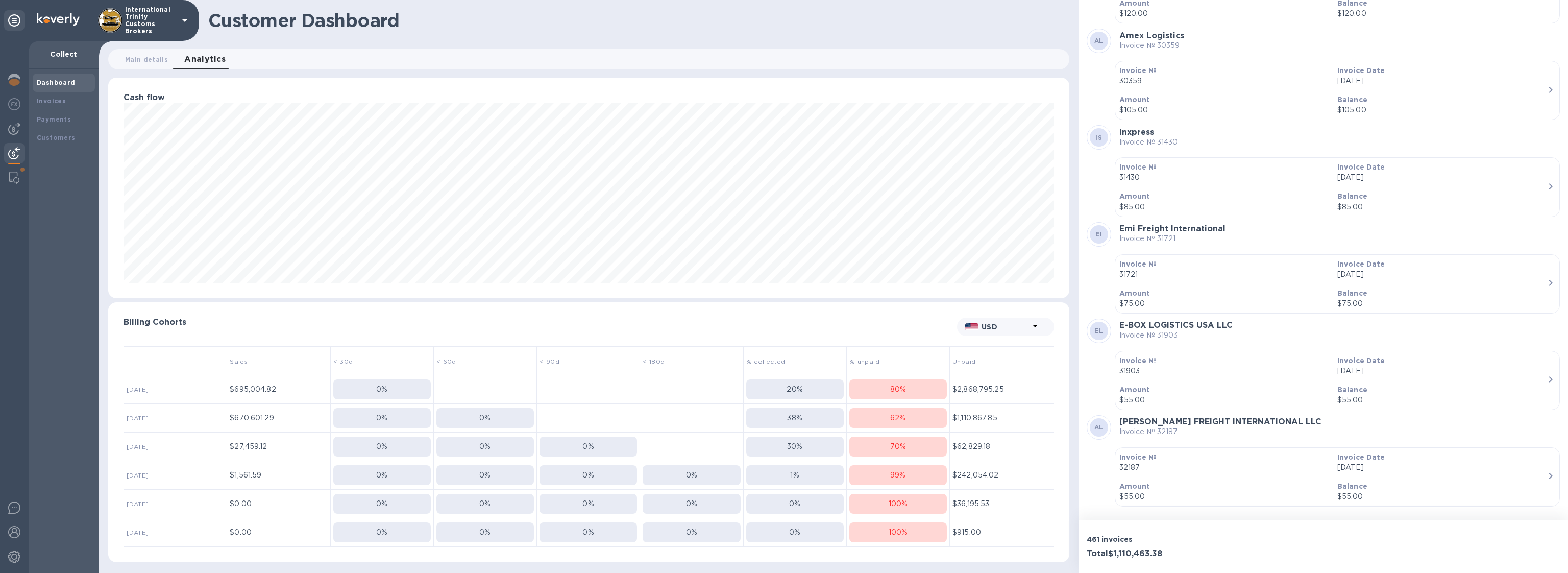
scroll to position [30090, 0]
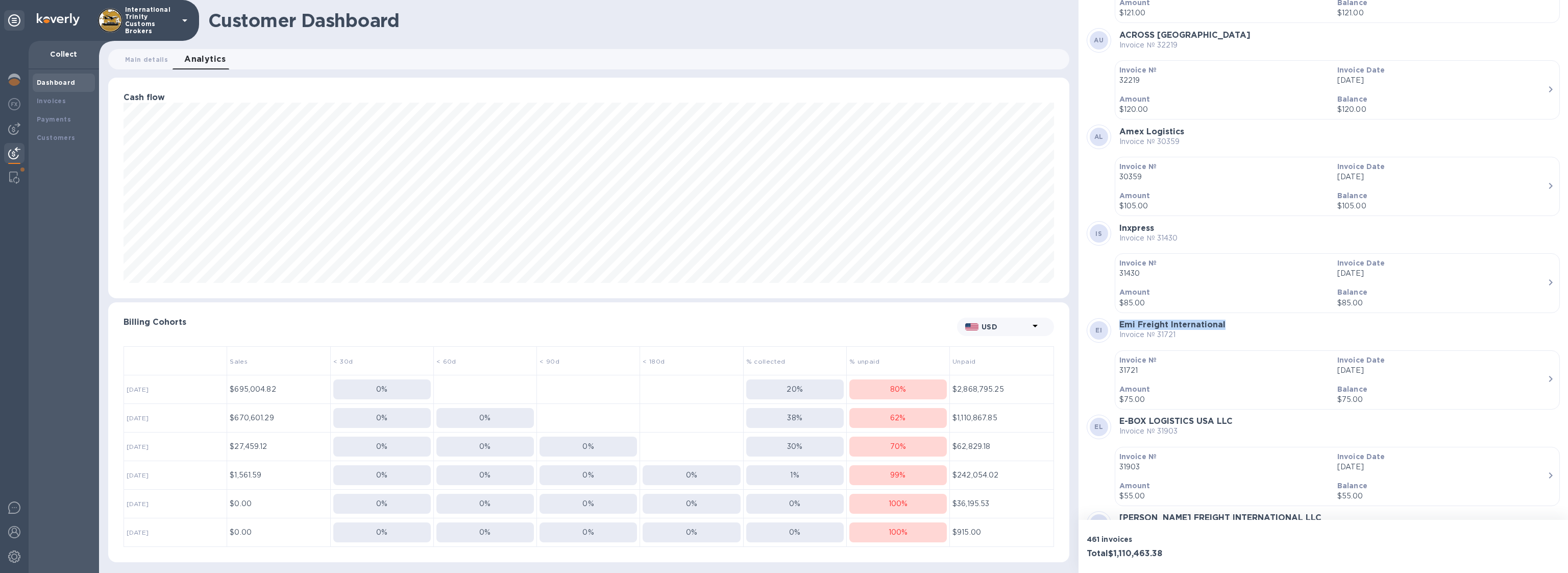
drag, startPoint x: 1227, startPoint y: 230, endPoint x: 1120, endPoint y: 232, distance: 107.0
click at [1120, 318] on div "EI Emi Freight International Invoice № 31721" at bounding box center [1323, 330] width 473 height 24
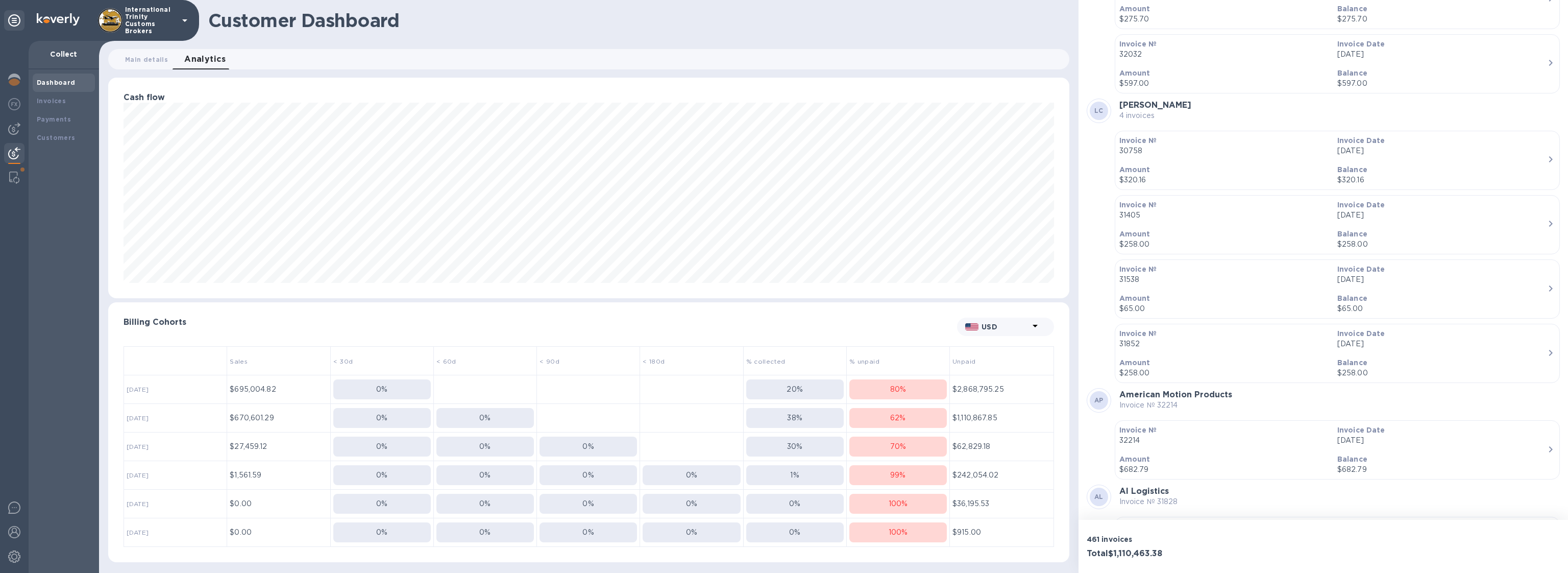
scroll to position [28421, 0]
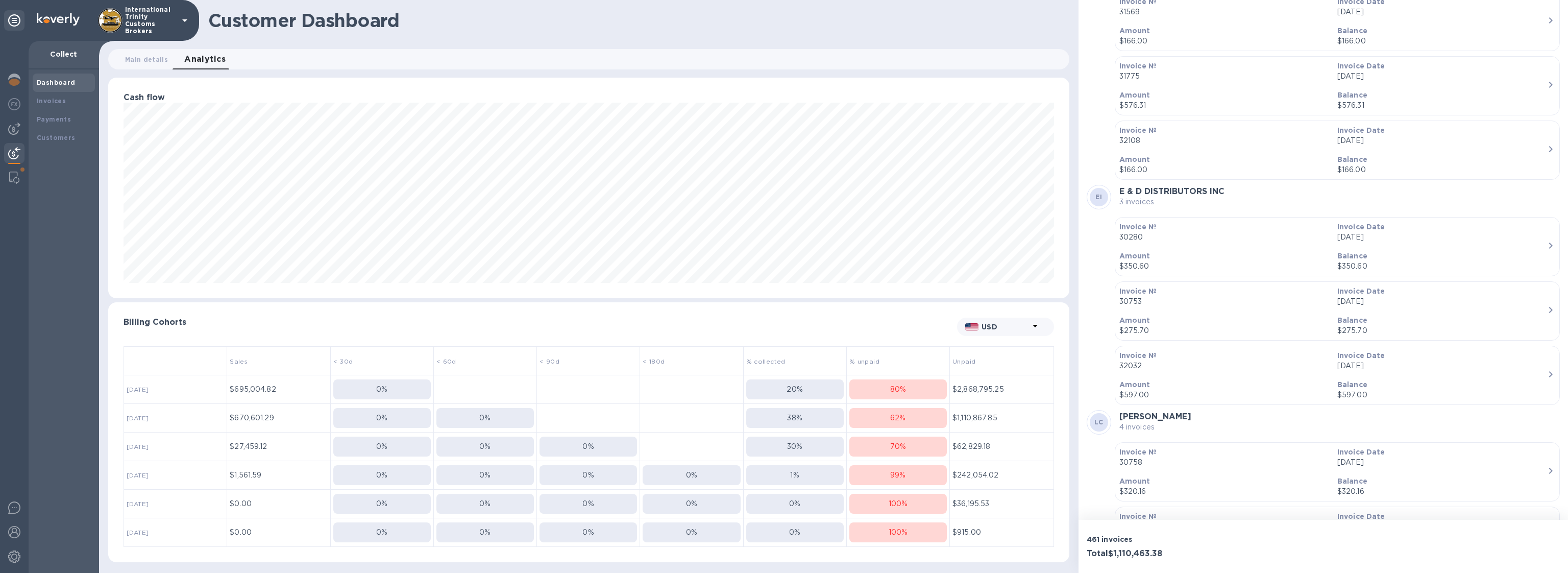
click at [908, 451] on div "70 %" at bounding box center [898, 446] width 97 height 11
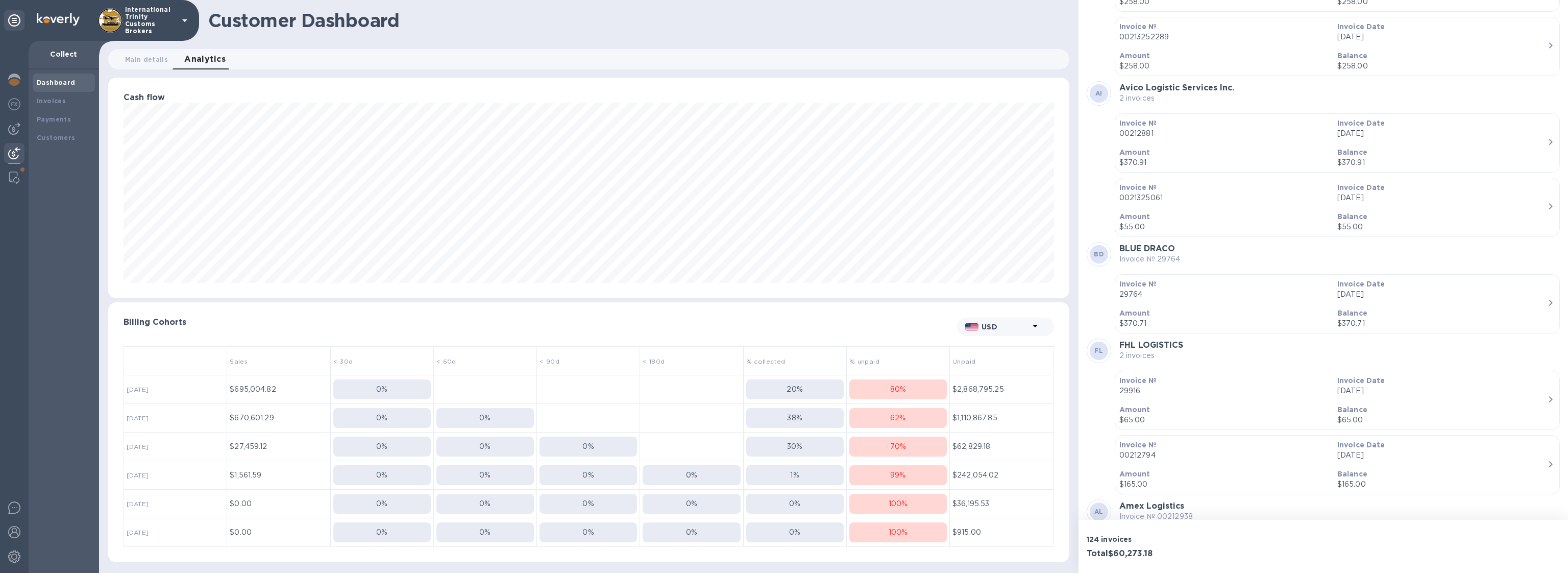
scroll to position [7858, 0]
drag, startPoint x: 1178, startPoint y: 231, endPoint x: 1122, endPoint y: 225, distance: 56.3
click at [1122, 225] on div "Invoices DI Dahnay Logistics USA Inc.usa.accounts@dahnaylogistics.com 4 invoice…" at bounding box center [1323, 260] width 489 height 520
drag, startPoint x: 1188, startPoint y: 329, endPoint x: 1111, endPoint y: 323, distance: 77.2
click at [1111, 348] on div "FL FHL LOGISTICS 2 invoices" at bounding box center [1323, 360] width 473 height 24
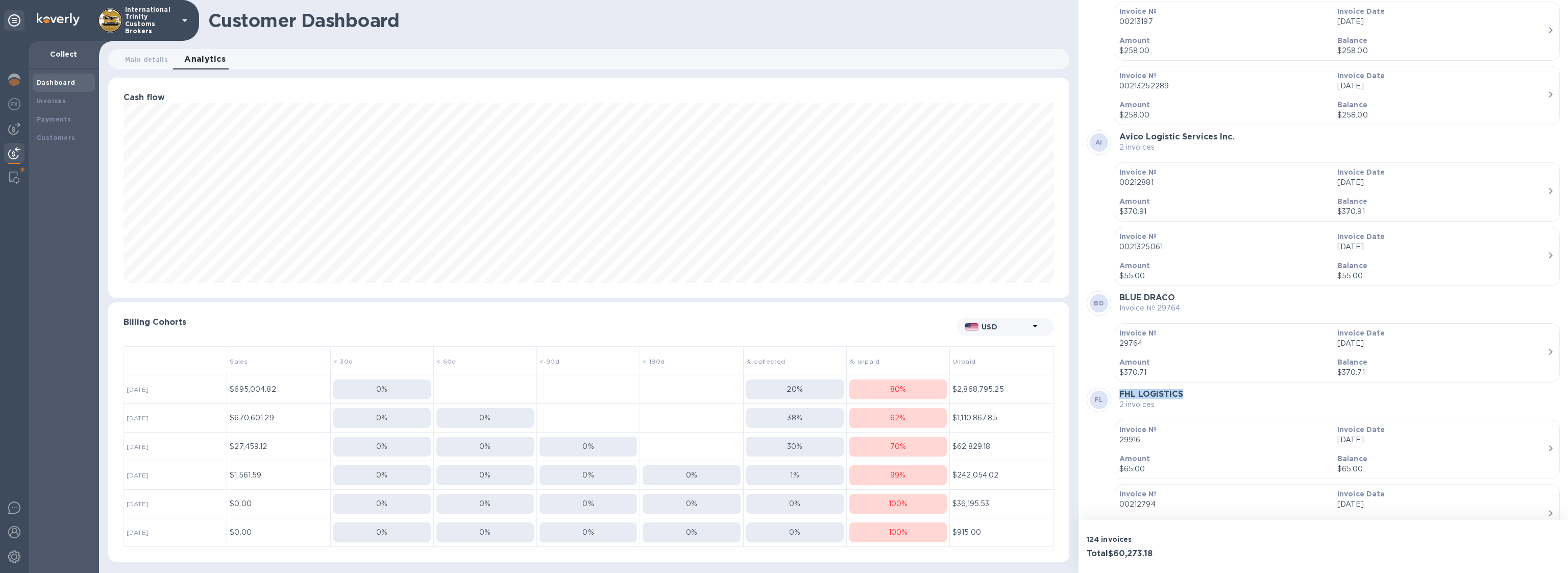
scroll to position [7809, 0]
click at [1126, 141] on b "Avico Logistic Services Inc." at bounding box center [1177, 146] width 115 height 10
drag, startPoint x: 1121, startPoint y: 124, endPoint x: 1215, endPoint y: 124, distance: 94.0
click at [1215, 141] on b "Avico Logistic Services Inc." at bounding box center [1177, 146] width 115 height 10
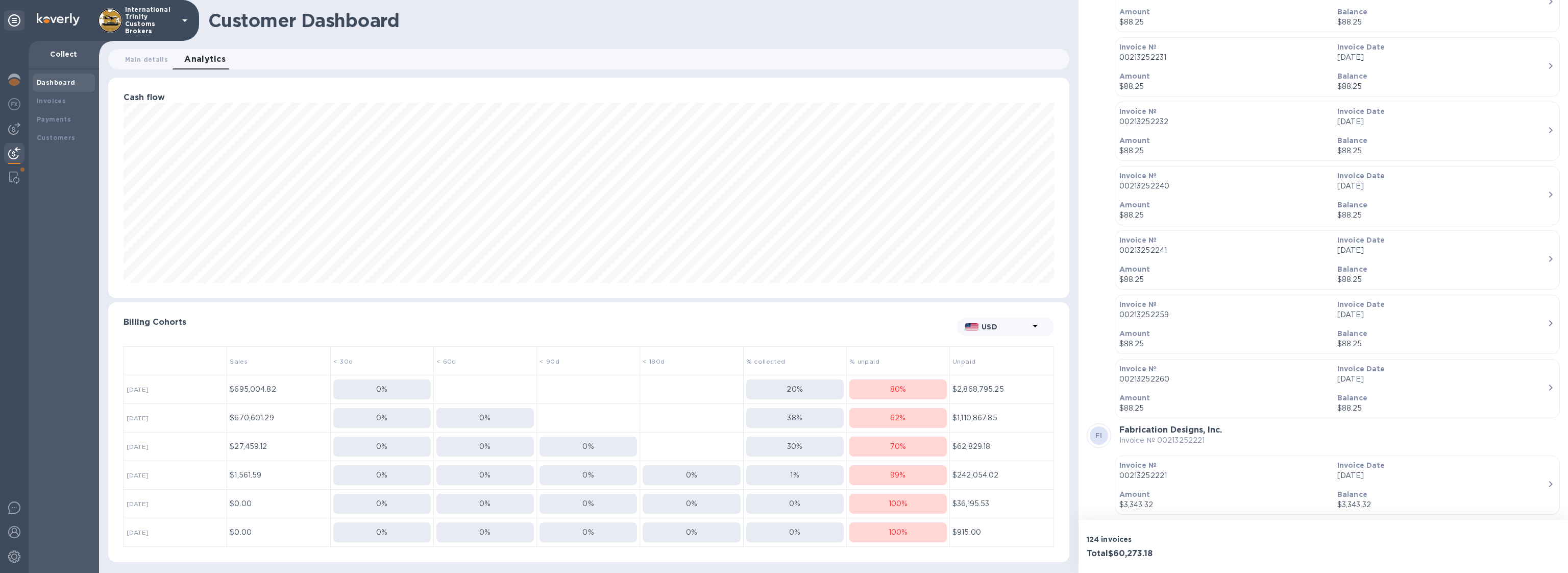
scroll to position [3194, 0]
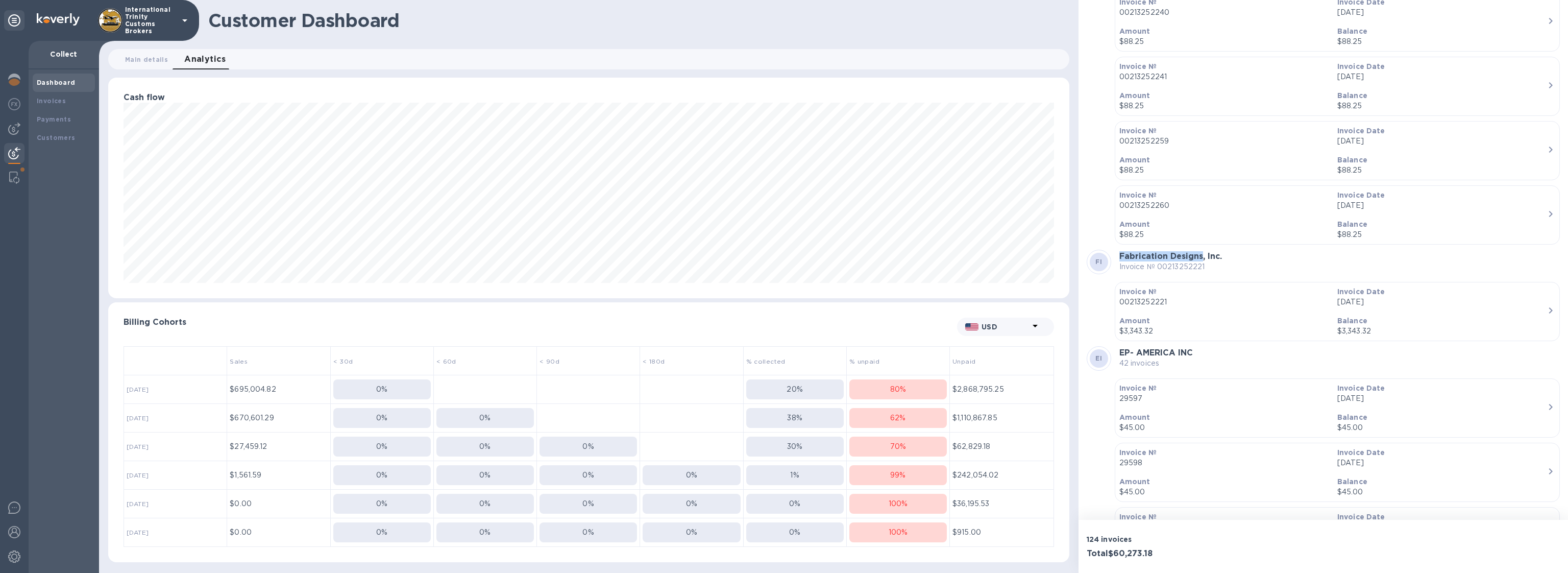
drag, startPoint x: 1118, startPoint y: 245, endPoint x: 1200, endPoint y: 245, distance: 82.0
click at [1200, 250] on div "FI Fabrication Designs, Inc. Invoice № 00213252221" at bounding box center [1323, 262] width 473 height 24
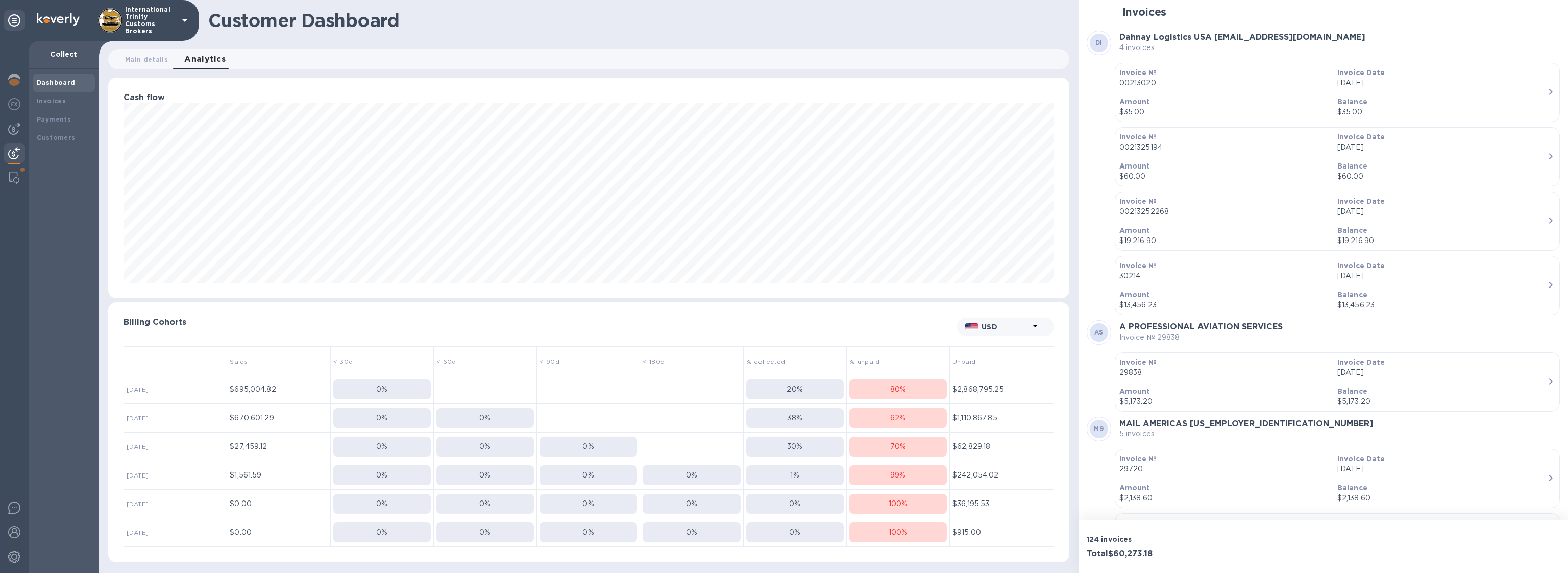
scroll to position [0, 0]
click at [625, 357] on th "< 90d" at bounding box center [588, 360] width 103 height 29
click at [911, 390] on div "80 %" at bounding box center [898, 390] width 97 height 11
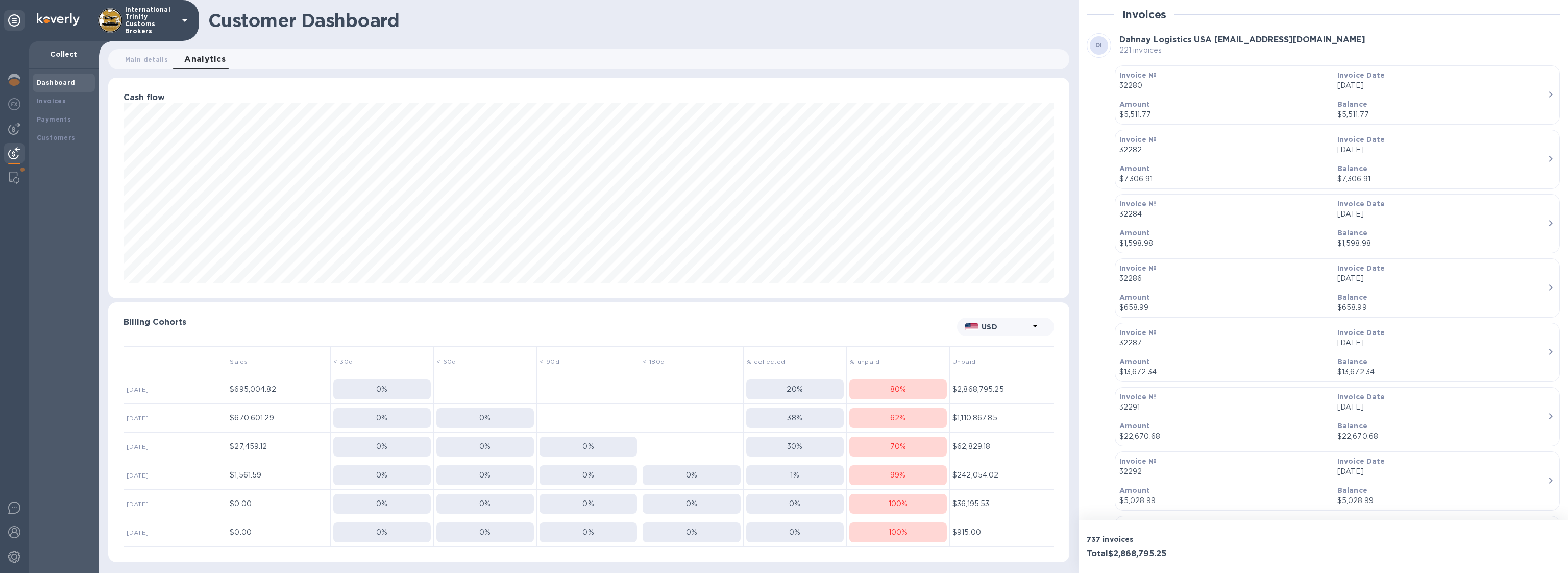
click at [912, 390] on div "80 %" at bounding box center [898, 390] width 97 height 11
click at [390, 382] on button "0 %" at bounding box center [382, 389] width 97 height 20
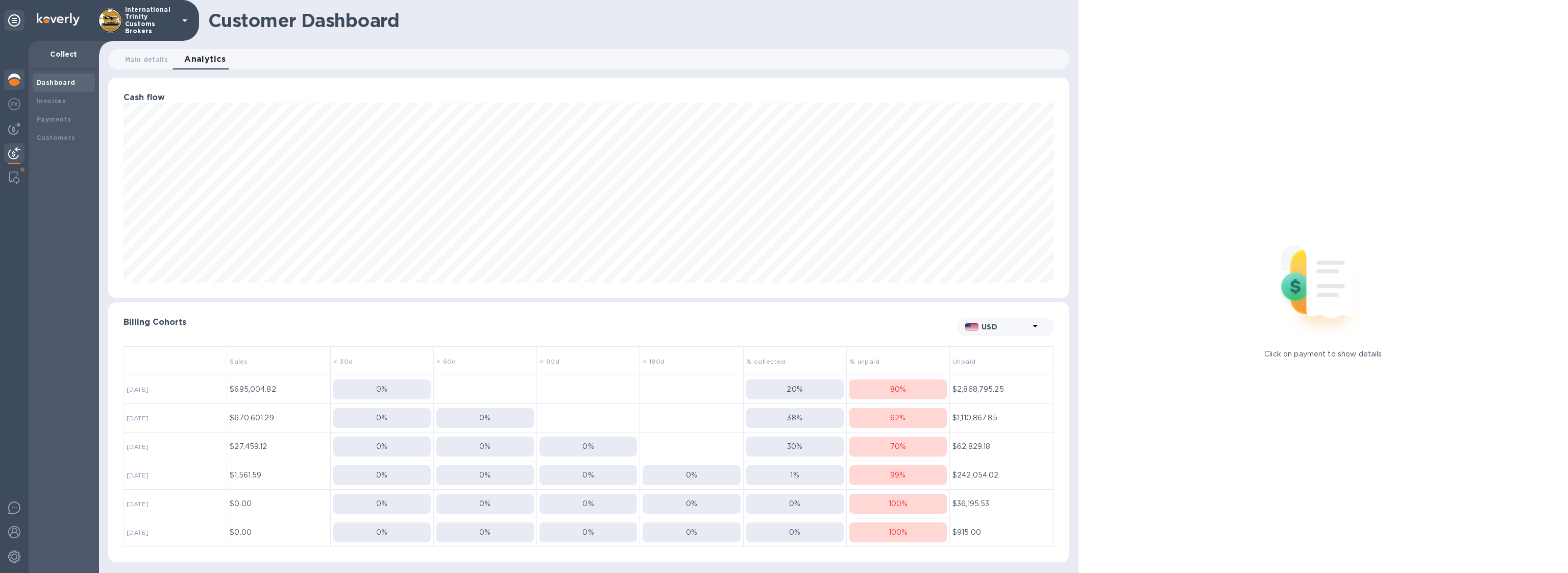
click at [5, 88] on div at bounding box center [15, 80] width 21 height 23
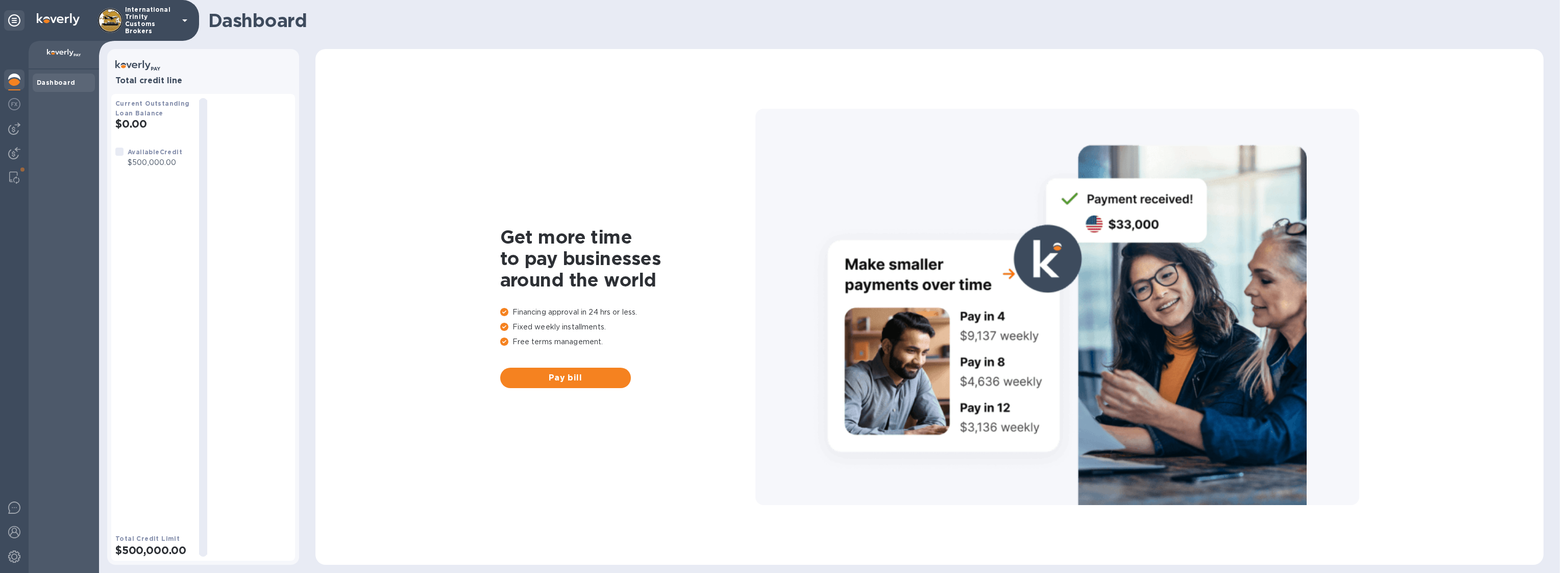
click at [20, 141] on div at bounding box center [14, 307] width 29 height 532
click at [18, 155] on img at bounding box center [14, 153] width 12 height 12
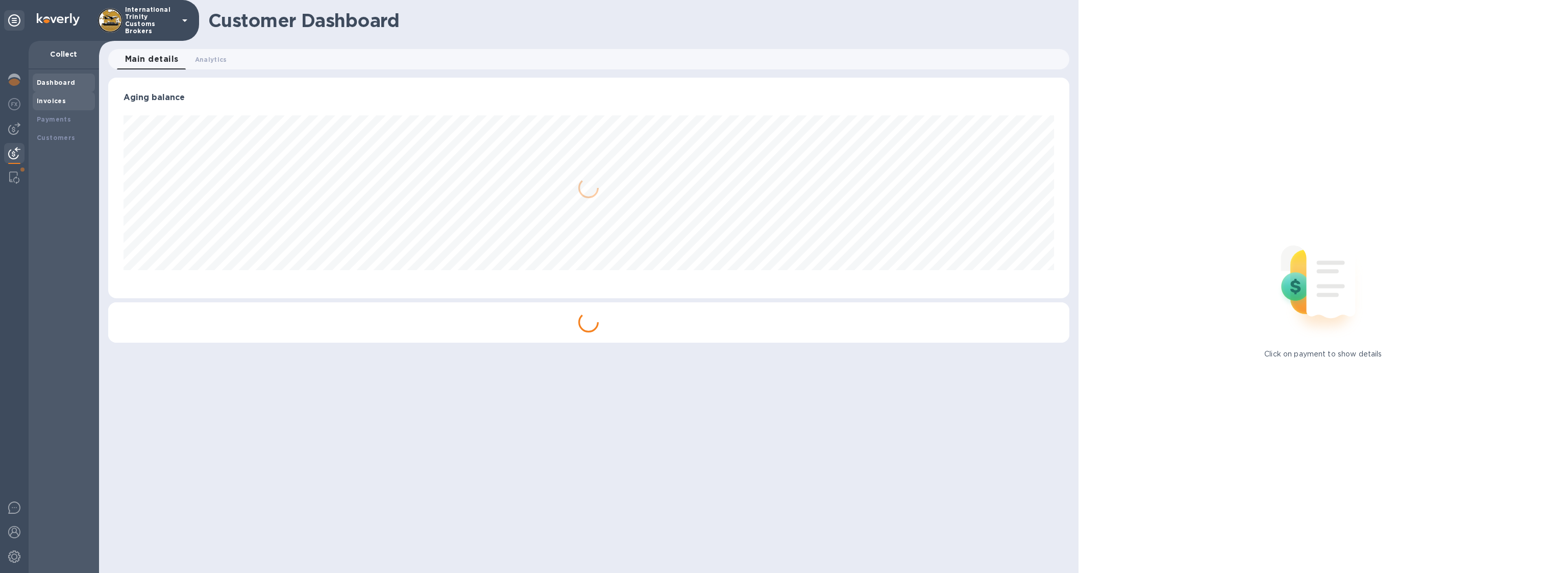
scroll to position [510390, 509459]
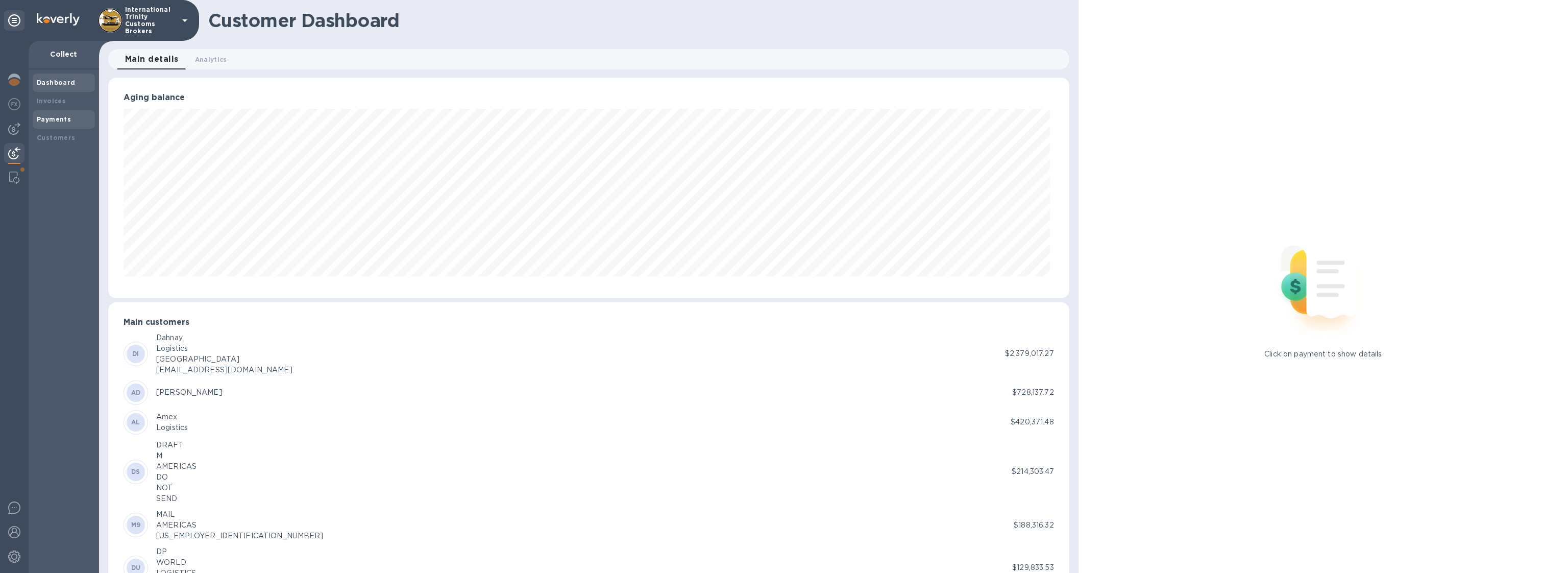
click at [65, 119] on b "Payments" at bounding box center [54, 119] width 34 height 8
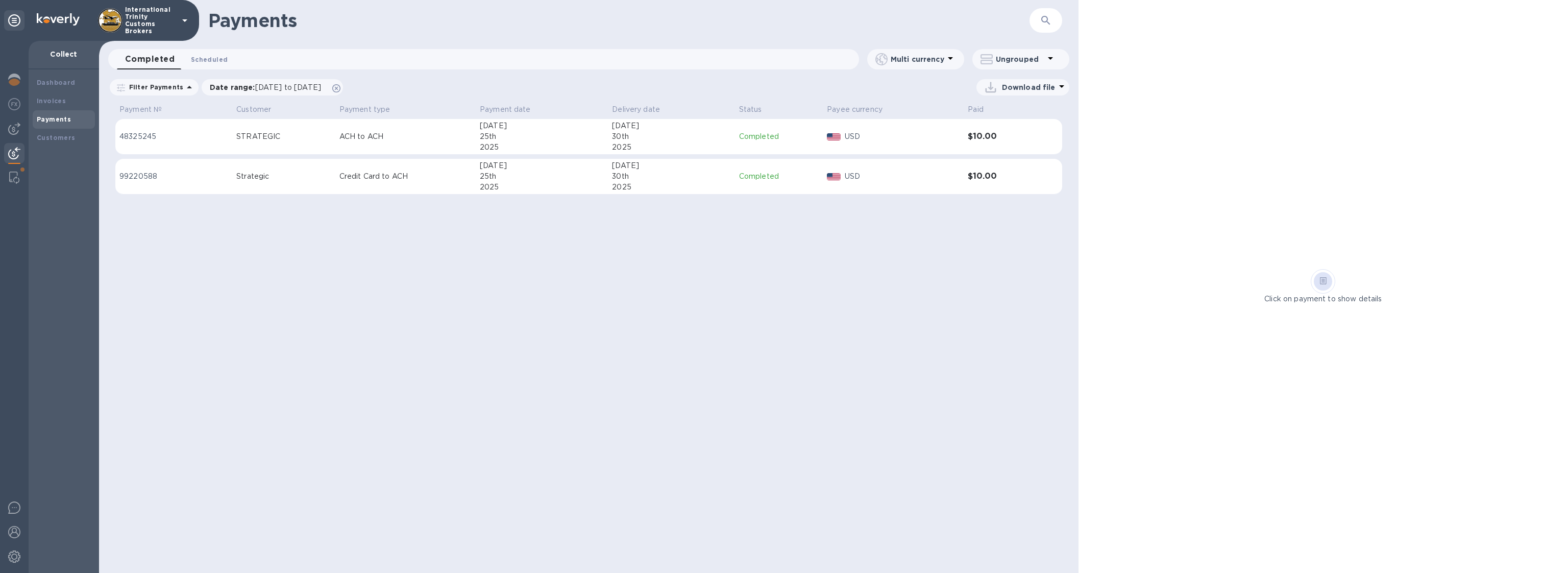
click at [225, 64] on button "Scheduled 0" at bounding box center [209, 59] width 53 height 21
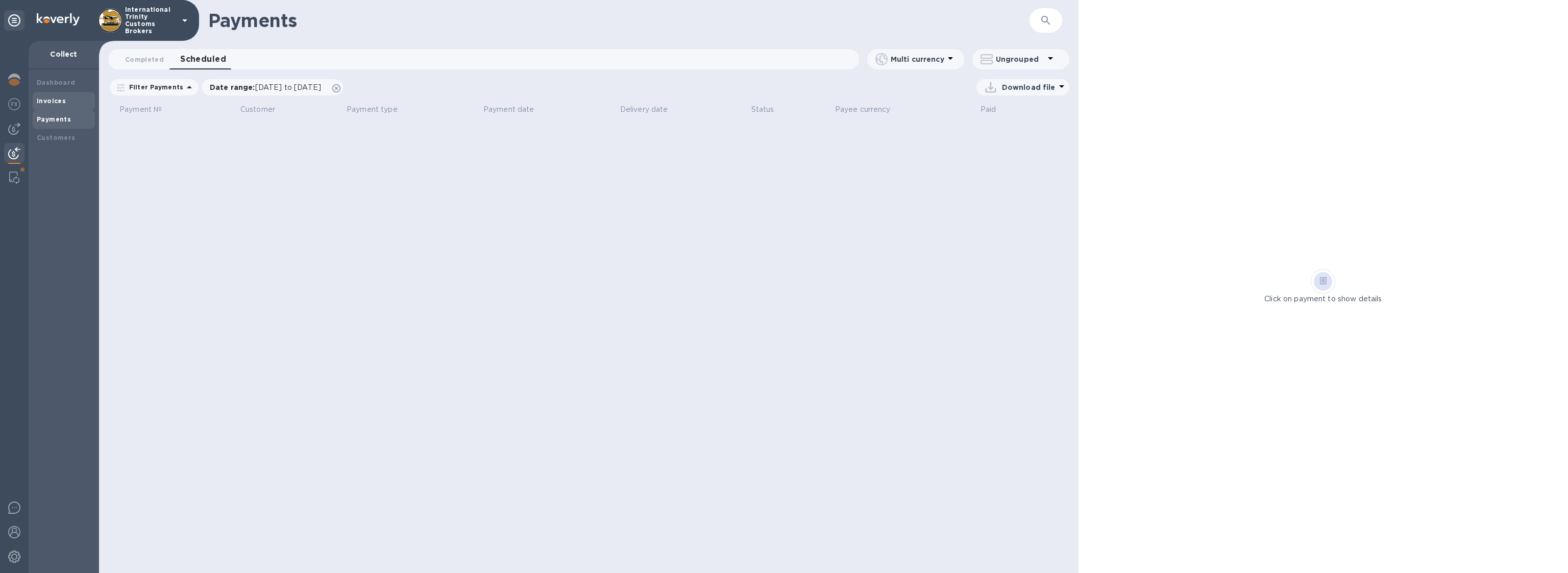
click at [65, 99] on div "Invoices" at bounding box center [63, 101] width 54 height 10
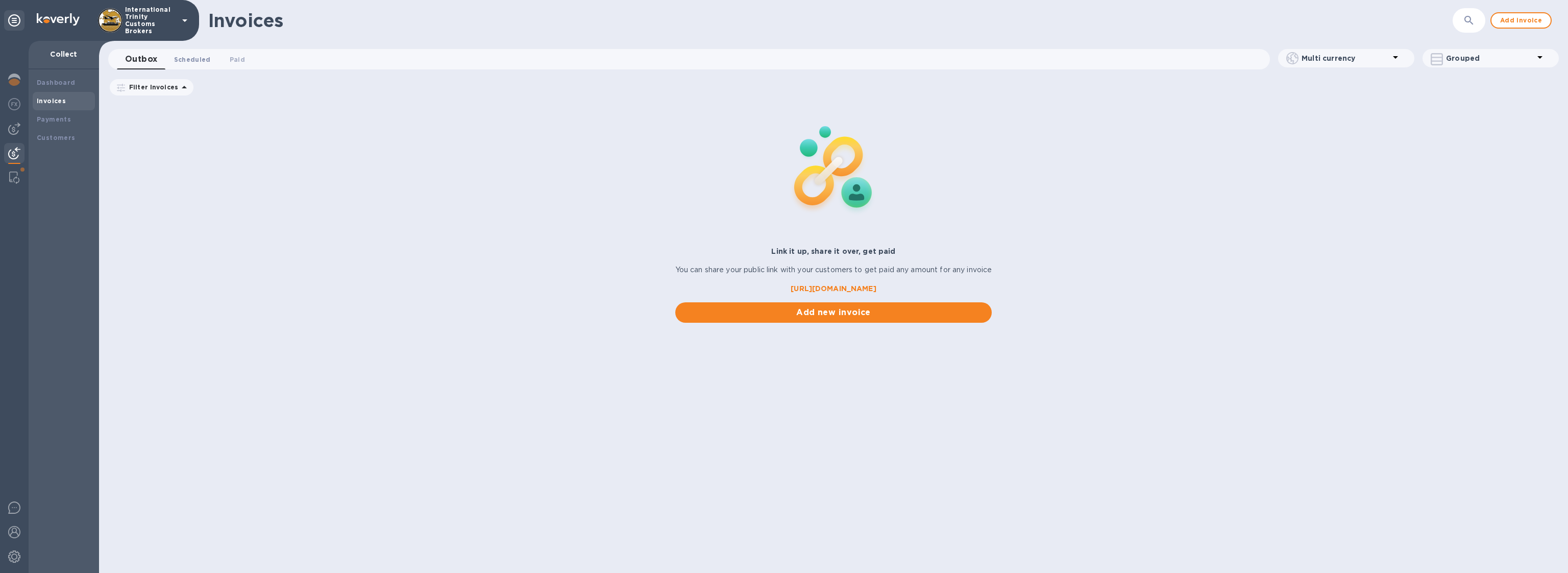
click at [192, 55] on span "Scheduled 0" at bounding box center [192, 60] width 37 height 11
click at [243, 57] on span "Paid 0" at bounding box center [239, 60] width 15 height 11
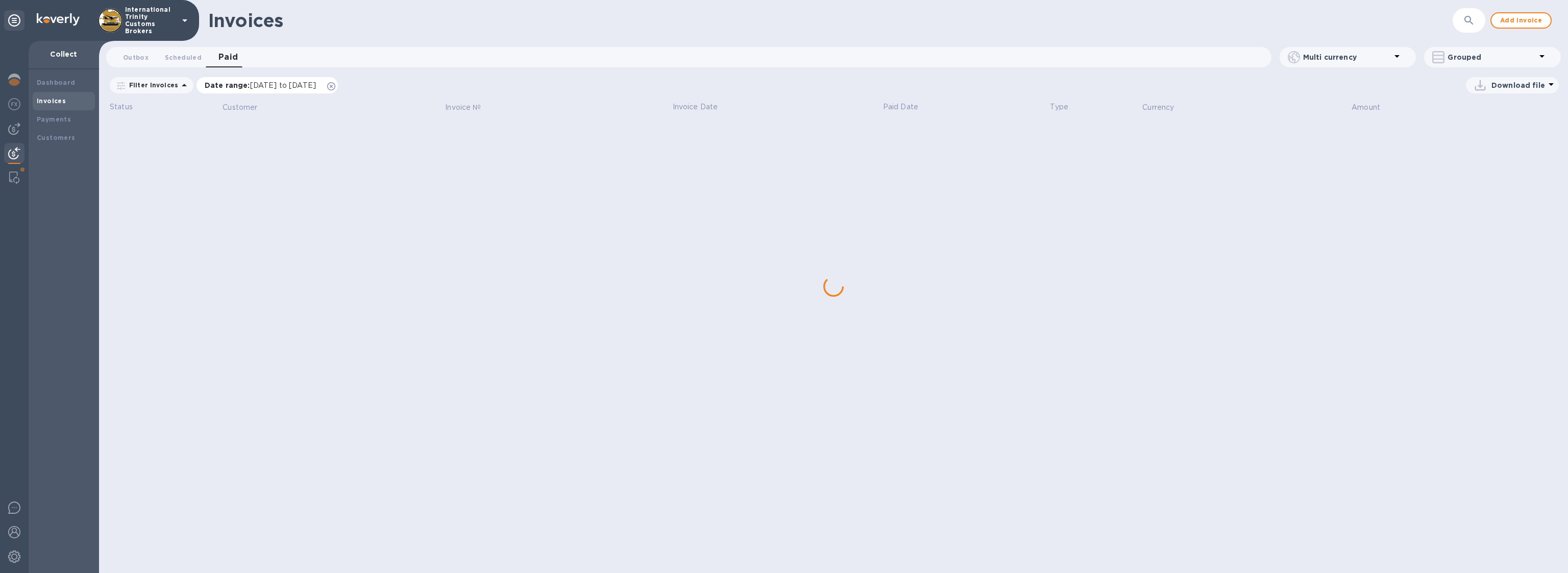
click at [338, 86] on div "Date range : 07/19/2025 to 08/19/2025" at bounding box center [267, 85] width 141 height 16
click at [335, 86] on icon at bounding box center [331, 86] width 8 height 8
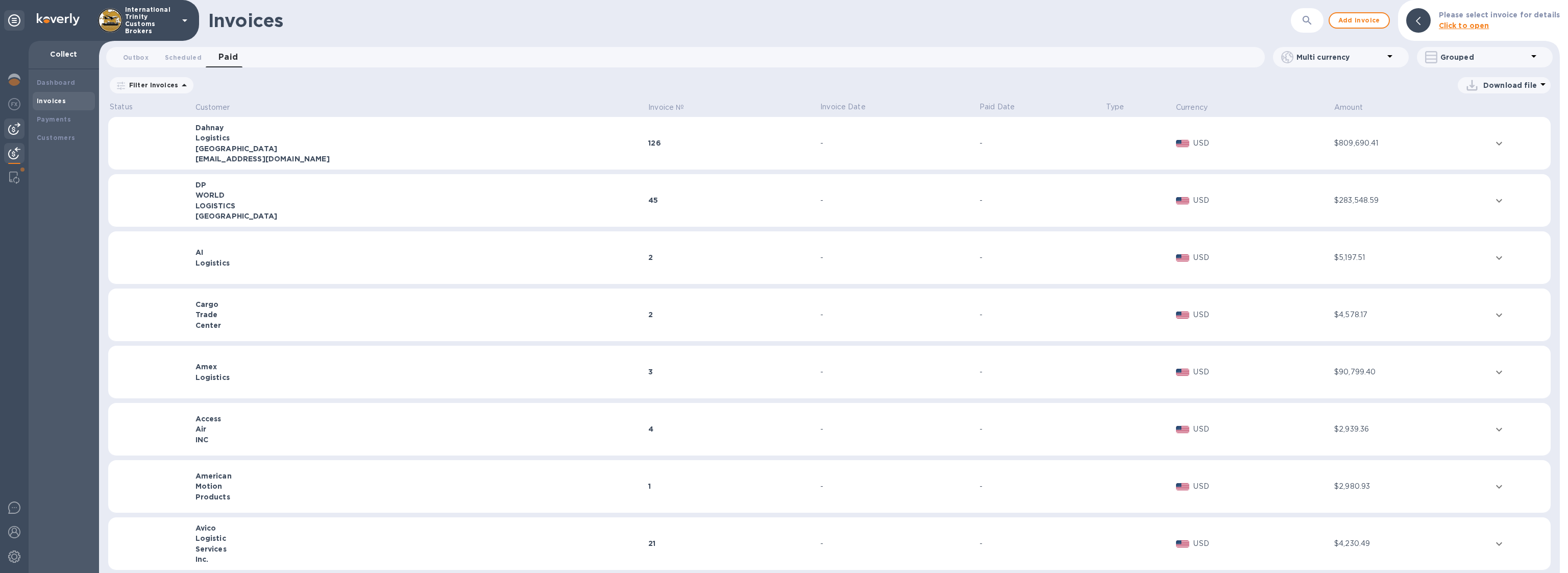
click at [21, 127] on div at bounding box center [15, 129] width 21 height 21
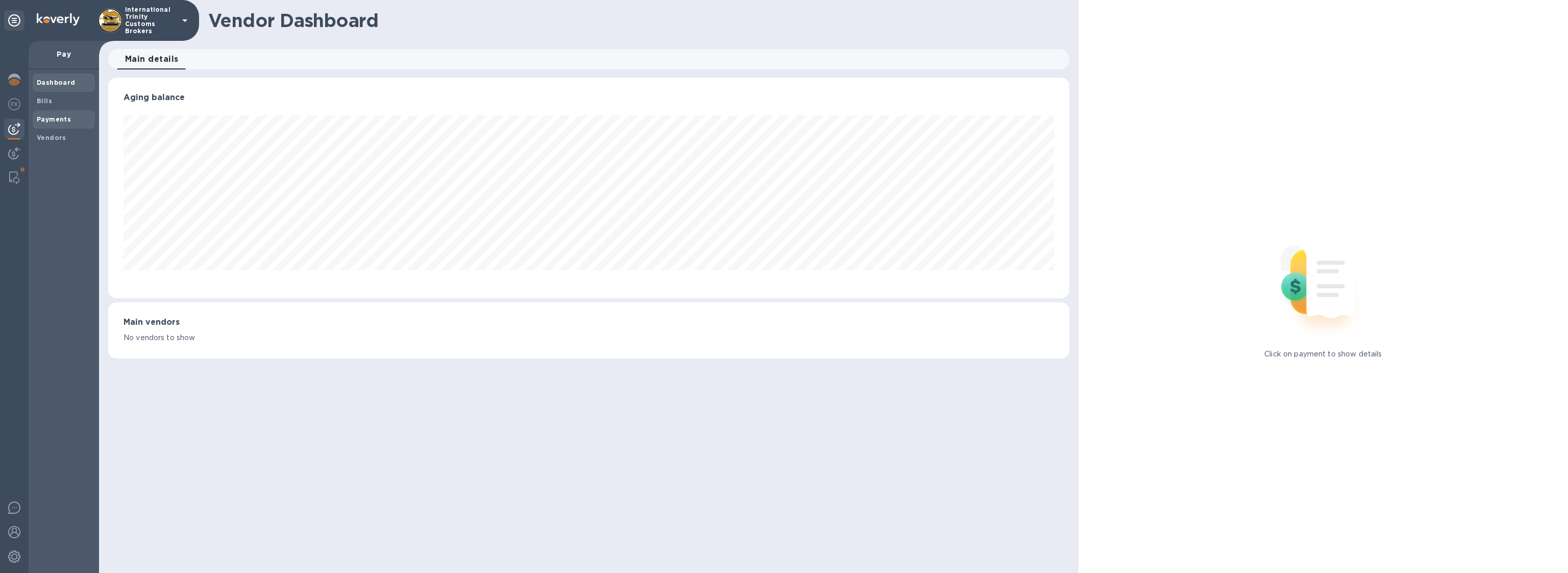
scroll to position [220, 961]
click at [57, 138] on b "Vendors" at bounding box center [51, 138] width 30 height 8
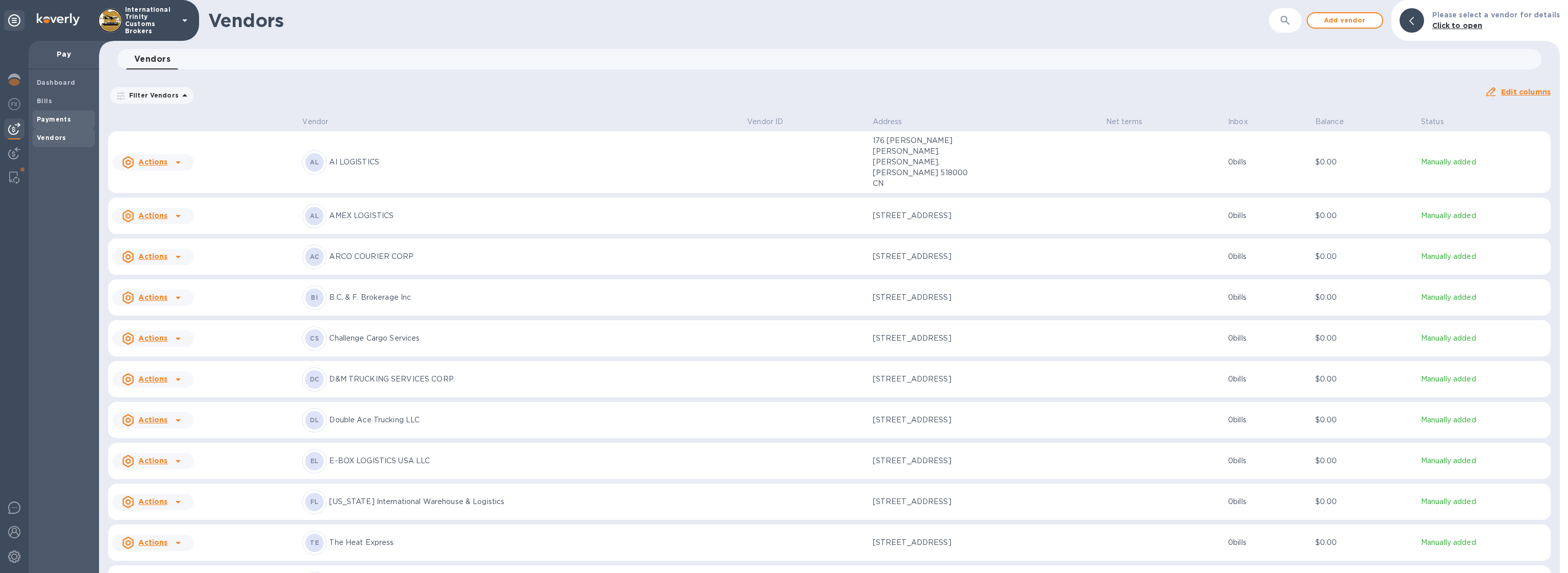
click at [61, 116] on b "Payments" at bounding box center [54, 119] width 34 height 8
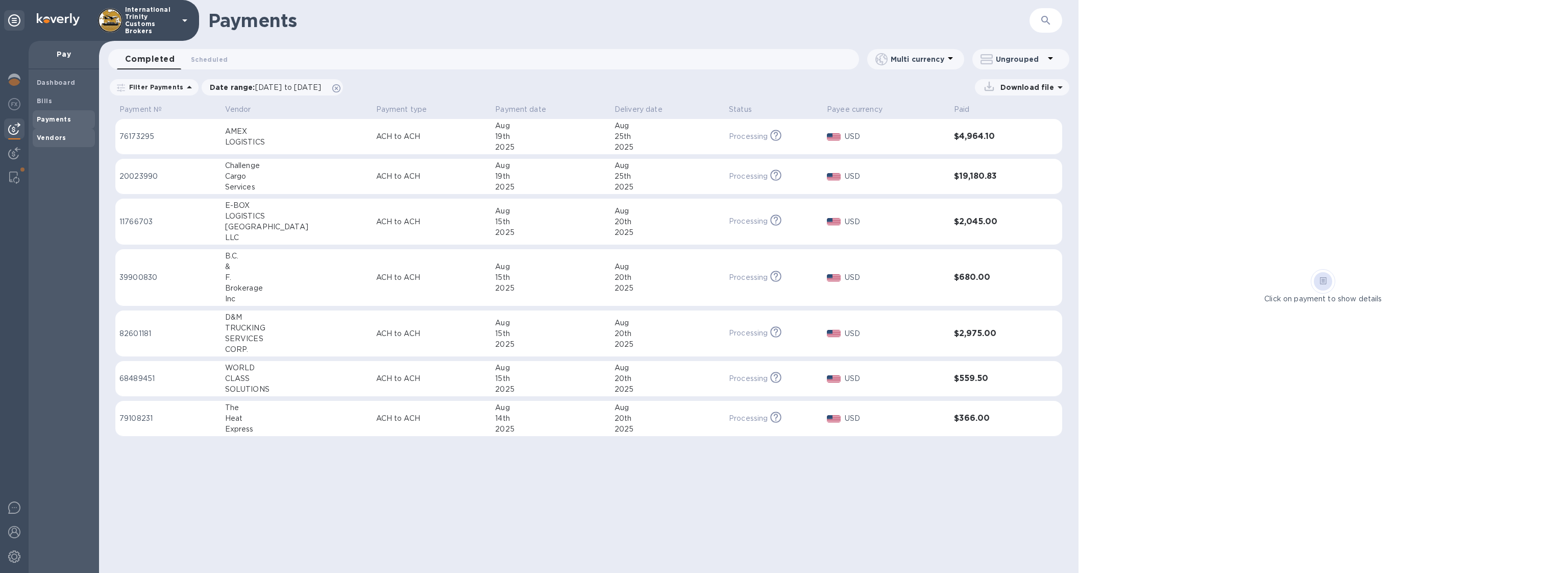
click at [42, 138] on b "Vendors" at bounding box center [51, 138] width 30 height 8
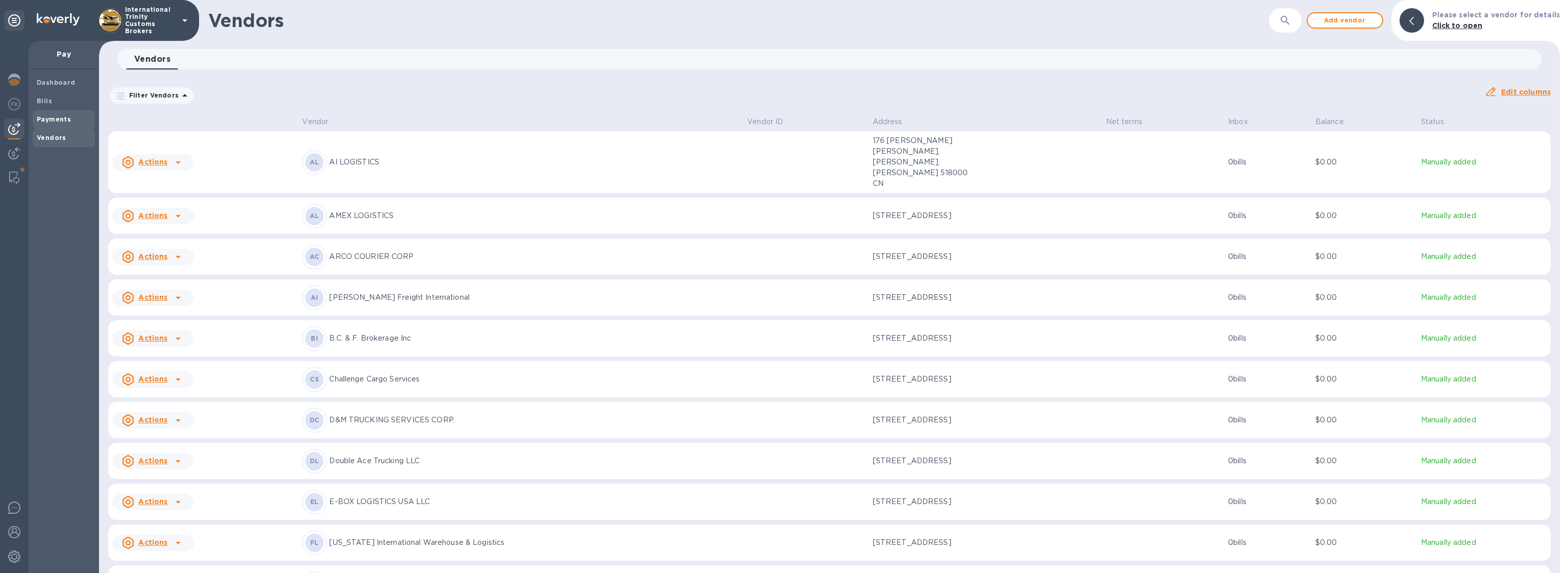
click at [80, 119] on span "Payments" at bounding box center [63, 119] width 54 height 10
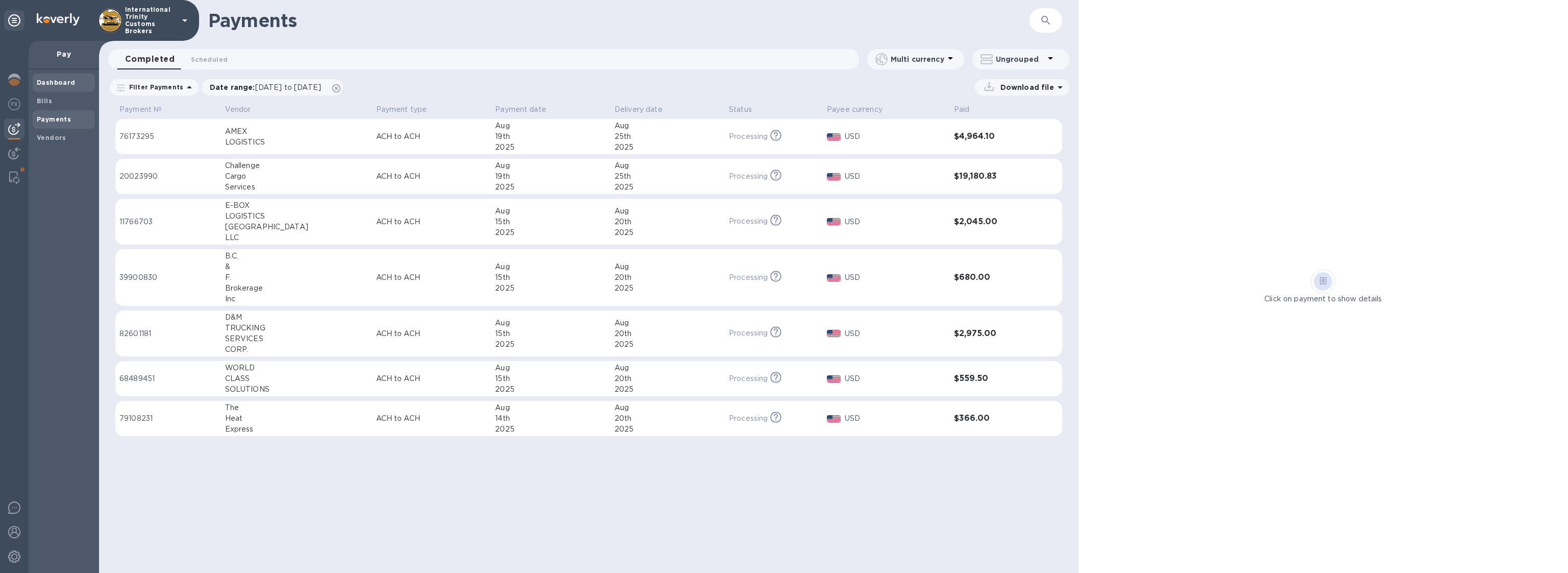
click at [61, 80] on b "Dashboard" at bounding box center [56, 82] width 39 height 8
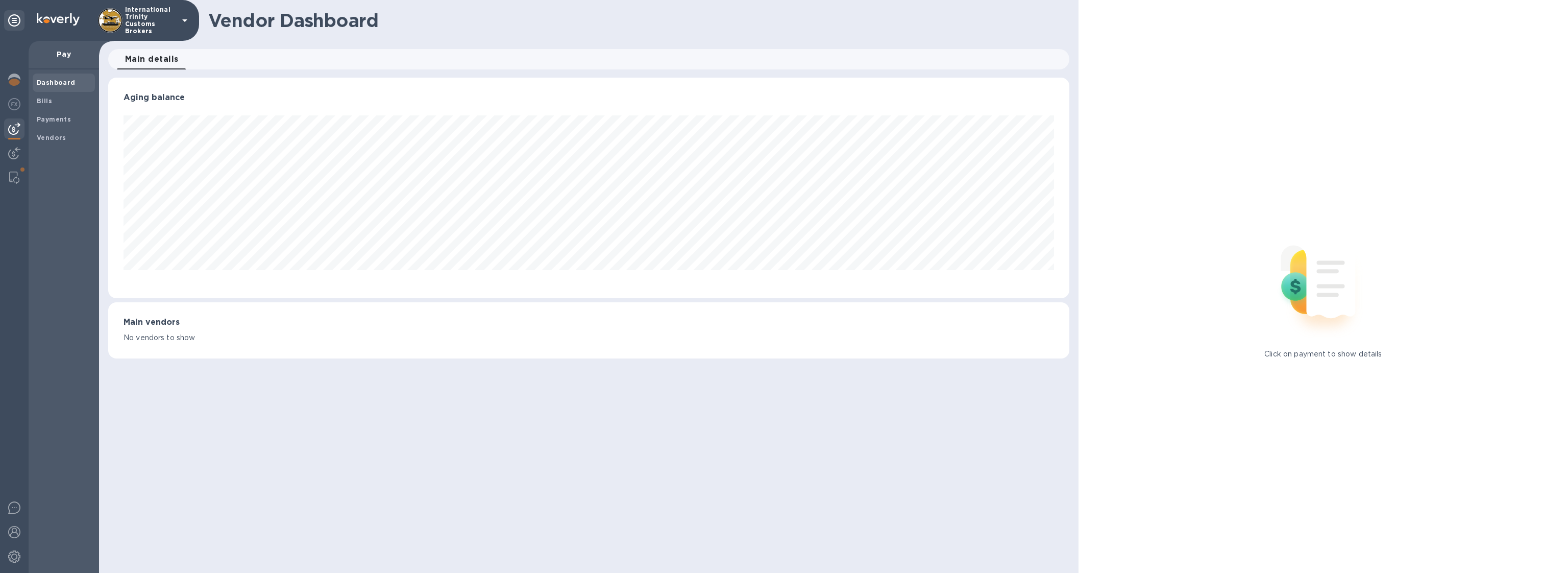
scroll to position [220, 961]
click at [55, 132] on div "Vendors" at bounding box center [64, 138] width 62 height 18
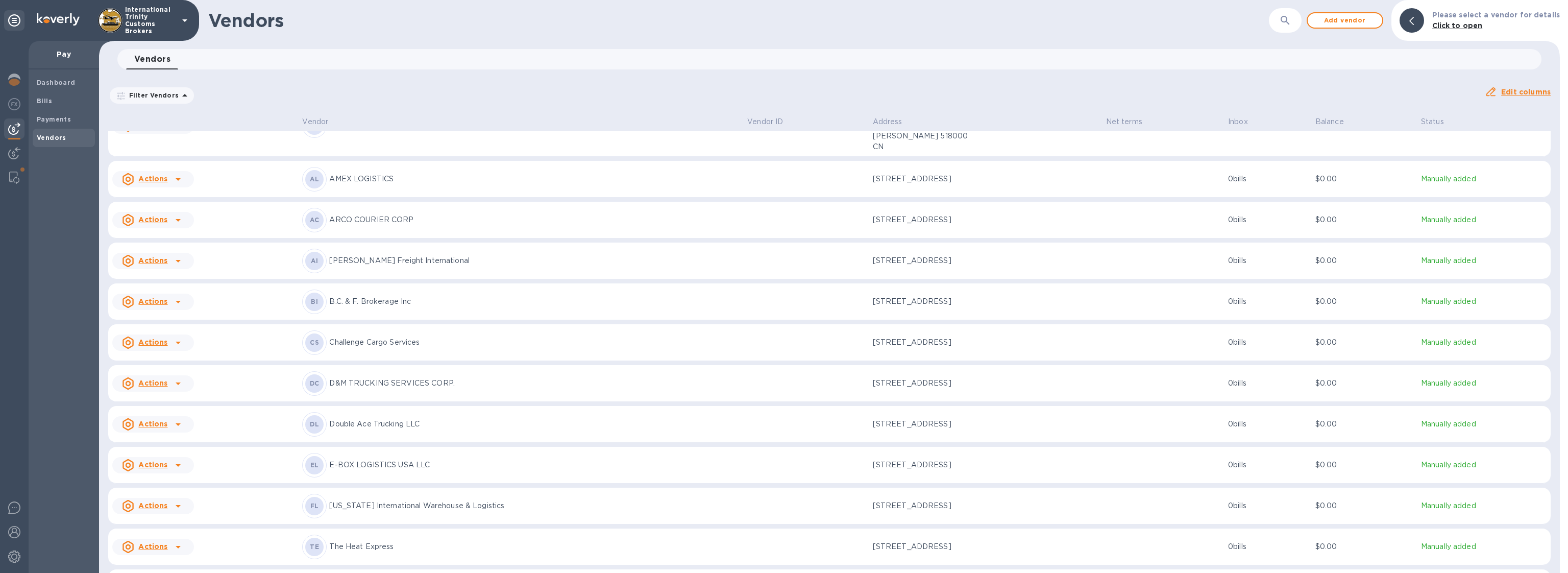
scroll to position [93, 0]
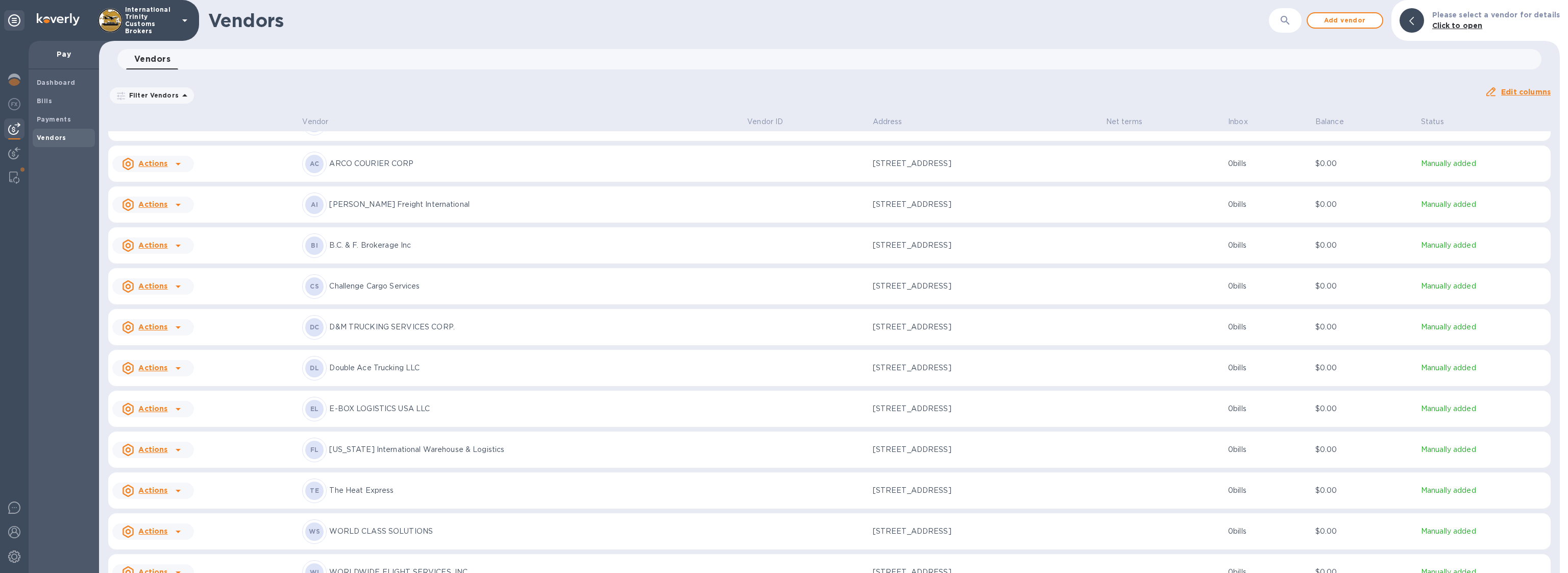
click at [380, 567] on p "WORLDWIDE FLIGHT SERVICES, INC." at bounding box center [534, 572] width 410 height 11
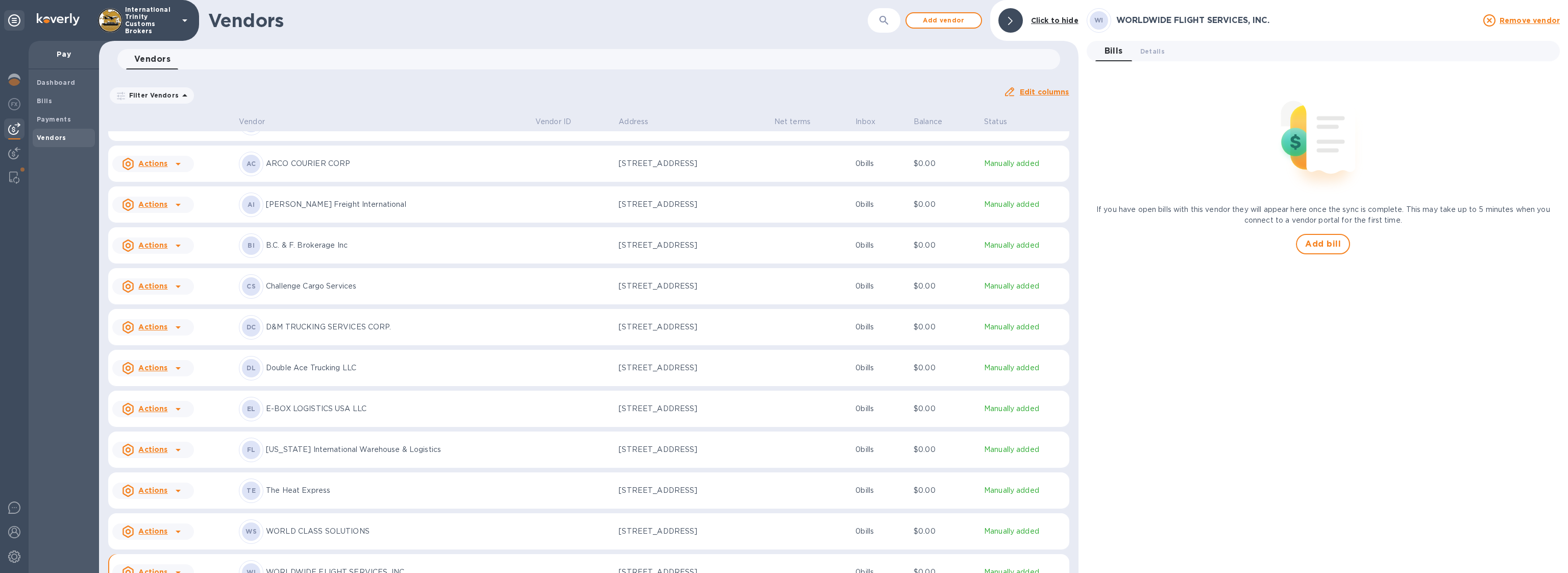
click at [1012, 24] on icon at bounding box center [1010, 21] width 5 height 8
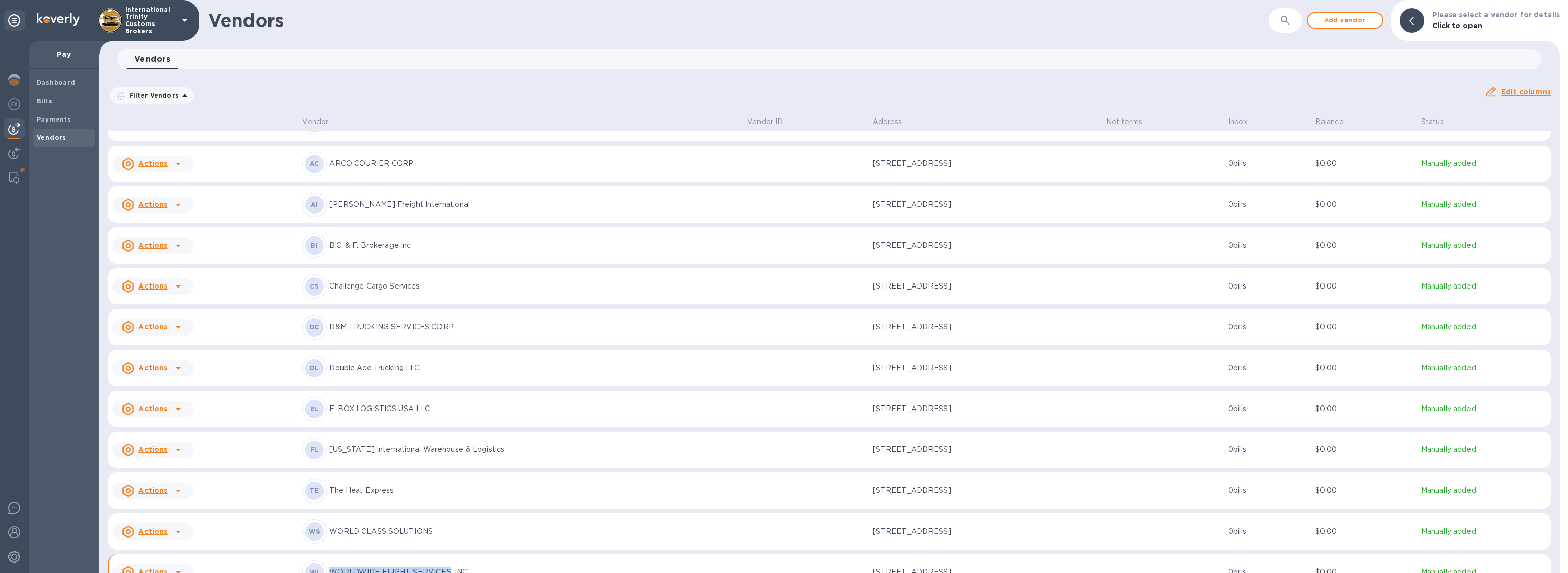
drag, startPoint x: 335, startPoint y: 547, endPoint x: 450, endPoint y: 552, distance: 115.1
click at [450, 567] on p "WORLDWIDE FLIGHT SERVICES, INC." at bounding box center [534, 572] width 410 height 11
copy p "WORLDWIDE FLIGHT SERVICES"
